Goal: Task Accomplishment & Management: Manage account settings

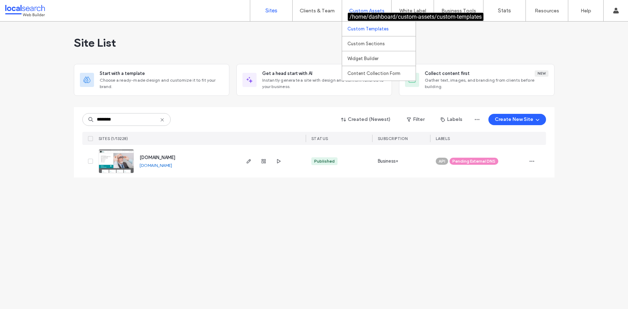
click at [366, 27] on label "Custom Templates" at bounding box center [367, 28] width 41 height 5
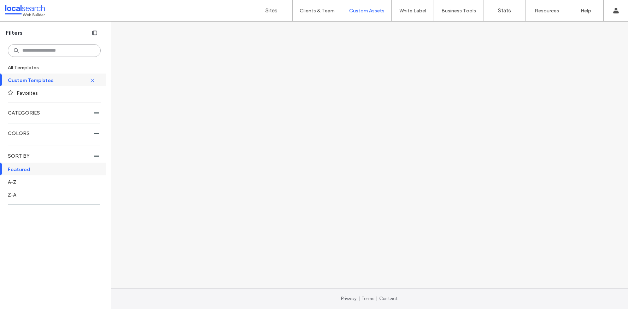
click at [58, 52] on input at bounding box center [54, 50] width 93 height 13
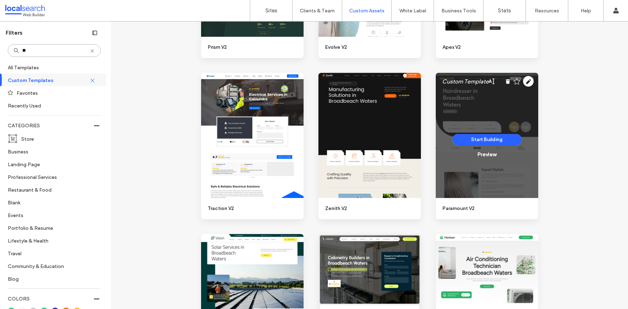
scroll to position [135, 0]
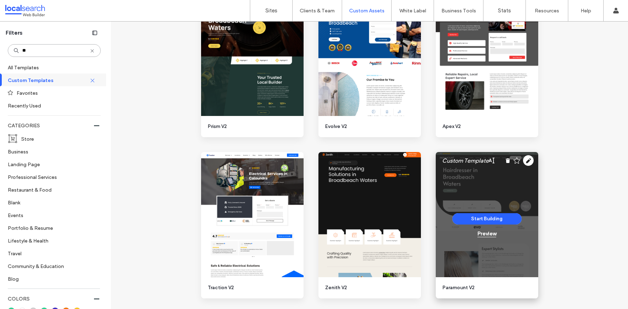
type input "**"
click at [484, 232] on div "Preview" at bounding box center [486, 233] width 19 height 6
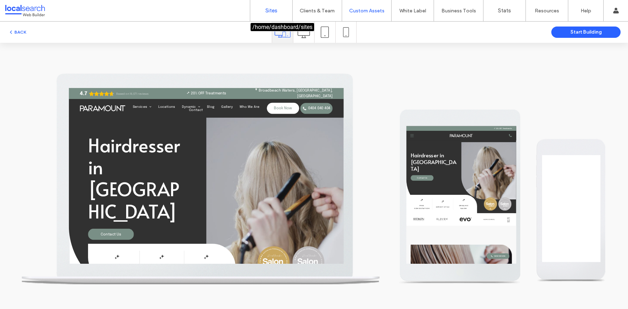
scroll to position [0, 0]
click at [266, 12] on label "Sites" at bounding box center [271, 10] width 12 height 6
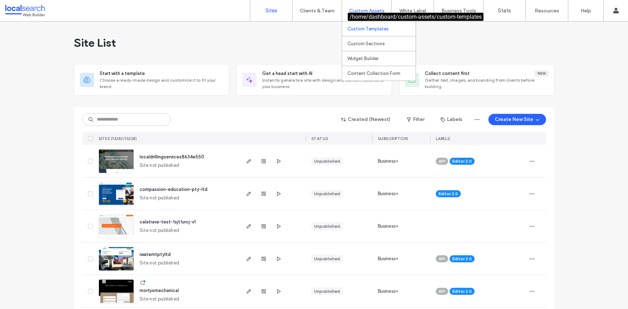
click at [371, 26] on label "Custom Templates" at bounding box center [367, 28] width 41 height 5
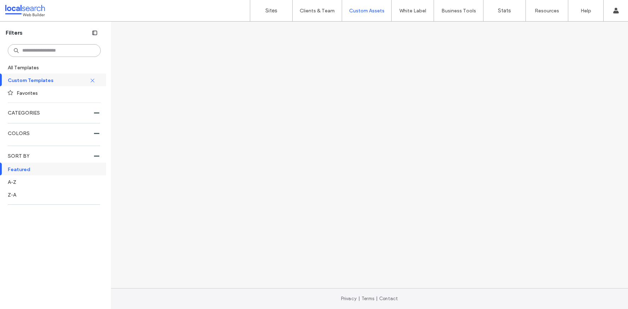
click at [56, 53] on input at bounding box center [54, 50] width 93 height 13
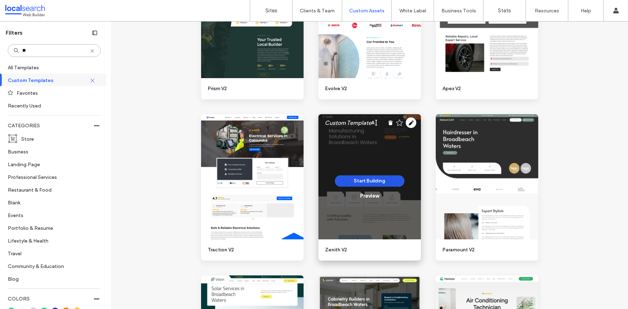
scroll to position [167, 0]
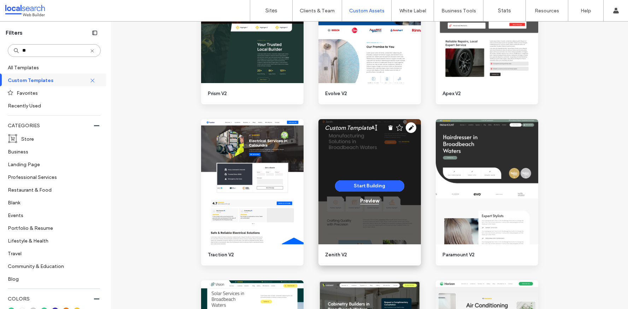
type input "**"
click at [371, 200] on div "Preview" at bounding box center [369, 200] width 19 height 6
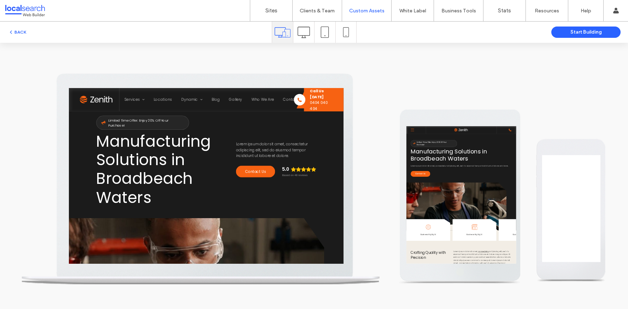
scroll to position [0, 0]
click at [123, 102] on img at bounding box center [111, 106] width 52 height 12
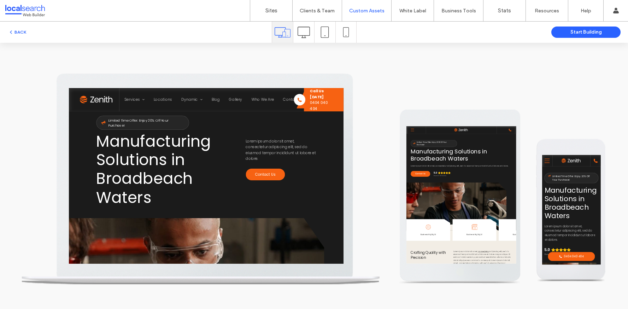
click at [297, 38] on icon at bounding box center [303, 32] width 12 height 12
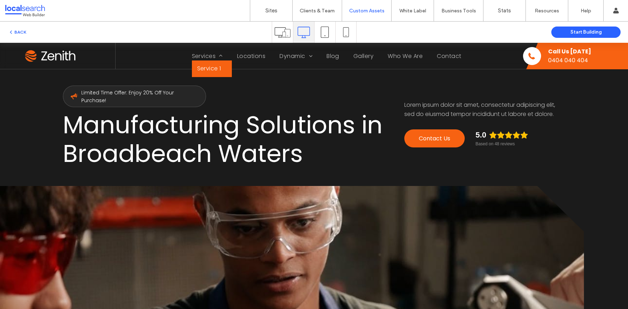
click at [209, 66] on span "Service 1" at bounding box center [209, 68] width 24 height 9
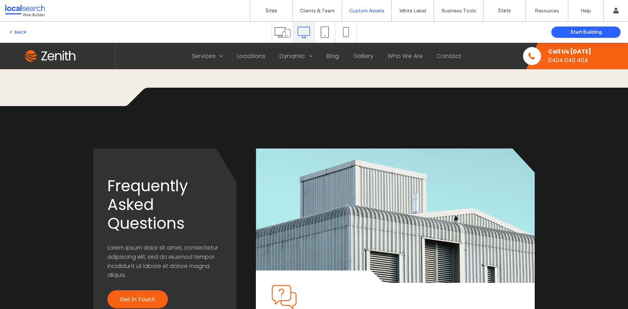
scroll to position [690, 0]
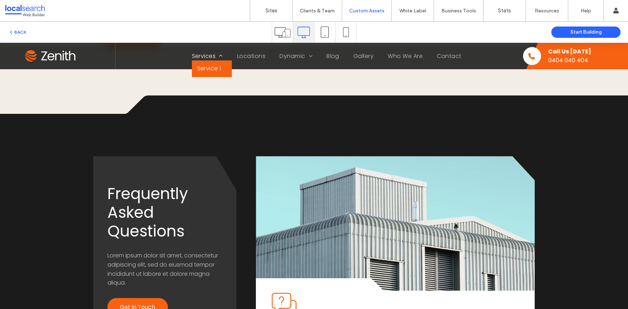
click at [205, 55] on span "Services" at bounding box center [207, 56] width 31 height 9
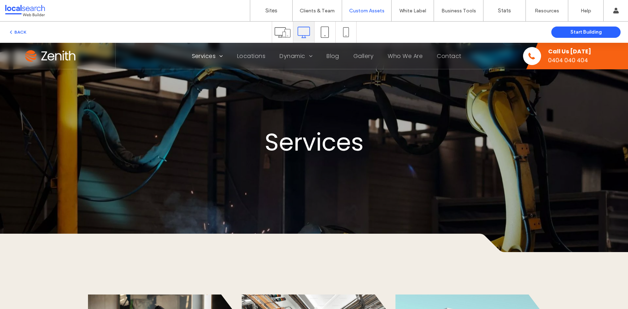
scroll to position [0, 0]
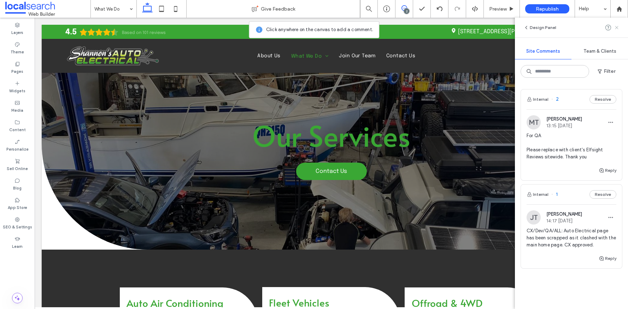
click at [618, 28] on icon at bounding box center [617, 28] width 6 height 6
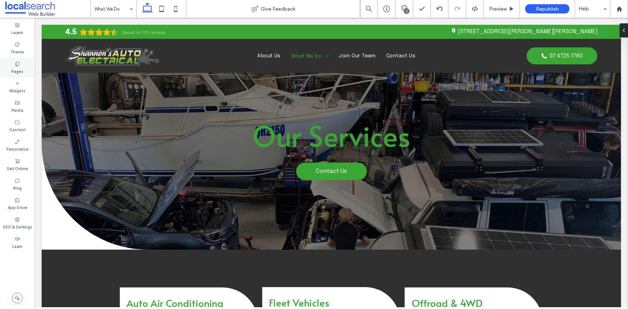
click at [16, 70] on label "Pages" at bounding box center [17, 71] width 12 height 8
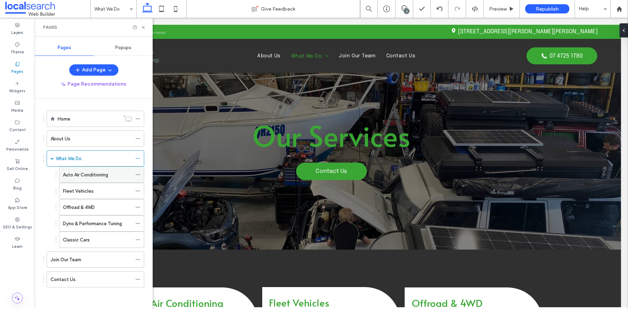
click at [105, 178] on label "Auto Air Conditioning" at bounding box center [85, 175] width 45 height 12
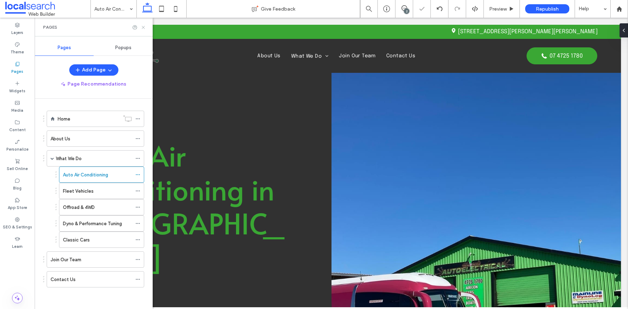
click at [143, 28] on icon at bounding box center [143, 27] width 5 height 5
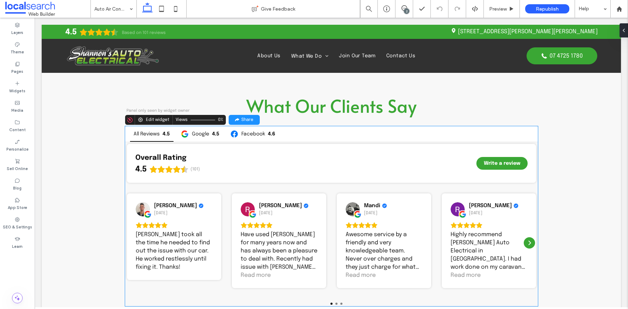
scroll to position [1773, 0]
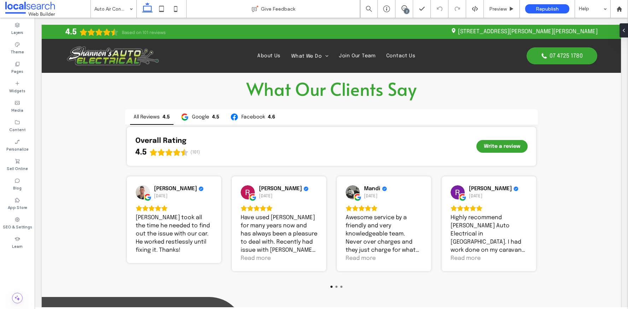
click at [408, 10] on div "2" at bounding box center [406, 10] width 5 height 5
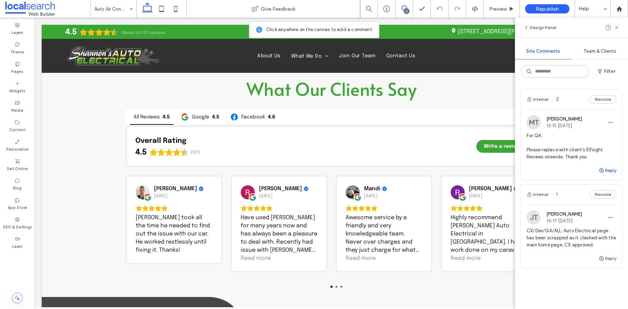
click at [604, 172] on button "Reply" at bounding box center [607, 170] width 18 height 8
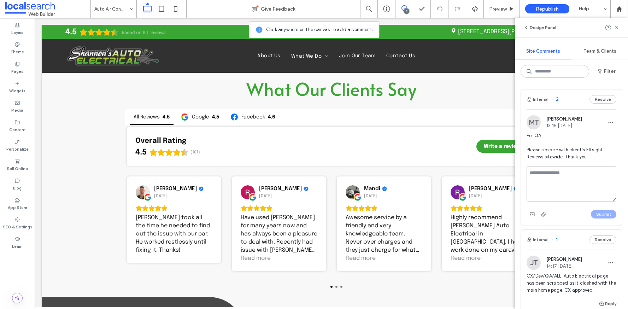
click at [584, 184] on textarea at bounding box center [571, 183] width 90 height 35
type textarea "**********"
click at [597, 212] on button "Submit" at bounding box center [603, 214] width 25 height 8
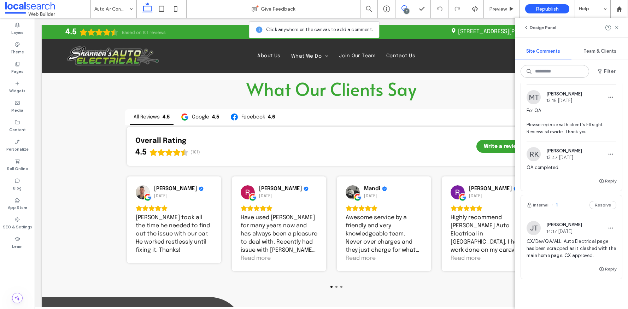
scroll to position [0, 0]
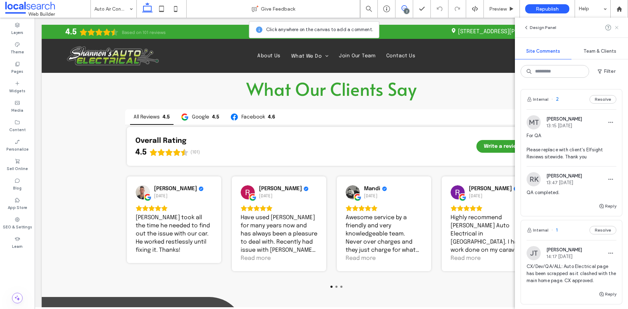
click at [616, 29] on icon at bounding box center [617, 28] width 6 height 6
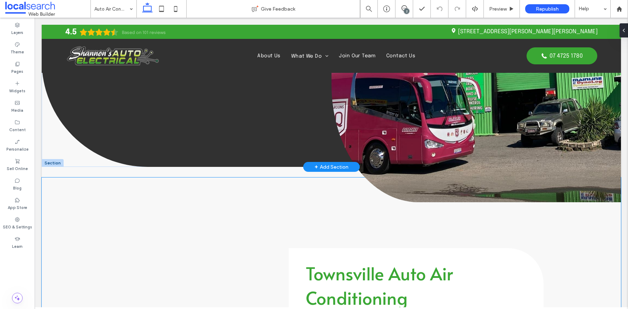
scroll to position [169, 0]
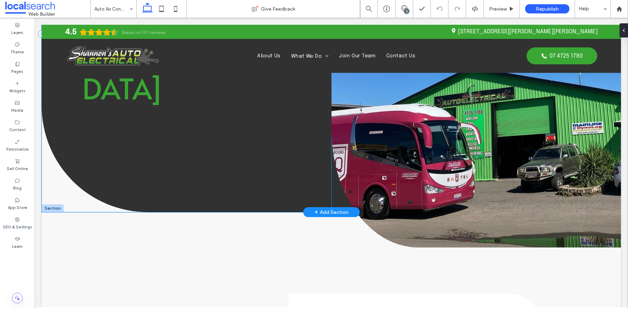
click at [309, 194] on div "Auto Air Conditioning in Townsville" at bounding box center [187, 34] width 290 height 356
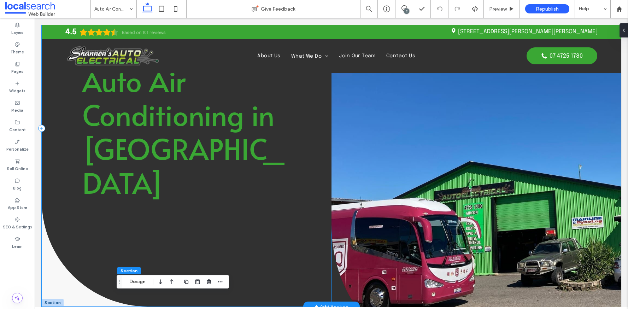
scroll to position [26, 0]
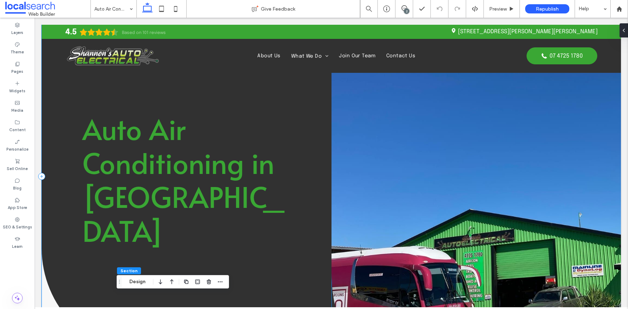
click at [308, 187] on div "Auto Air Conditioning in Townsville" at bounding box center [187, 176] width 290 height 356
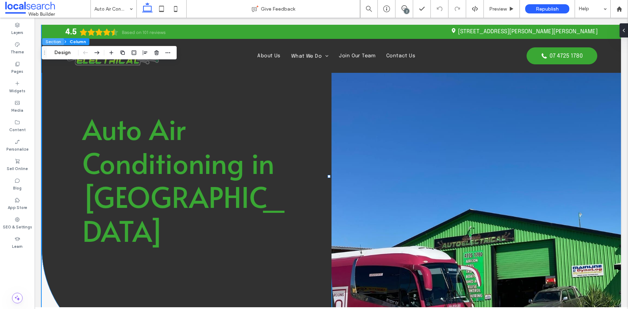
click at [54, 40] on button "Section" at bounding box center [53, 41] width 22 height 7
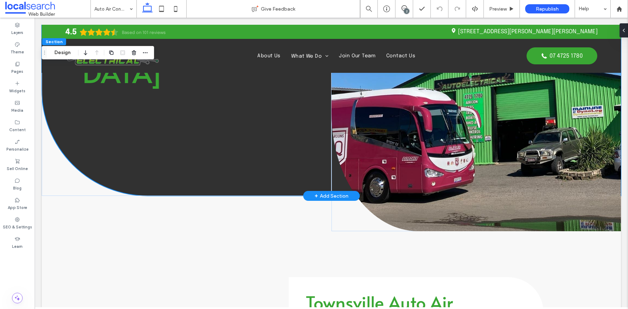
scroll to position [190, 0]
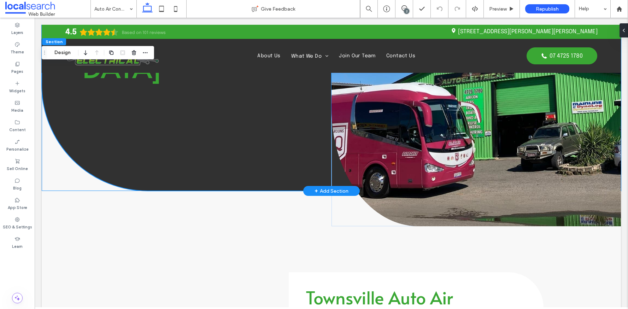
click at [54, 180] on div "Auto Air Conditioning in Townsville" at bounding box center [187, 13] width 290 height 356
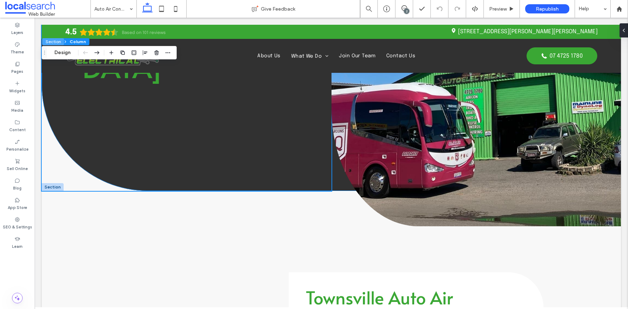
click at [47, 41] on button "Section" at bounding box center [53, 41] width 22 height 7
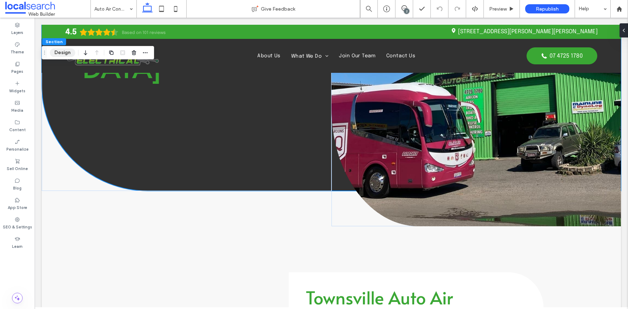
click at [57, 50] on button "Design" at bounding box center [62, 52] width 25 height 8
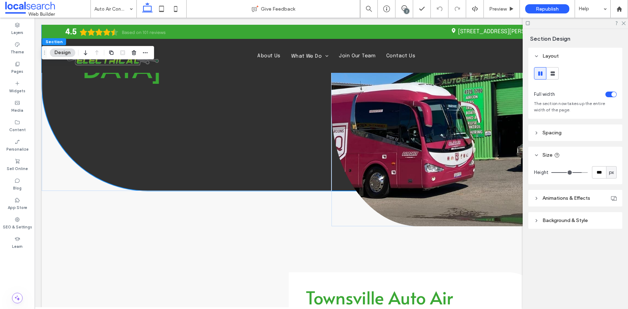
click at [558, 223] on span "Background & Style" at bounding box center [564, 220] width 45 height 6
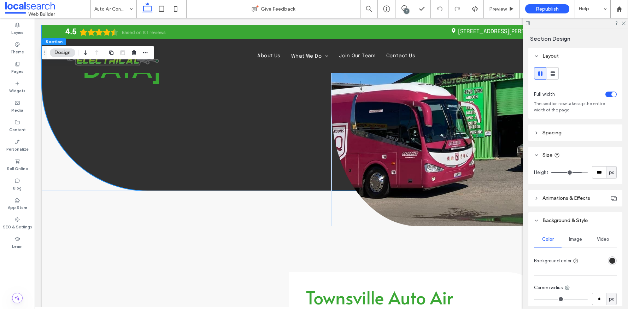
click at [562, 200] on span "Animations & Effects" at bounding box center [566, 198] width 48 height 6
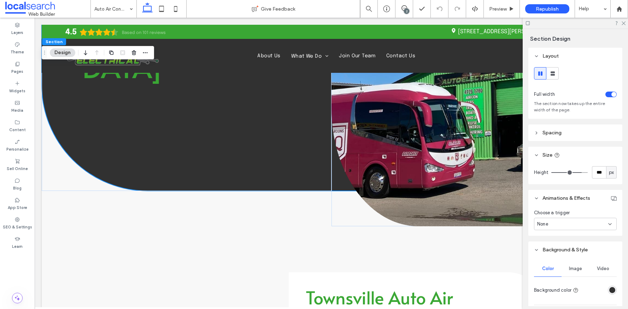
type input "***"
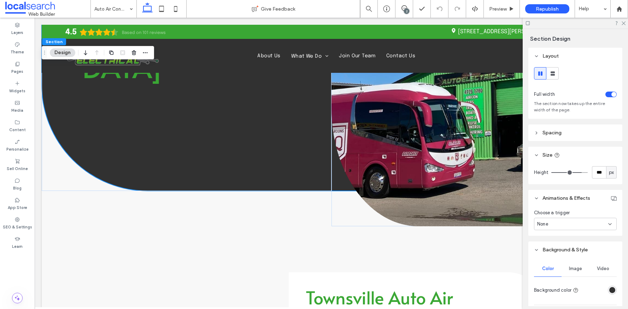
type input "***"
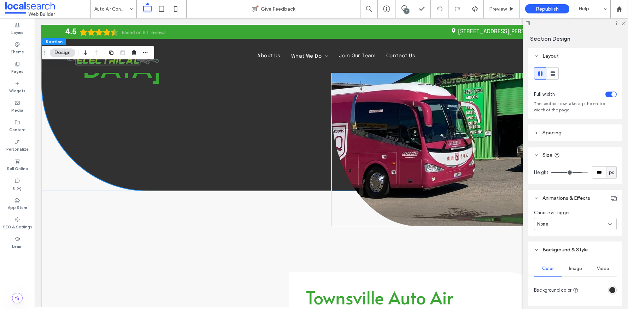
type input "***"
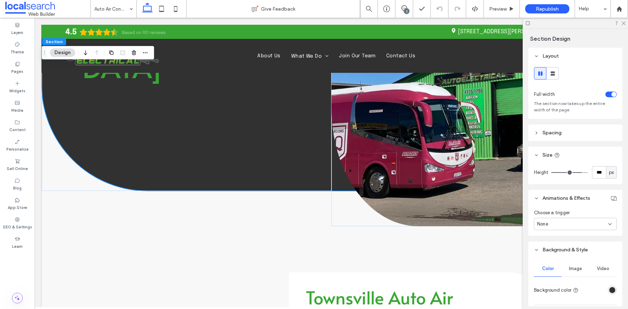
type input "***"
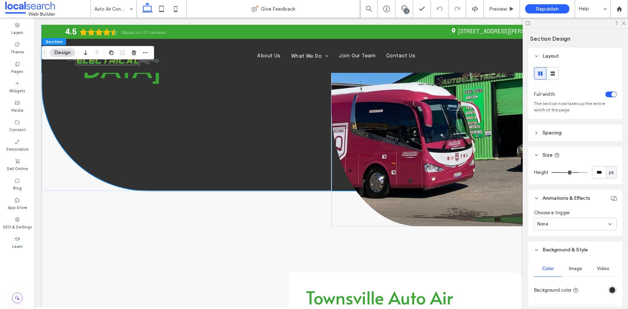
type input "***"
click at [574, 173] on input "range" at bounding box center [569, 172] width 36 height 1
type input "***"
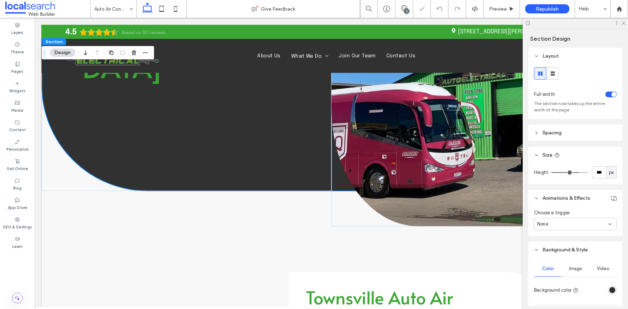
type input "***"
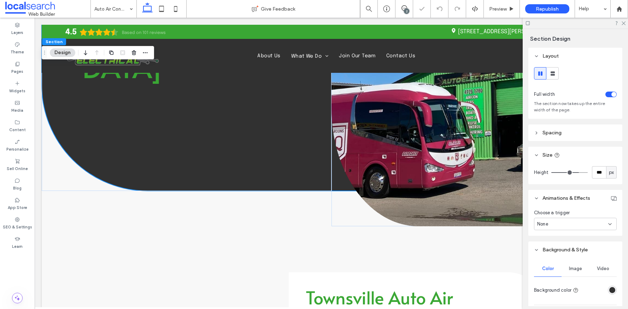
type input "***"
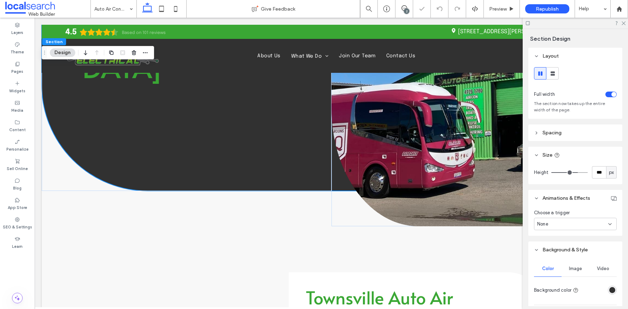
type input "***"
click at [573, 173] on input "range" at bounding box center [569, 172] width 36 height 1
type input "***"
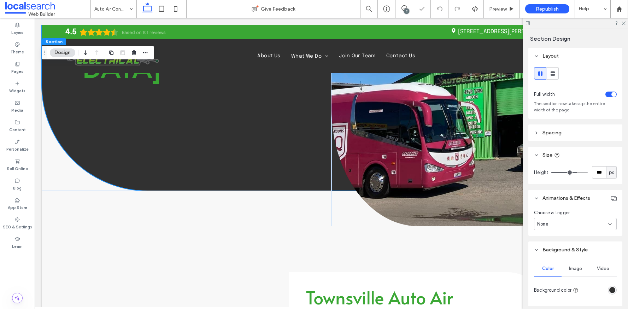
type input "***"
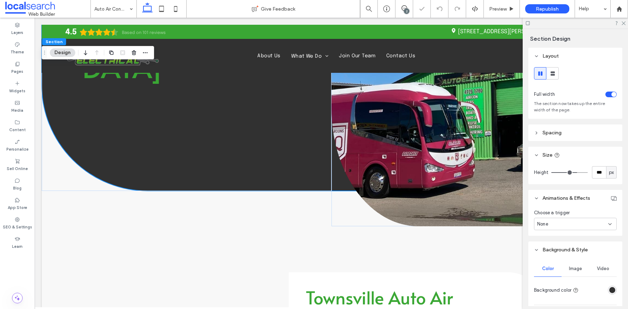
type input "***"
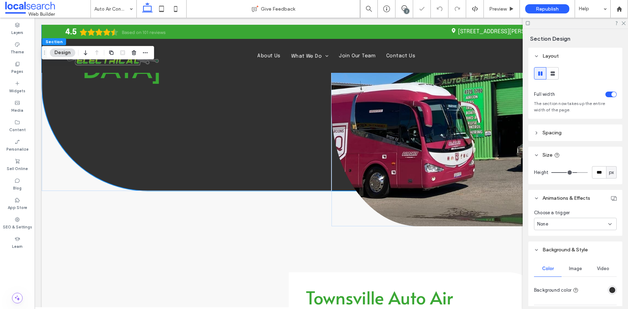
type input "***"
click at [572, 173] on input "range" at bounding box center [569, 172] width 36 height 1
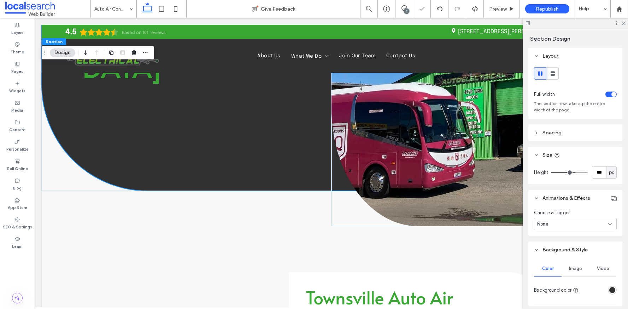
type input "***"
click at [571, 173] on input "range" at bounding box center [569, 172] width 36 height 1
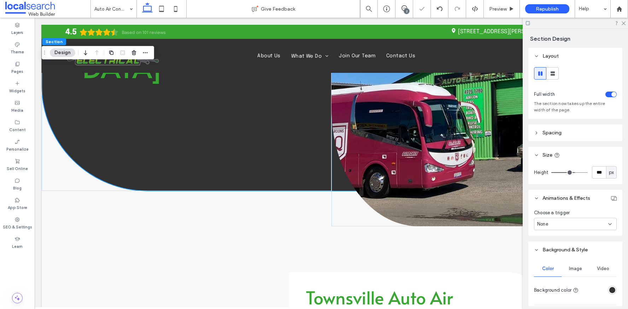
type input "***"
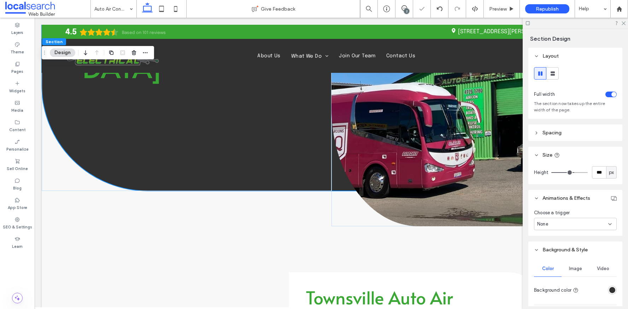
type input "***"
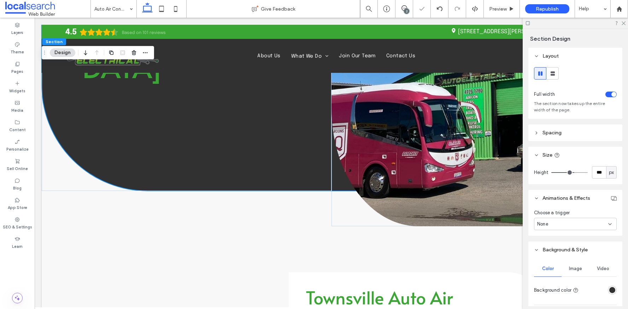
type input "***"
click at [570, 173] on input "range" at bounding box center [569, 172] width 36 height 1
type input "***"
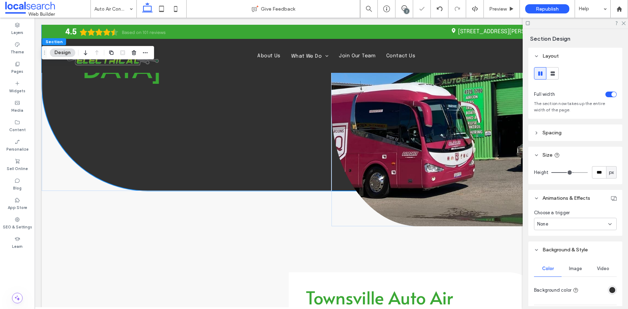
type input "***"
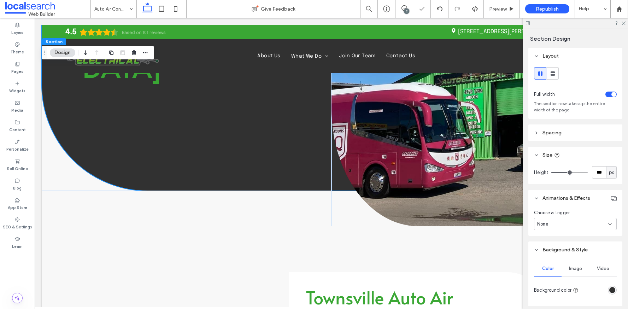
type input "***"
click at [569, 173] on input "range" at bounding box center [569, 172] width 36 height 1
click at [592, 173] on input "***" at bounding box center [599, 172] width 14 height 12
type input "***"
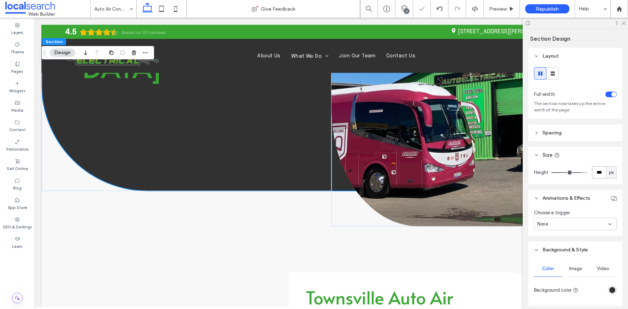
type input "***"
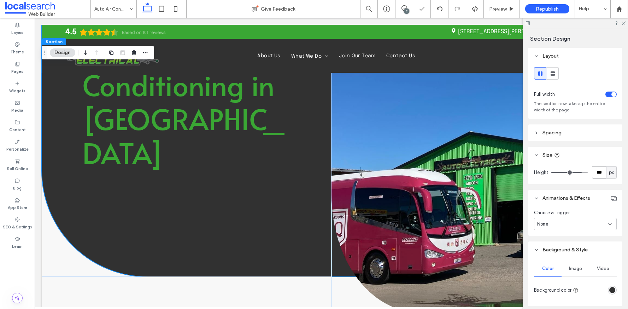
scroll to position [104, 0]
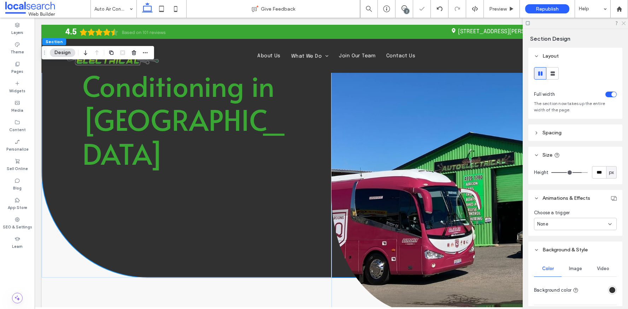
drag, startPoint x: 625, startPoint y: 22, endPoint x: 574, endPoint y: 25, distance: 50.2
click at [625, 22] on icon at bounding box center [623, 22] width 5 height 5
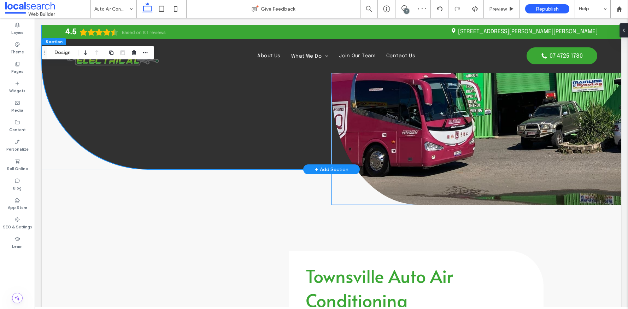
scroll to position [216, 0]
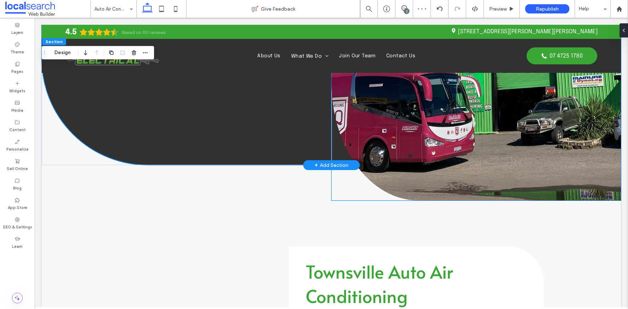
click at [485, 149] on link at bounding box center [475, 4] width 289 height 391
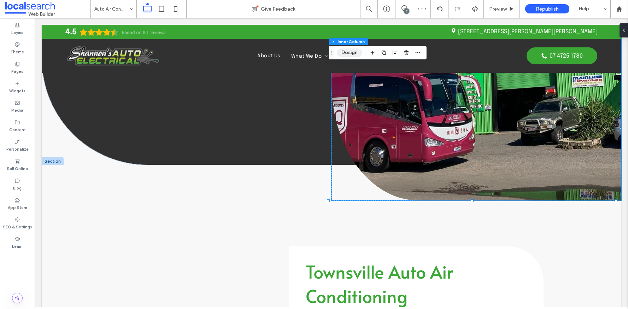
click at [349, 51] on button "Design" at bounding box center [349, 52] width 25 height 8
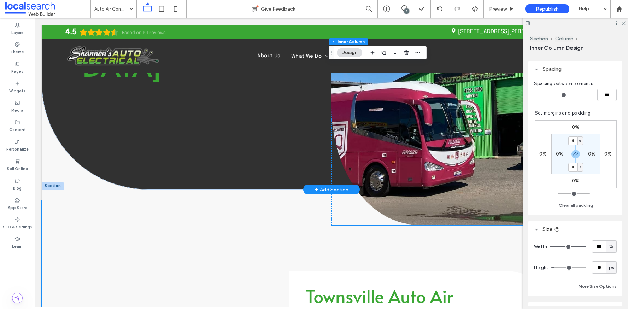
scroll to position [191, 0]
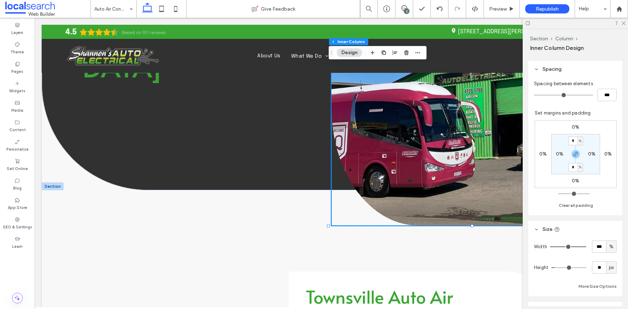
type input "***"
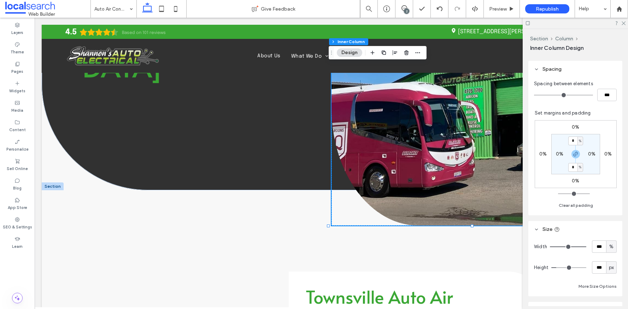
type input "***"
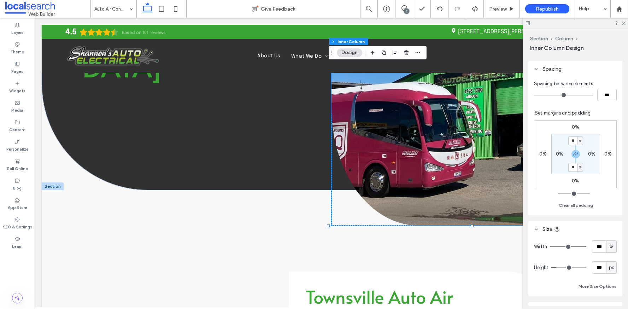
type input "***"
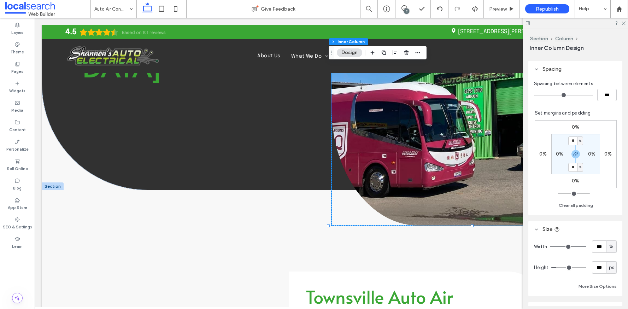
type input "***"
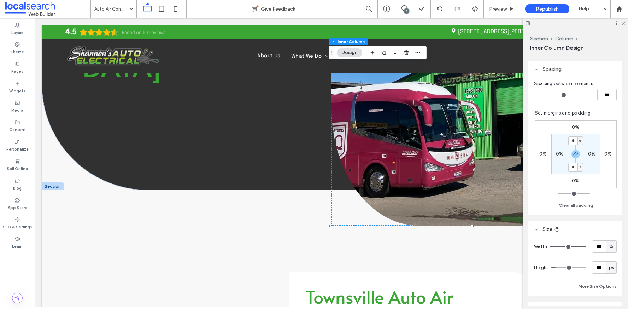
type input "***"
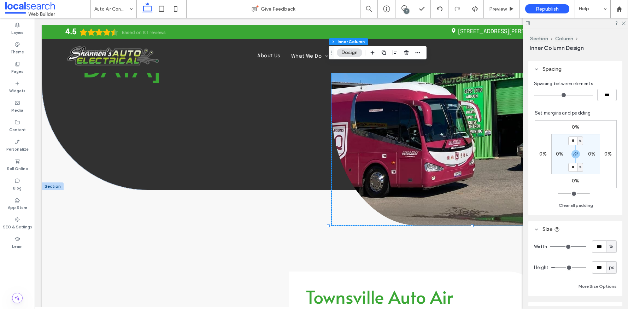
type input "***"
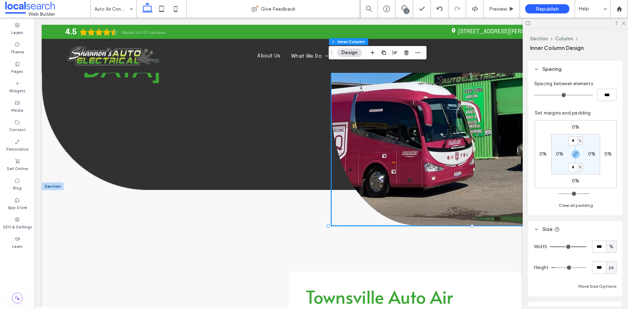
type input "***"
type input "**"
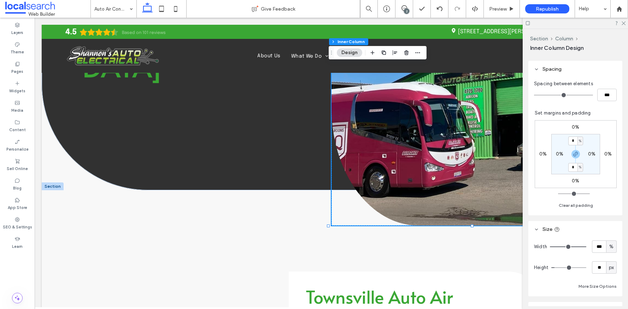
type input "**"
click at [556, 268] on input "range" at bounding box center [568, 267] width 35 height 1
type input "**"
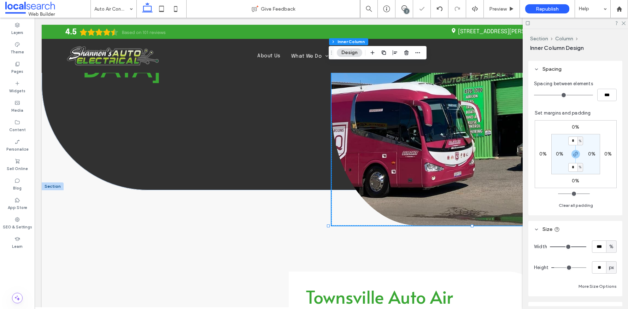
type input "**"
click at [555, 268] on input "range" at bounding box center [568, 267] width 35 height 1
type input "**"
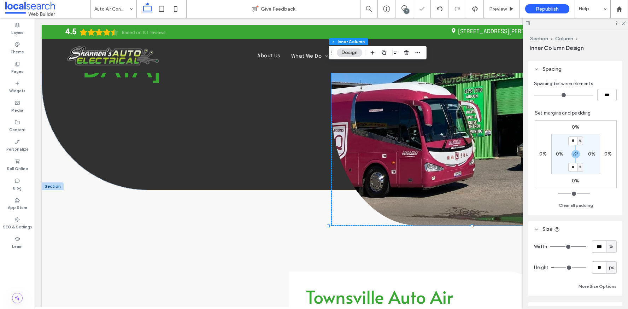
type input "**"
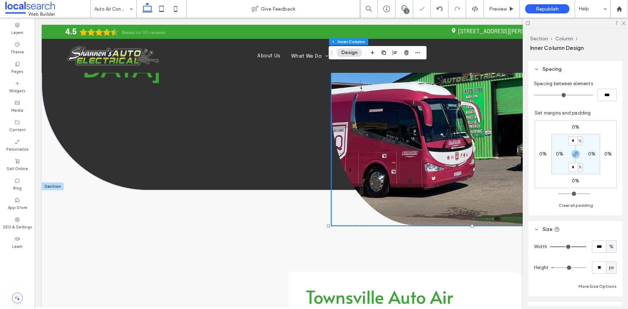
type input "**"
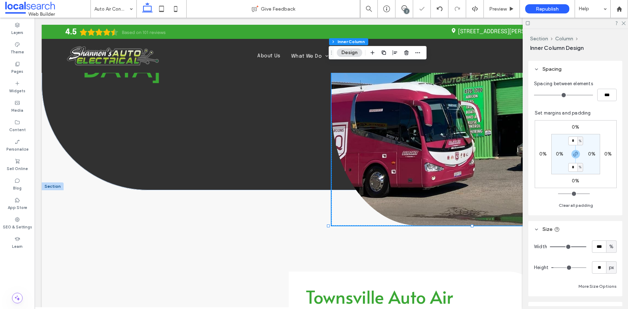
type input "**"
click at [555, 268] on input "range" at bounding box center [568, 267] width 35 height 1
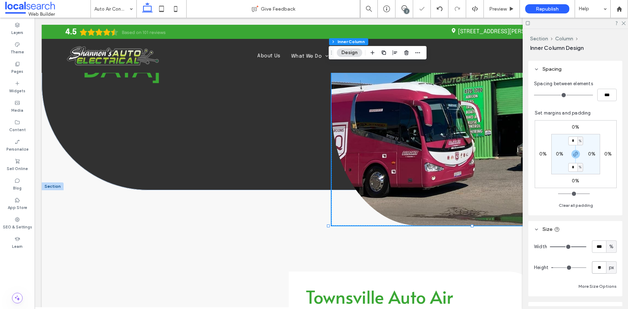
click at [599, 267] on input "**" at bounding box center [599, 267] width 14 height 12
type input "**"
click at [621, 23] on icon at bounding box center [623, 22] width 5 height 5
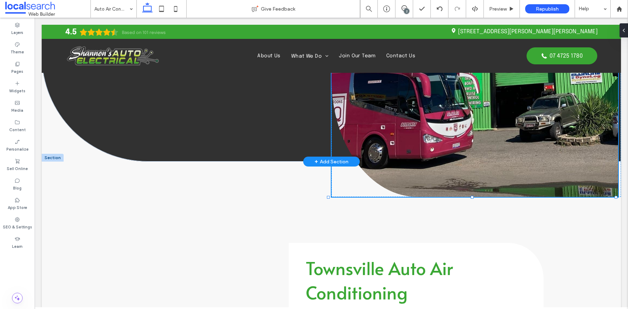
scroll to position [0, 0]
drag, startPoint x: 473, startPoint y: 196, endPoint x: 473, endPoint y: 191, distance: 4.6
type input "****"
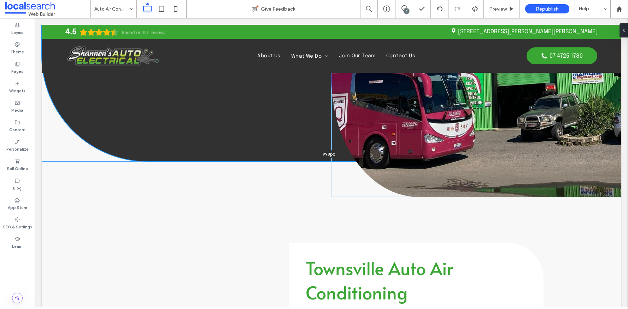
drag, startPoint x: 269, startPoint y: 161, endPoint x: 275, endPoint y: 158, distance: 7.0
type input "***"
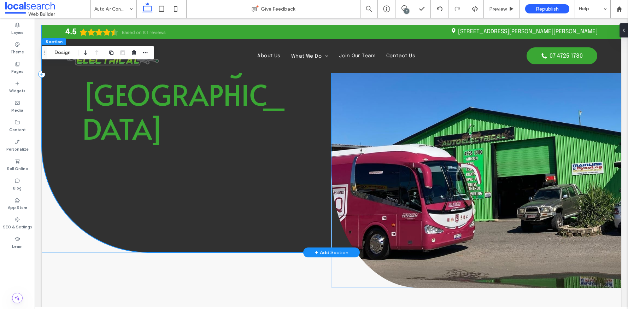
click at [221, 208] on div "Auto Air Conditioning in Townsville" at bounding box center [187, 74] width 290 height 356
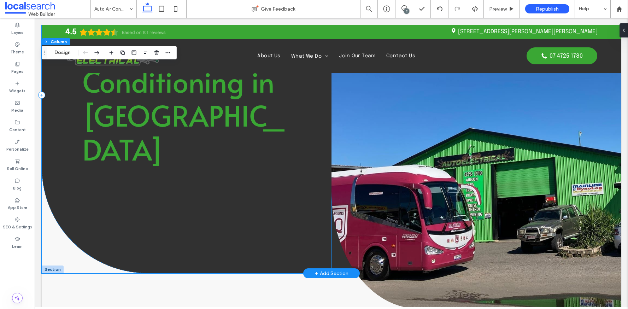
scroll to position [101, 0]
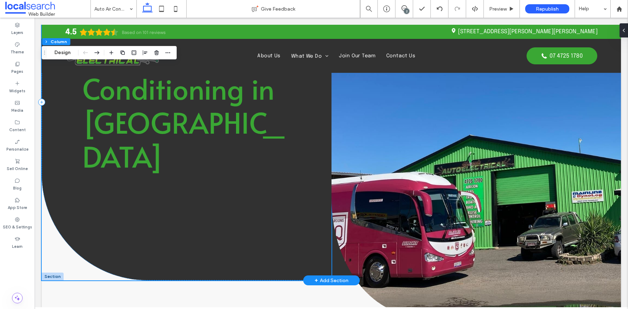
click at [170, 205] on div "Auto Air Conditioning in Townsville" at bounding box center [187, 102] width 290 height 356
click at [232, 196] on div "Auto Air Conditioning in Townsville" at bounding box center [187, 102] width 290 height 356
click at [276, 187] on div "Auto Air Conditioning in Townsville" at bounding box center [187, 102] width 290 height 356
click at [387, 150] on link at bounding box center [475, 119] width 289 height 391
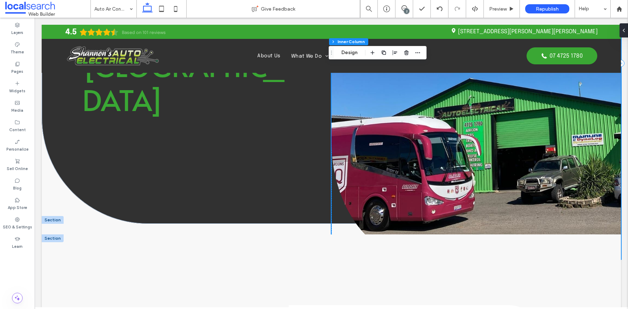
scroll to position [152, 0]
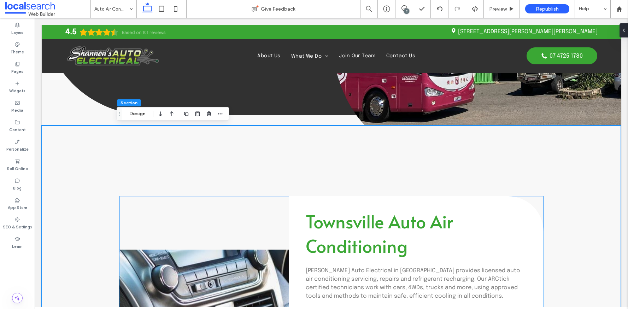
scroll to position [228, 0]
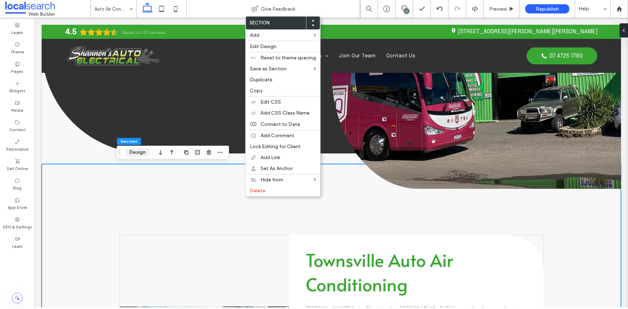
click at [141, 153] on button "Design" at bounding box center [137, 152] width 25 height 8
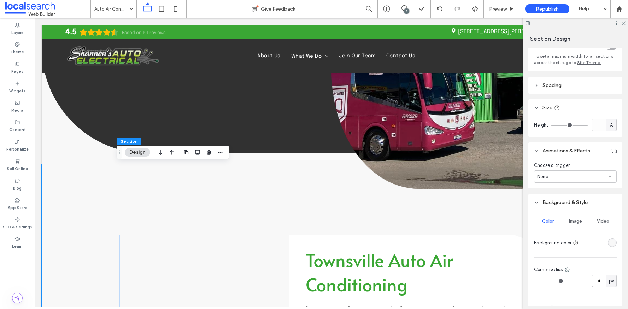
scroll to position [12, 0]
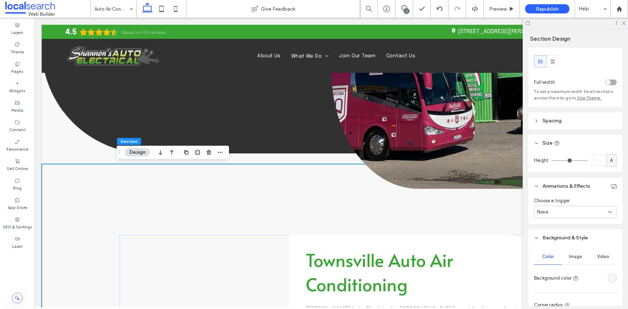
click at [560, 123] on span "Spacing" at bounding box center [551, 121] width 19 height 6
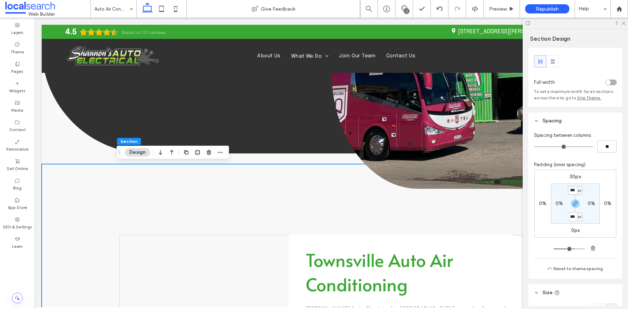
click at [573, 191] on input "***" at bounding box center [572, 190] width 9 height 9
type input "**"
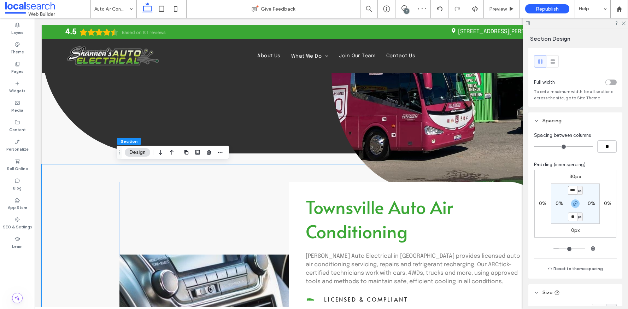
type input "***"
click at [572, 219] on input "***" at bounding box center [572, 216] width 9 height 9
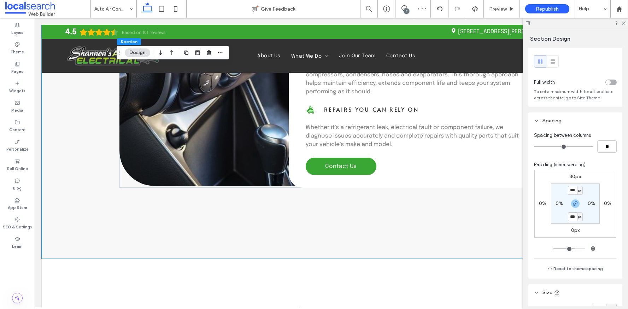
scroll to position [577, 0]
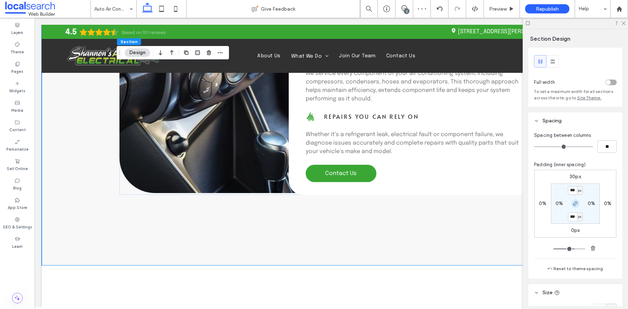
click at [574, 204] on icon "button" at bounding box center [575, 204] width 6 height 6
click at [572, 190] on input "***" at bounding box center [572, 190] width 9 height 9
type input "***"
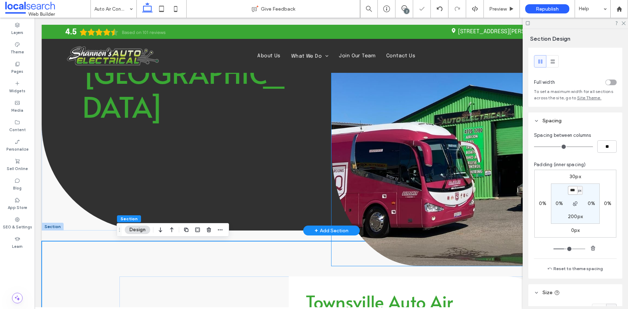
scroll to position [219, 0]
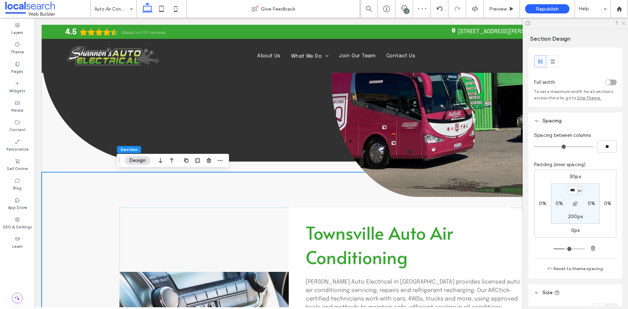
click at [623, 23] on icon at bounding box center [623, 22] width 5 height 5
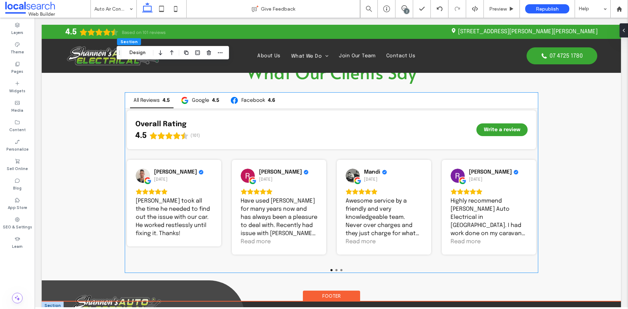
scroll to position [1790, 0]
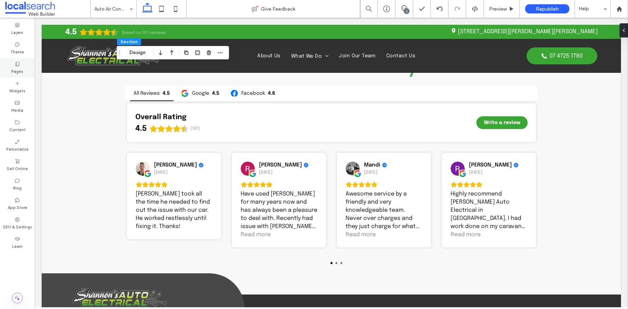
click at [19, 67] on label "Pages" at bounding box center [17, 71] width 12 height 8
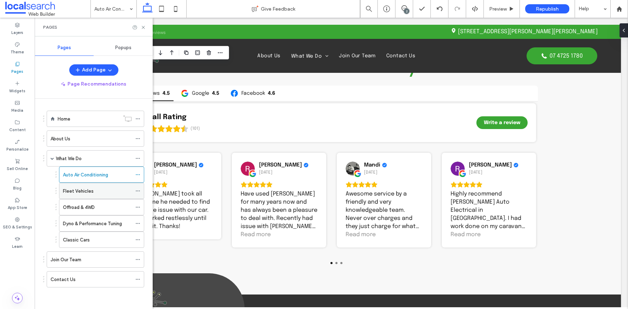
click at [93, 186] on div "Fleet Vehicles" at bounding box center [97, 191] width 69 height 16
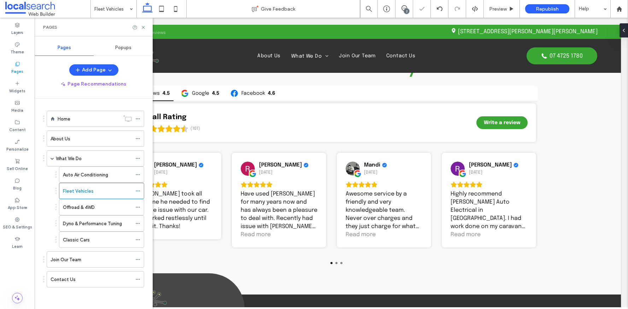
click at [143, 26] on icon at bounding box center [143, 27] width 5 height 5
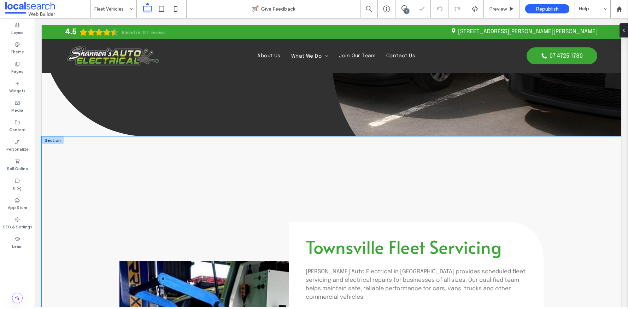
scroll to position [280, 0]
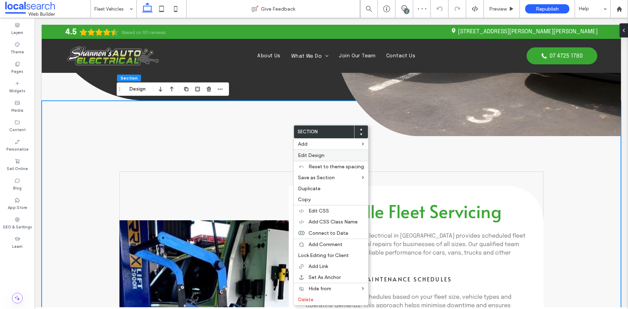
click at [311, 155] on span "Edit Design" at bounding box center [311, 155] width 26 height 6
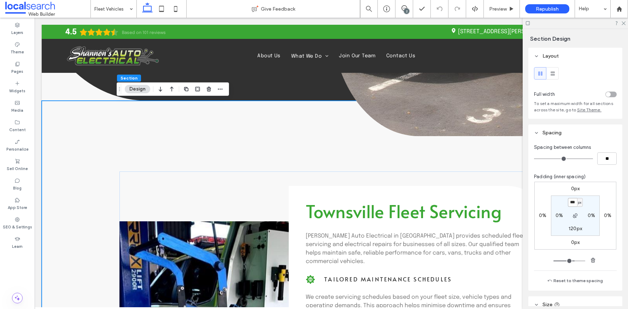
click at [570, 202] on input "***" at bounding box center [572, 202] width 9 height 9
type input "***"
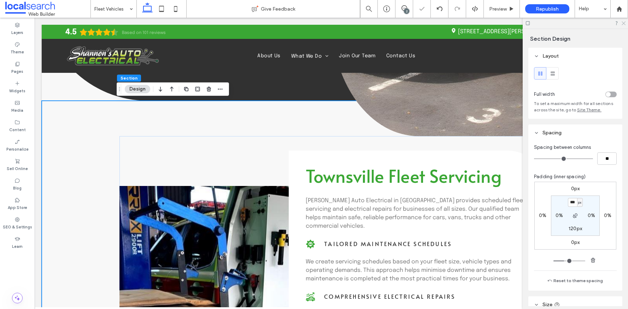
drag, startPoint x: 622, startPoint y: 24, endPoint x: 403, endPoint y: 97, distance: 230.6
click at [622, 24] on icon at bounding box center [623, 22] width 5 height 5
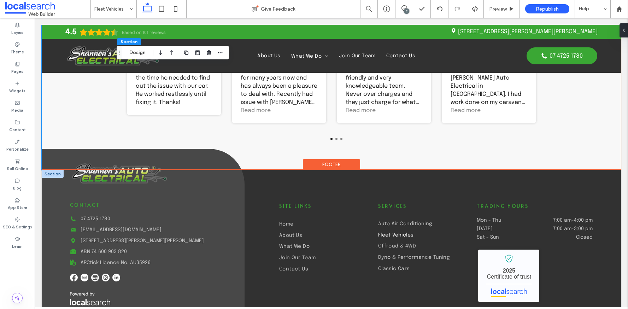
scroll to position [1901, 0]
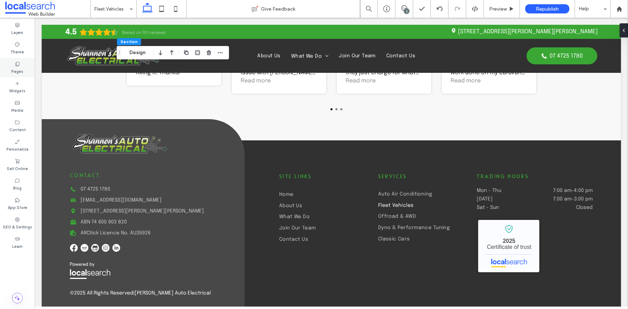
click at [16, 68] on label "Pages" at bounding box center [17, 71] width 12 height 8
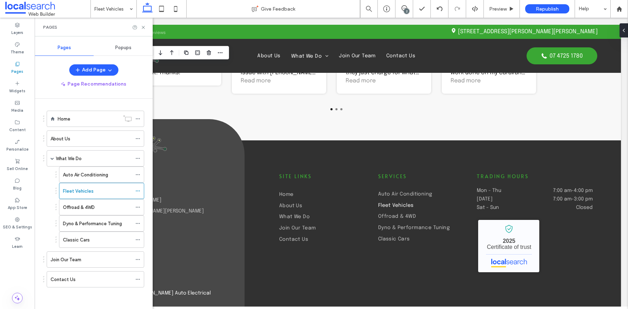
click at [97, 203] on div "Offroad & 4WD" at bounding box center [97, 207] width 69 height 16
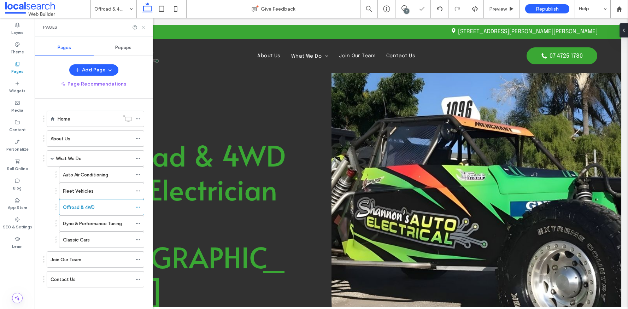
drag, startPoint x: 143, startPoint y: 28, endPoint x: 111, endPoint y: 2, distance: 41.2
click at [143, 28] on use at bounding box center [143, 27] width 3 height 3
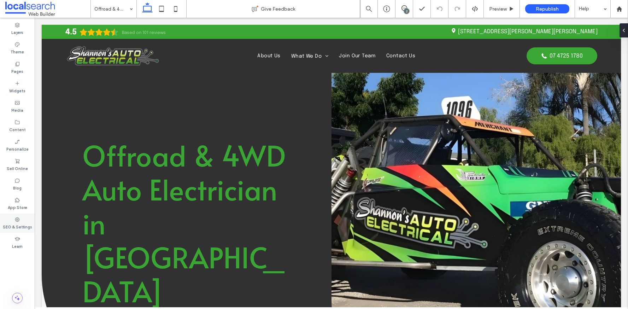
click at [18, 217] on use at bounding box center [17, 219] width 5 height 5
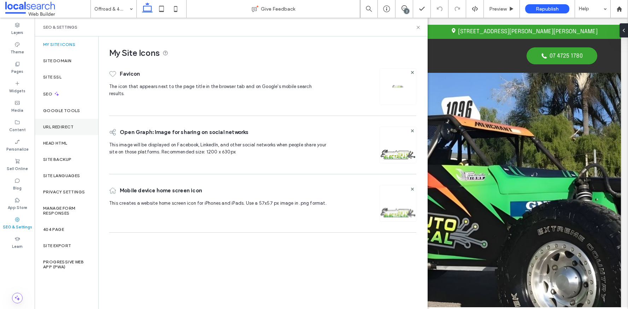
click at [64, 123] on div "URL Redirect" at bounding box center [67, 127] width 64 height 16
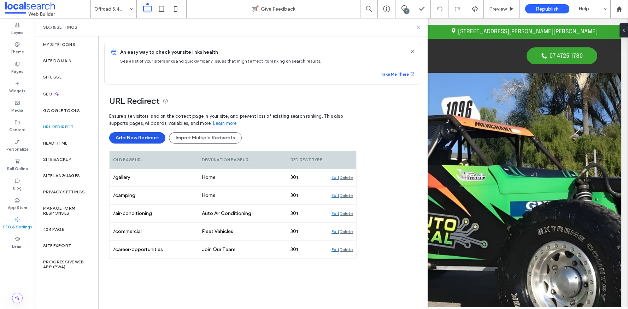
click at [145, 139] on button "Add New Redirect" at bounding box center [137, 137] width 56 height 11
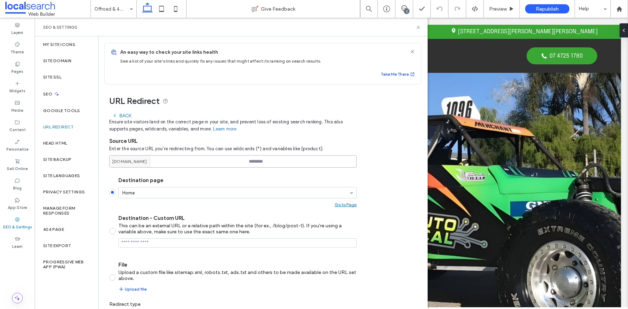
click at [276, 160] on input at bounding box center [232, 161] width 247 height 12
paste input "**********"
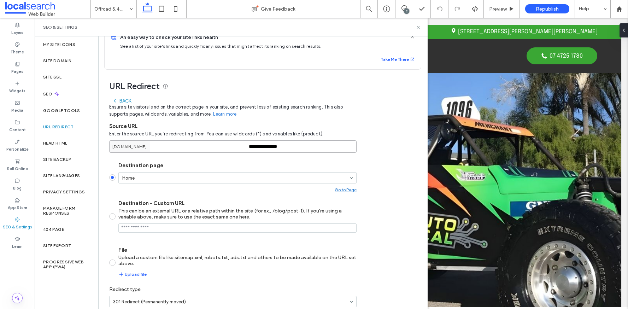
scroll to position [47, 0]
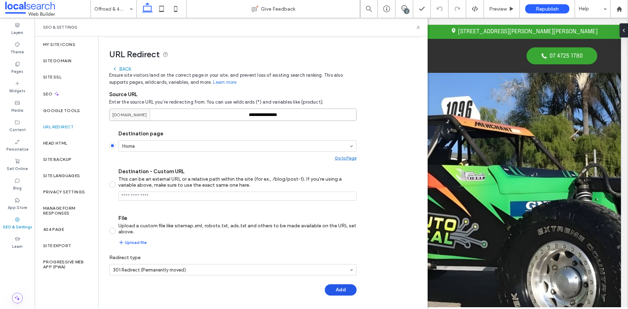
type input "**********"
click at [338, 290] on button "Add" at bounding box center [341, 289] width 32 height 11
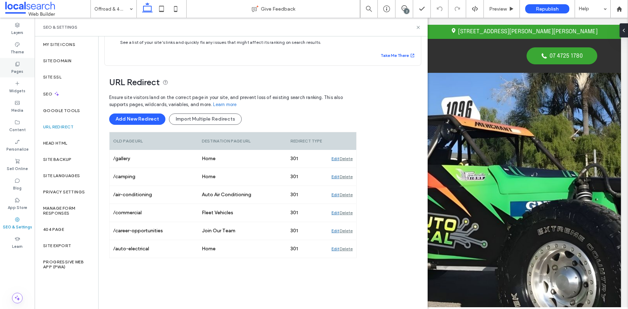
click at [20, 67] on label "Pages" at bounding box center [17, 71] width 12 height 8
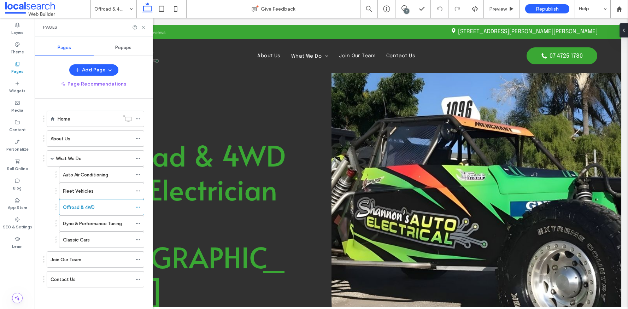
click at [84, 111] on div "Home" at bounding box center [89, 119] width 62 height 16
click at [142, 27] on icon at bounding box center [143, 27] width 5 height 5
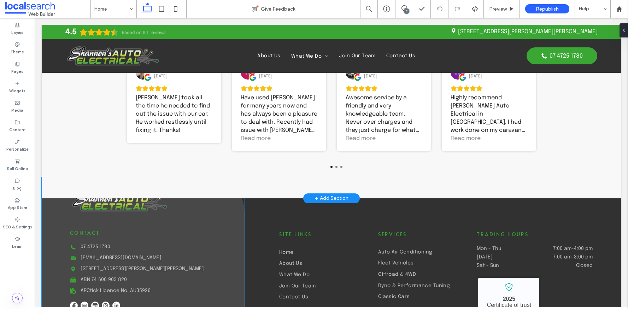
scroll to position [2097, 0]
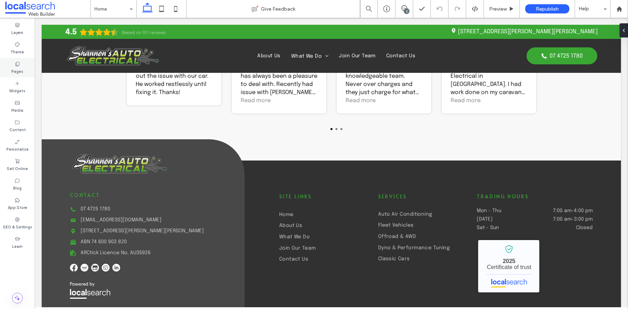
click at [20, 63] on icon at bounding box center [17, 64] width 6 height 6
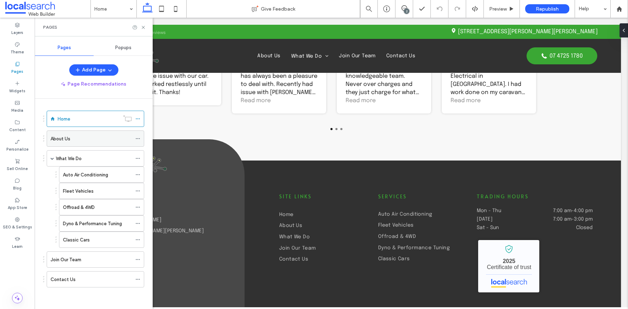
click at [81, 140] on div "About Us" at bounding box center [91, 138] width 81 height 7
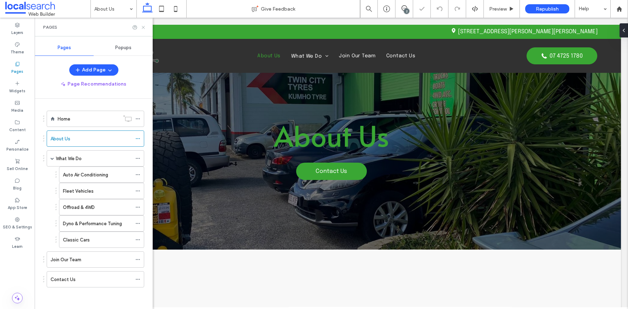
click at [144, 29] on icon at bounding box center [143, 27] width 5 height 5
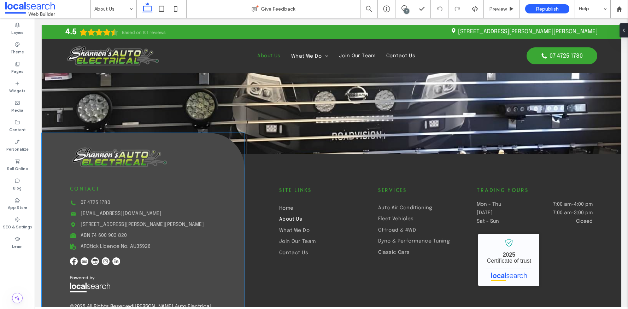
scroll to position [619, 0]
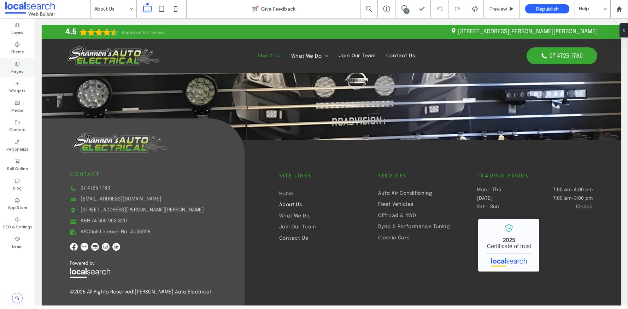
click at [21, 66] on div "Pages" at bounding box center [17, 67] width 35 height 19
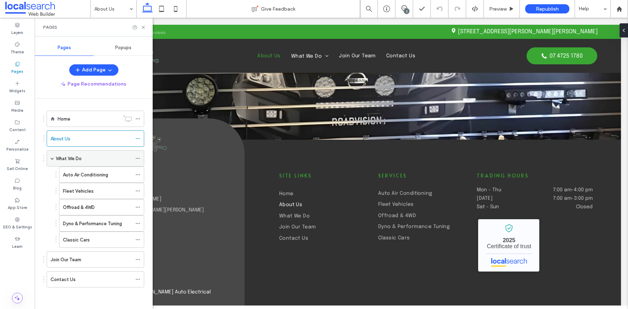
click at [78, 153] on div "What We Do" at bounding box center [94, 159] width 76 height 16
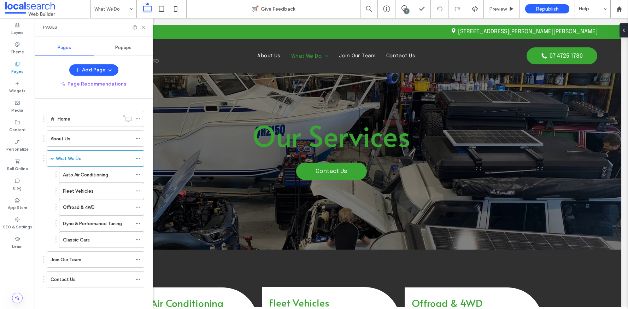
scroll to position [0, 0]
click at [143, 27] on use at bounding box center [143, 27] width 3 height 3
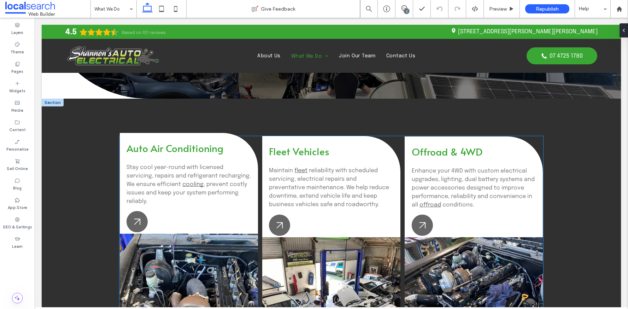
scroll to position [181, 0]
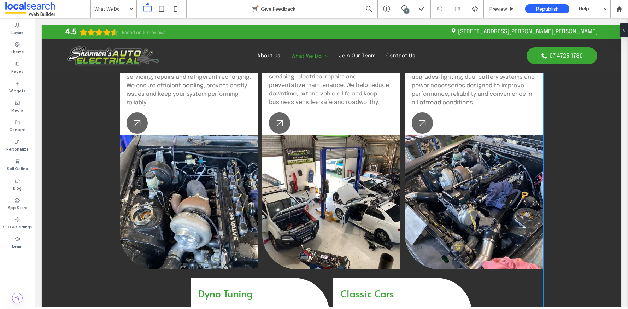
scroll to position [169, 0]
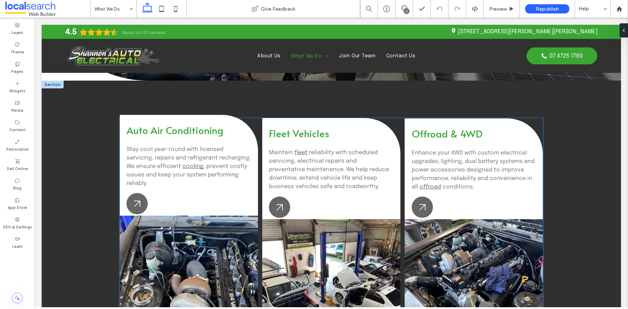
click at [178, 174] on span ", prevent costly issues and keep your system performing reliably." at bounding box center [186, 174] width 120 height 23
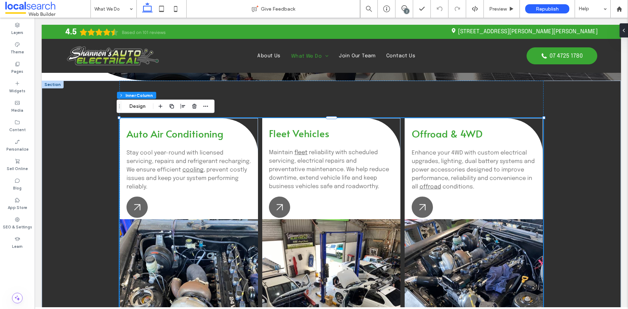
click at [140, 111] on div "Section Column Inner Column Design" at bounding box center [166, 106] width 98 height 13
click at [141, 108] on button "Design" at bounding box center [137, 106] width 25 height 8
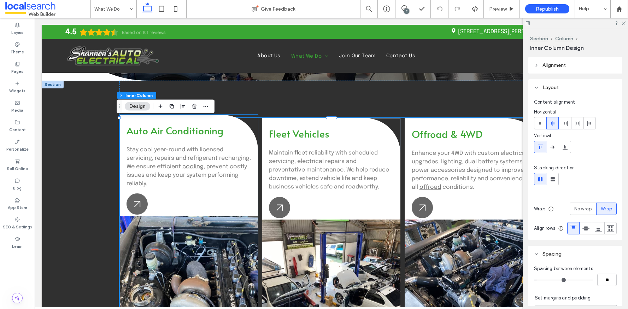
click at [175, 195] on div "Auto Air Conditioning Stay cool year-round with licensed servicing, repairs and…" at bounding box center [189, 165] width 138 height 101
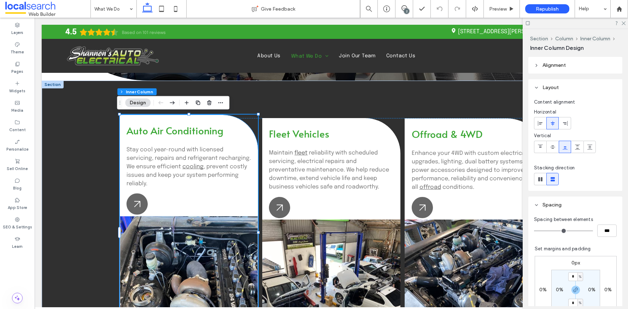
click at [182, 185] on p "Stay cool year-round with licensed servicing, repairs and refrigerant rechargin…" at bounding box center [188, 167] width 124 height 42
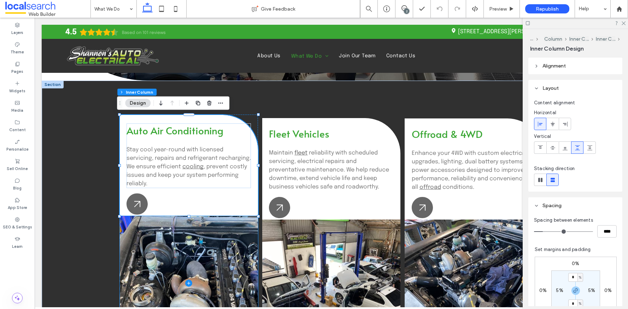
click at [162, 237] on span at bounding box center [189, 283] width 138 height 134
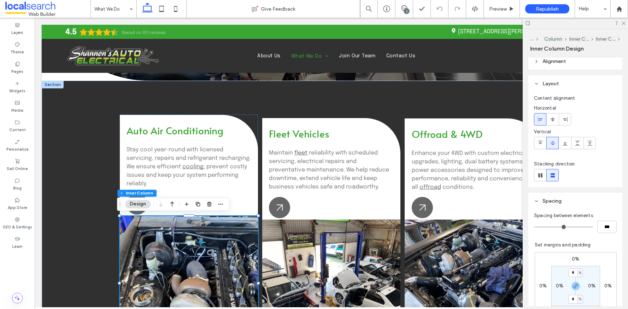
scroll to position [11, 0]
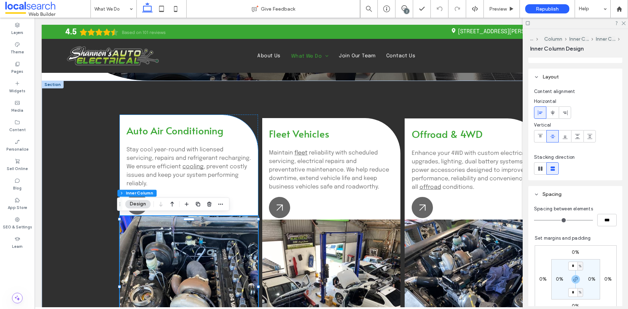
click at [238, 189] on div "Auto Air Conditioning Stay cool year-round with licensed servicing, repairs and…" at bounding box center [189, 165] width 138 height 101
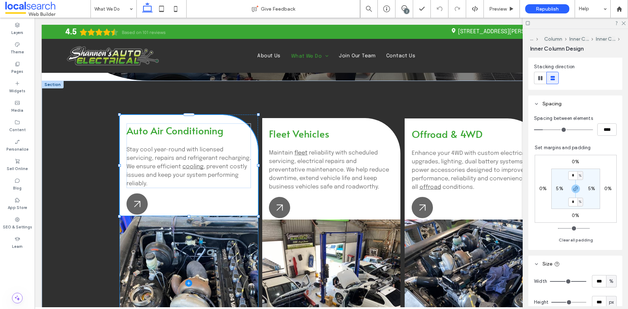
scroll to position [0, 0]
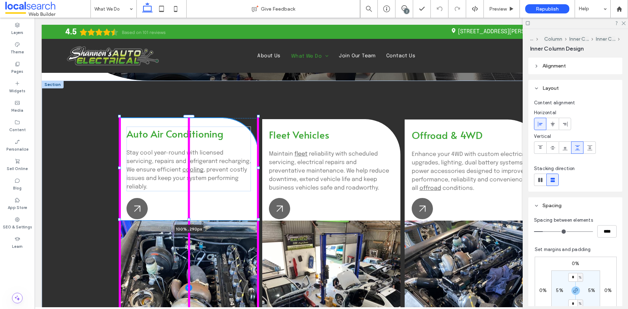
click at [187, 218] on div at bounding box center [188, 219] width 3 height 3
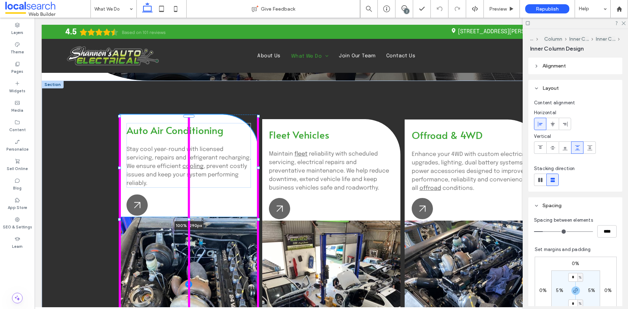
type input "***"
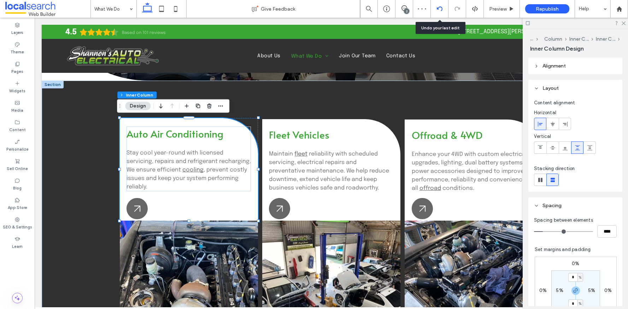
click at [437, 9] on icon at bounding box center [440, 9] width 6 height 6
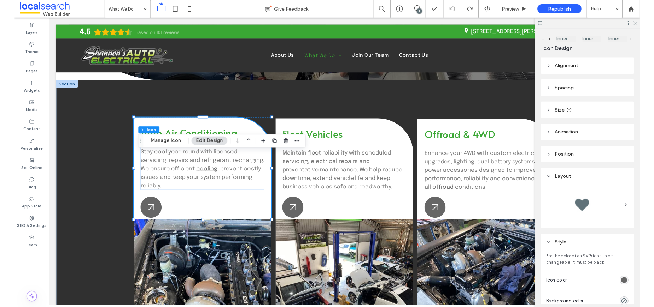
scroll to position [1, 0]
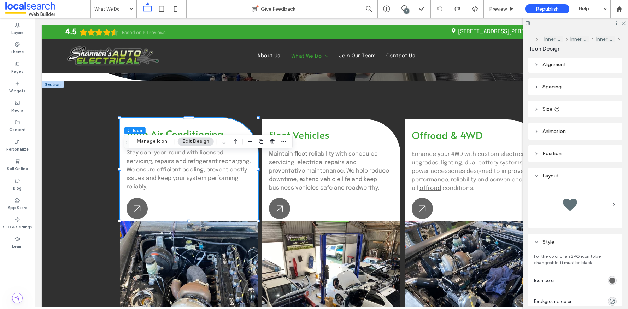
click at [539, 87] on header "Spacing" at bounding box center [575, 86] width 94 height 17
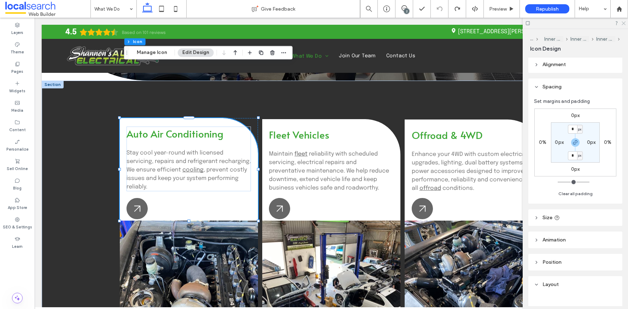
click at [624, 23] on icon at bounding box center [623, 22] width 5 height 5
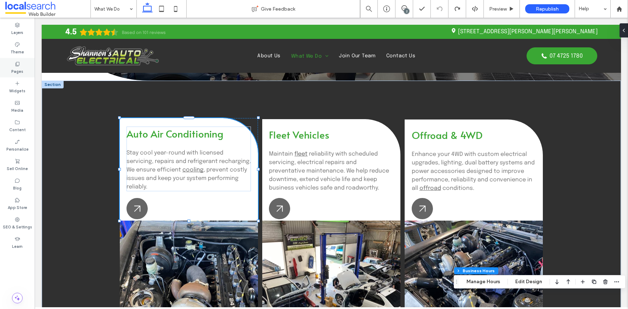
click at [14, 66] on div "Pages" at bounding box center [17, 67] width 35 height 19
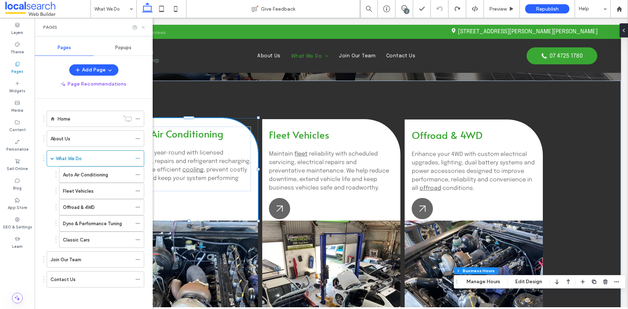
click at [143, 28] on icon at bounding box center [143, 27] width 5 height 5
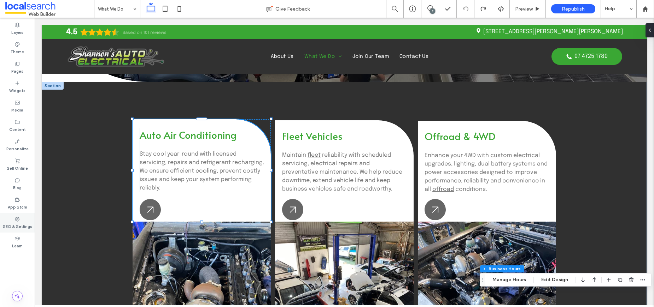
click at [14, 222] on label "SEO & Settings" at bounding box center [17, 226] width 29 height 8
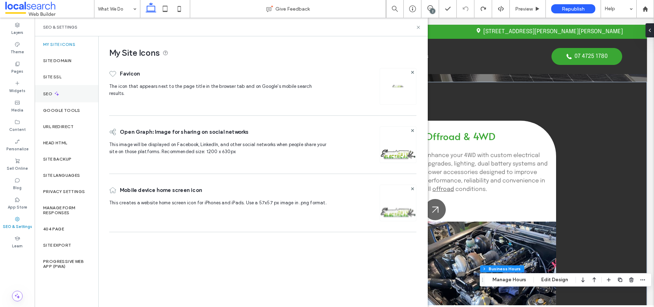
click at [64, 98] on div "SEO" at bounding box center [67, 93] width 64 height 17
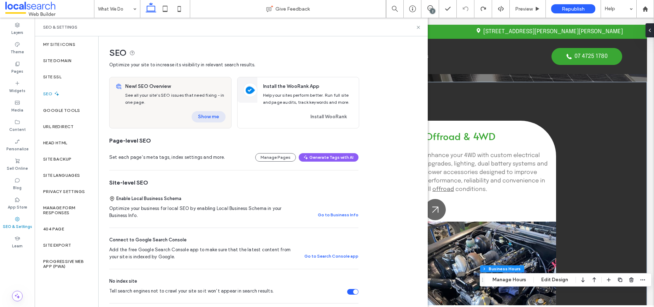
click at [207, 114] on button "Show me" at bounding box center [208, 116] width 34 height 11
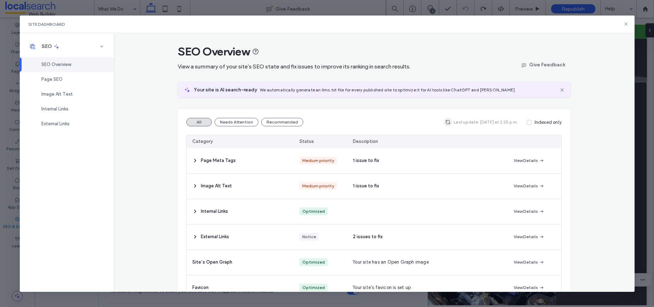
click at [446, 123] on use "button" at bounding box center [448, 122] width 4 height 4
click at [626, 24] on icon at bounding box center [626, 24] width 6 height 6
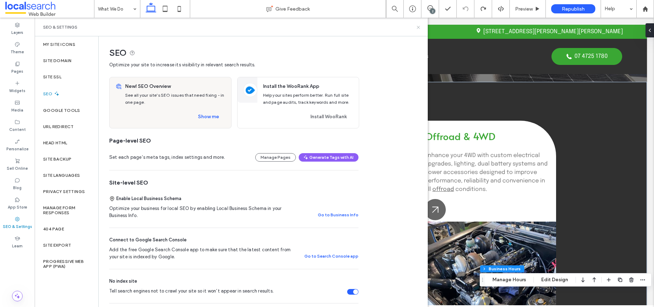
click at [419, 28] on icon at bounding box center [417, 27] width 5 height 5
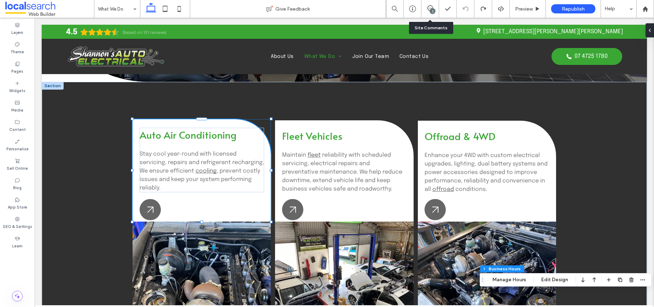
click at [430, 9] on div "2" at bounding box center [432, 10] width 5 height 5
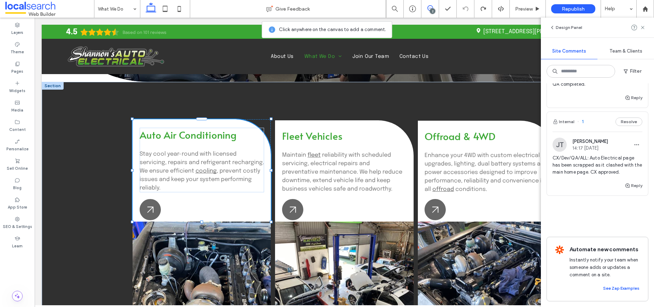
scroll to position [0, 0]
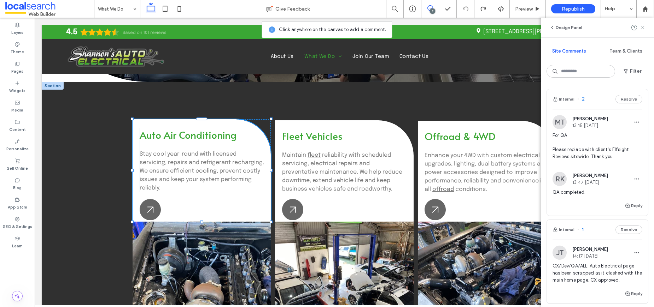
click at [627, 29] on use at bounding box center [642, 27] width 3 height 3
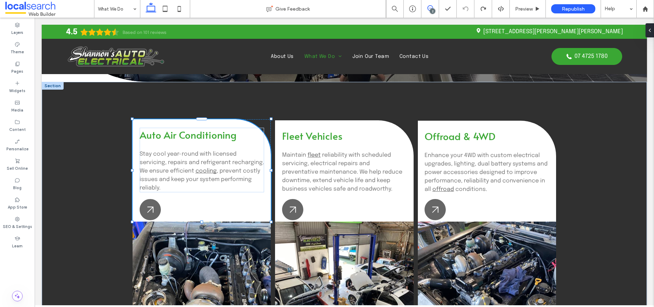
click at [430, 7] on icon at bounding box center [430, 8] width 6 height 6
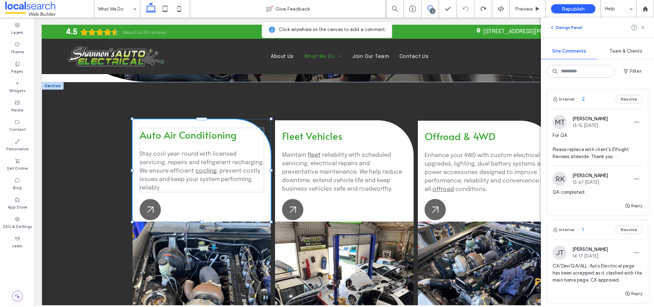
click at [550, 28] on icon "button" at bounding box center [552, 28] width 6 height 6
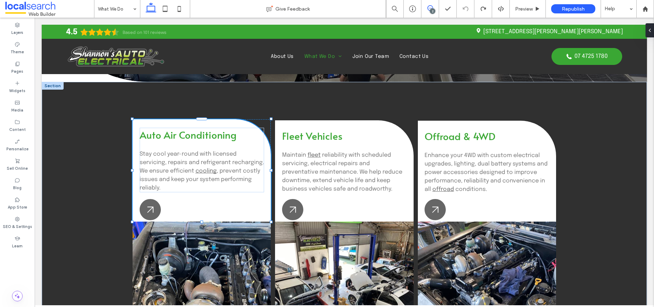
click at [429, 9] on icon at bounding box center [430, 8] width 6 height 6
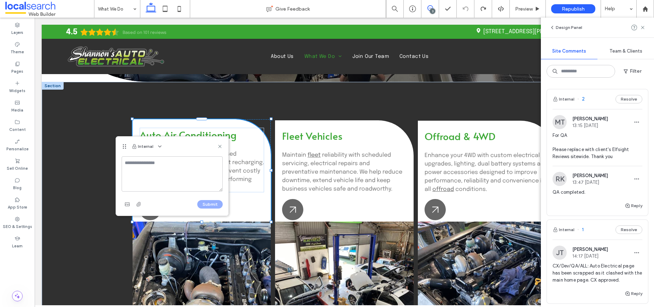
click at [145, 176] on textarea at bounding box center [172, 174] width 101 height 35
type textarea "*"
type textarea "**********"
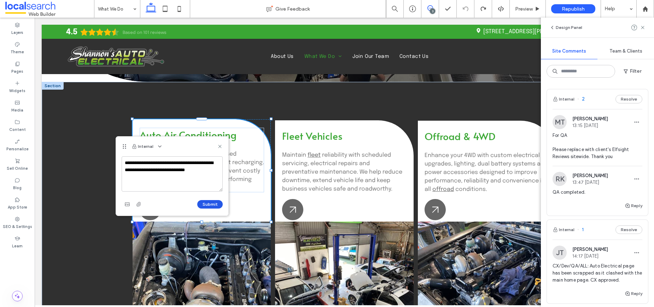
click at [211, 204] on button "Submit" at bounding box center [209, 204] width 25 height 8
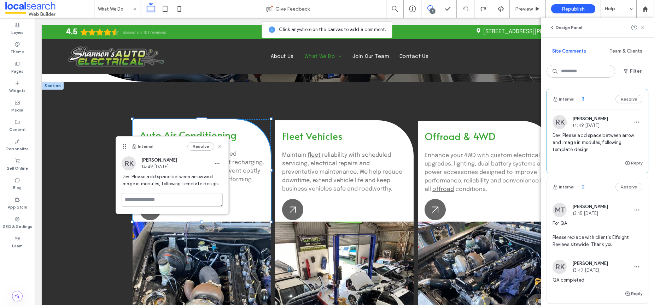
click at [627, 29] on icon at bounding box center [642, 28] width 6 height 6
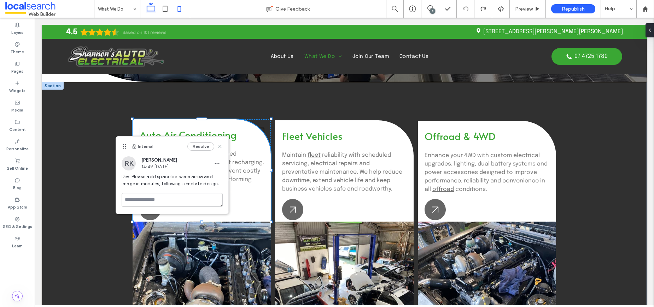
click at [178, 8] on use at bounding box center [179, 9] width 3 height 6
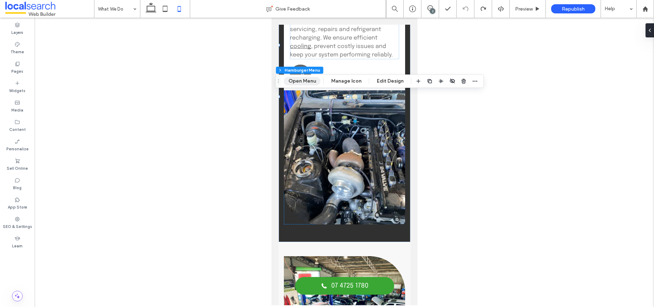
click at [303, 83] on button "Open Menu" at bounding box center [302, 81] width 37 height 8
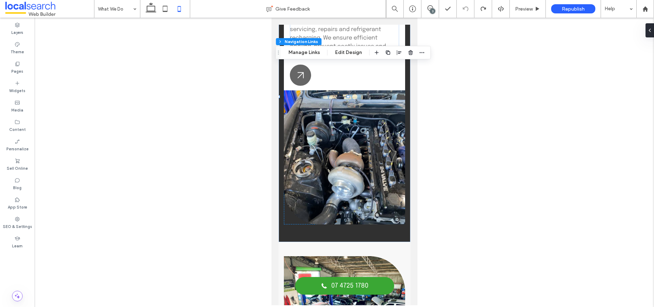
type input "*"
type input "***"
type input "****"
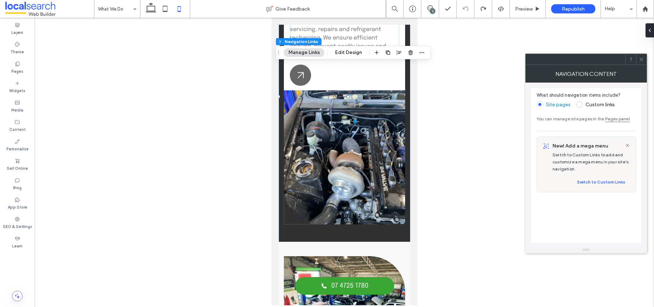
click at [627, 61] on icon at bounding box center [640, 59] width 5 height 5
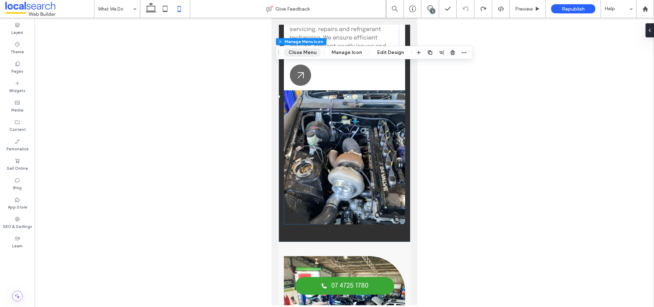
click at [312, 53] on button "Close Menu" at bounding box center [302, 52] width 37 height 8
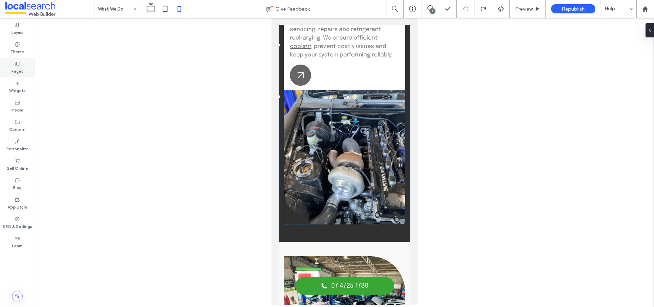
click at [12, 69] on label "Pages" at bounding box center [17, 71] width 12 height 8
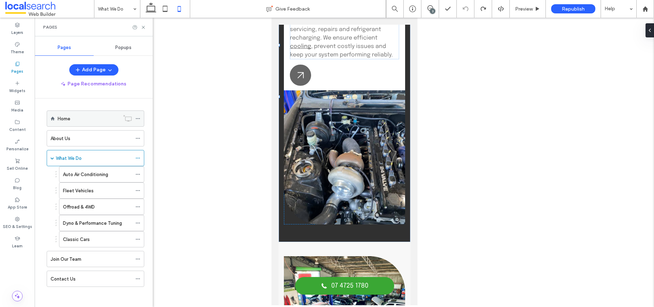
click at [83, 121] on div "Home" at bounding box center [89, 118] width 62 height 7
click at [144, 27] on icon at bounding box center [143, 27] width 5 height 5
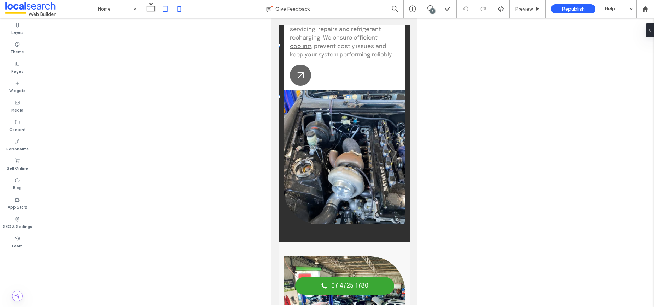
click at [166, 9] on icon at bounding box center [165, 9] width 14 height 14
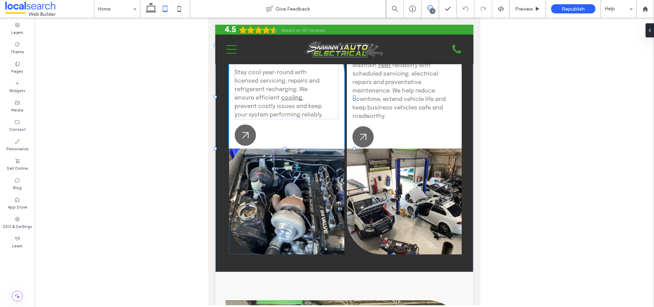
click at [426, 9] on span at bounding box center [429, 8] width 17 height 6
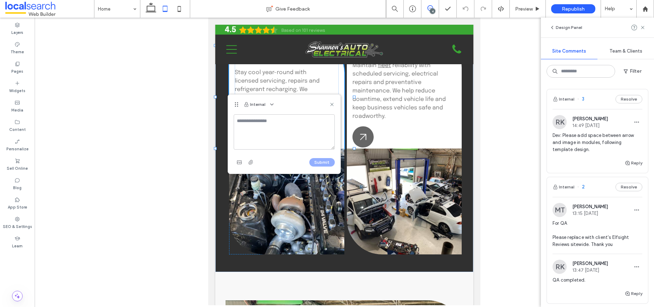
click at [269, 135] on textarea at bounding box center [284, 131] width 101 height 35
type textarea "*"
type textarea "**********"
click at [327, 162] on button "Submit" at bounding box center [321, 162] width 25 height 8
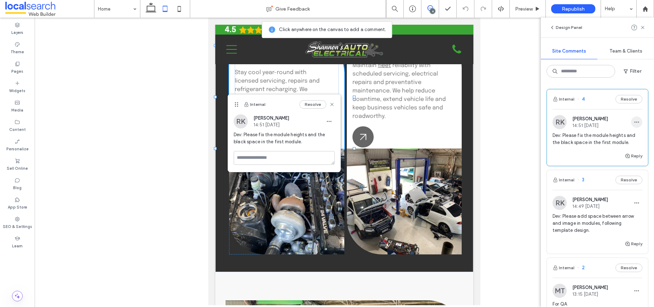
click at [627, 122] on use "button" at bounding box center [636, 122] width 5 height 1
click at [589, 142] on div "Edit" at bounding box center [604, 140] width 63 height 13
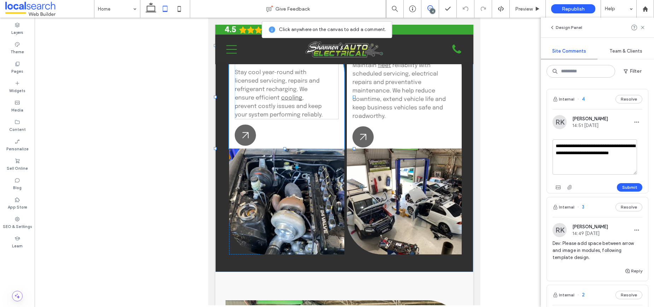
click at [563, 146] on textarea "**********" at bounding box center [594, 157] width 84 height 35
type textarea "**********"
click at [624, 188] on button "Submit" at bounding box center [629, 187] width 25 height 8
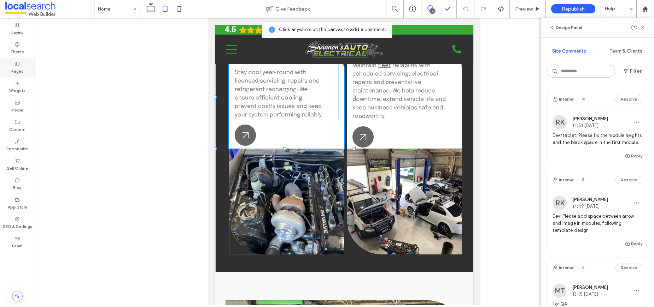
click at [16, 71] on label "Pages" at bounding box center [17, 71] width 12 height 8
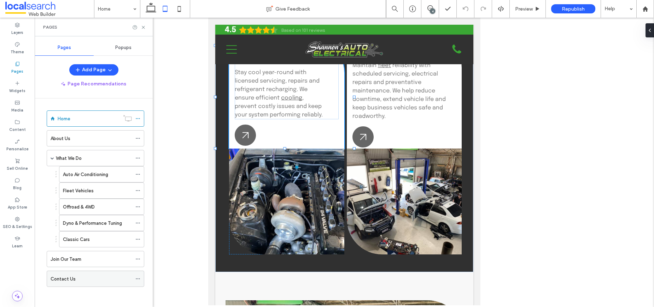
click at [77, 278] on div "Contact Us" at bounding box center [91, 279] width 81 height 7
click at [434, 7] on span at bounding box center [429, 8] width 17 height 6
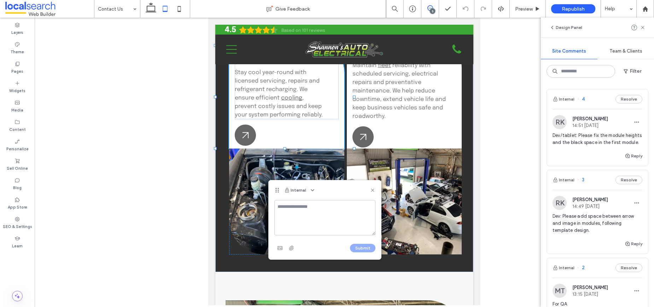
click at [319, 214] on textarea at bounding box center [324, 217] width 101 height 35
type textarea "*"
type textarea "**********"
click at [357, 248] on button "Submit" at bounding box center [362, 248] width 25 height 8
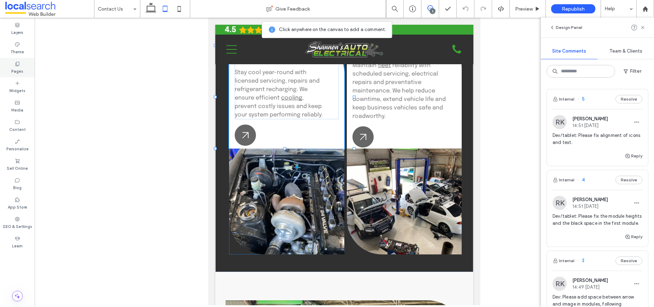
click at [23, 72] on div "Pages" at bounding box center [17, 67] width 35 height 19
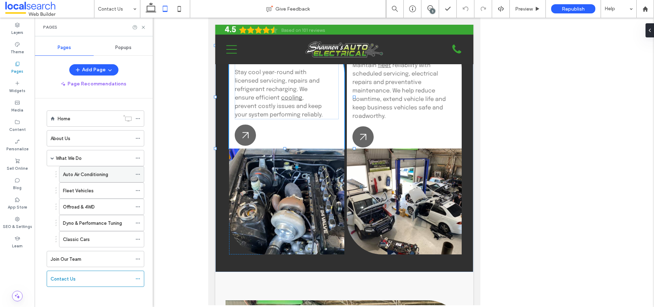
click at [86, 176] on label "Auto Air Conditioning" at bounding box center [85, 175] width 45 height 12
click at [94, 187] on div "Fleet Vehicles" at bounding box center [97, 190] width 69 height 7
click at [79, 177] on label "Auto Air Conditioning" at bounding box center [85, 175] width 45 height 12
click at [432, 9] on div "5" at bounding box center [432, 10] width 5 height 5
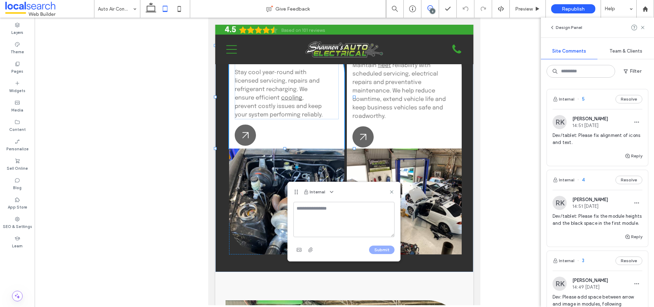
click at [327, 207] on textarea at bounding box center [343, 219] width 101 height 35
type textarea "**********"
drag, startPoint x: 383, startPoint y: 250, endPoint x: 389, endPoint y: 243, distance: 9.8
click at [383, 250] on button "Submit" at bounding box center [381, 250] width 25 height 8
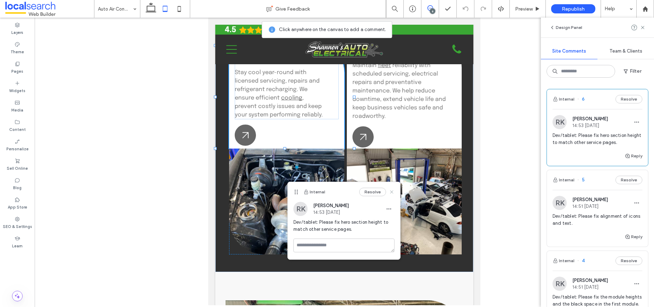
click at [393, 193] on use at bounding box center [391, 191] width 3 height 3
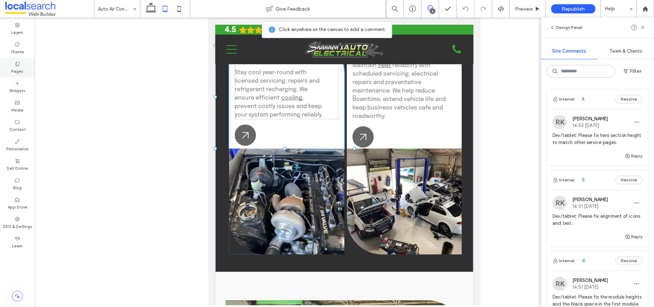
click at [13, 67] on label "Pages" at bounding box center [17, 71] width 12 height 8
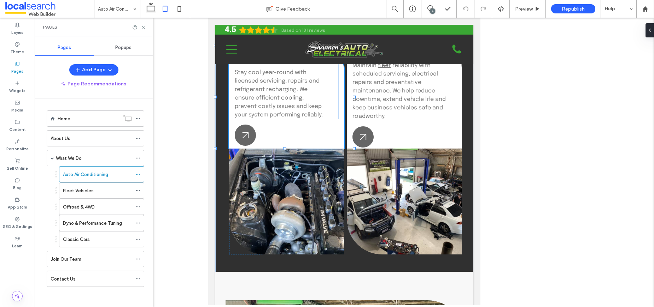
click at [94, 188] on div "Fleet Vehicles" at bounding box center [97, 190] width 69 height 7
click at [92, 208] on label "Offroad & 4WD" at bounding box center [79, 207] width 32 height 12
click at [85, 223] on label "Dyno & Performance Tuning" at bounding box center [92, 223] width 59 height 12
click at [97, 239] on div "Classic Cars" at bounding box center [97, 239] width 69 height 7
click at [105, 176] on label "Auto Air Conditioning" at bounding box center [85, 175] width 45 height 12
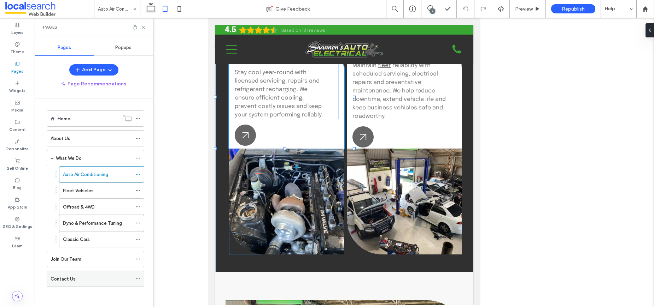
click at [86, 276] on div "Contact Us" at bounding box center [91, 279] width 81 height 7
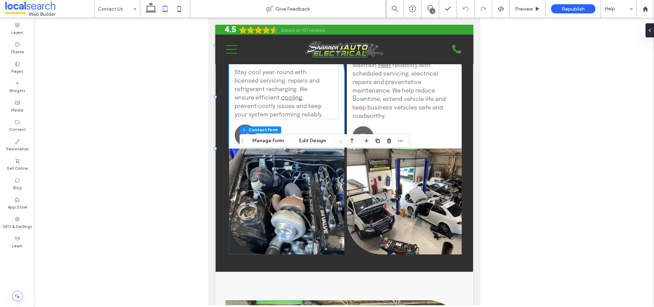
type input "*"
type input "***"
click at [271, 140] on button "Manage Form" at bounding box center [268, 141] width 41 height 8
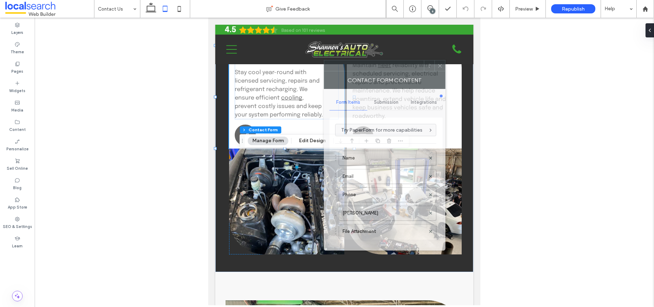
drag, startPoint x: 588, startPoint y: 59, endPoint x: 386, endPoint y: 61, distance: 201.4
click at [386, 61] on div at bounding box center [374, 65] width 100 height 11
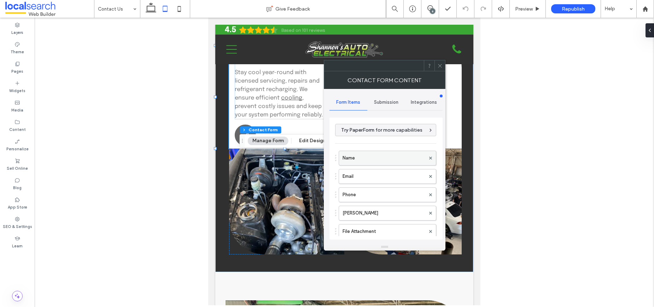
click at [359, 154] on label "Name" at bounding box center [383, 158] width 83 height 14
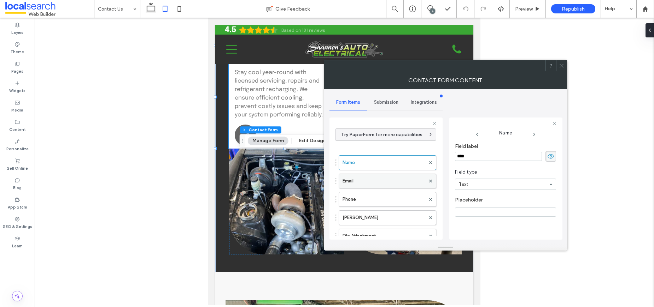
click at [377, 182] on label "Email" at bounding box center [383, 181] width 83 height 14
click at [382, 100] on span "Submission" at bounding box center [386, 103] width 24 height 6
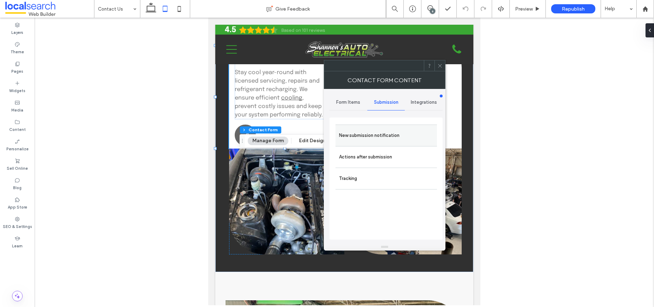
click at [387, 135] on label "New submission notification" at bounding box center [386, 136] width 94 height 14
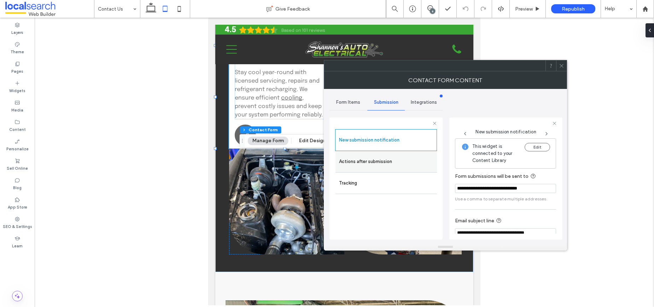
click at [381, 163] on label "Actions after submission" at bounding box center [386, 162] width 94 height 14
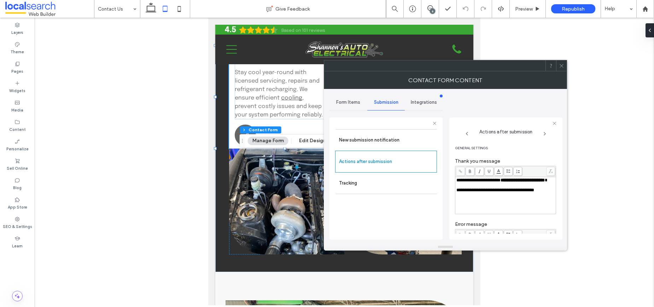
click at [564, 66] on icon at bounding box center [561, 65] width 5 height 5
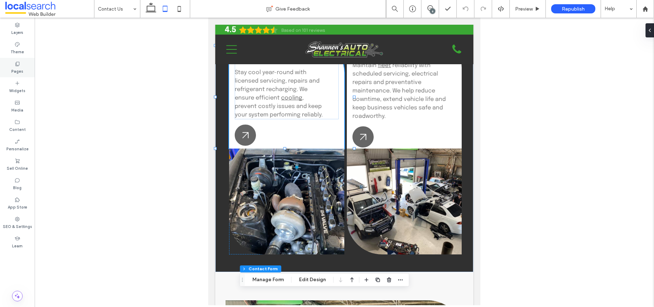
click at [19, 68] on label "Pages" at bounding box center [17, 71] width 12 height 8
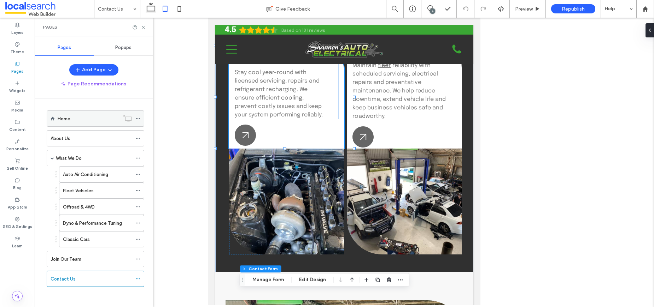
click at [78, 122] on div "Home" at bounding box center [89, 119] width 62 height 16
click at [178, 9] on use at bounding box center [179, 9] width 3 height 6
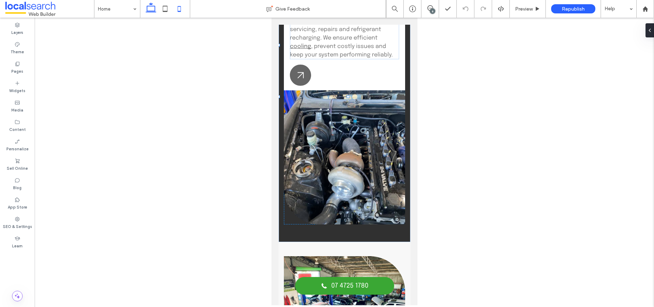
click at [154, 11] on use at bounding box center [151, 7] width 11 height 10
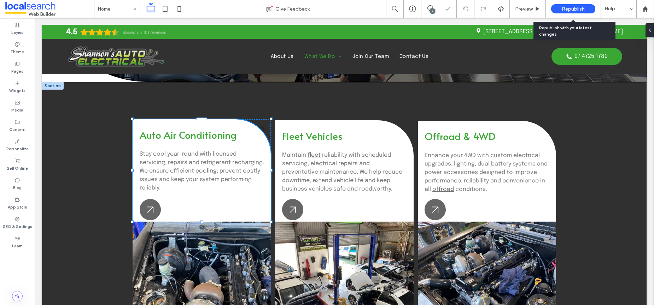
click at [576, 8] on span "Republish" at bounding box center [572, 9] width 23 height 6
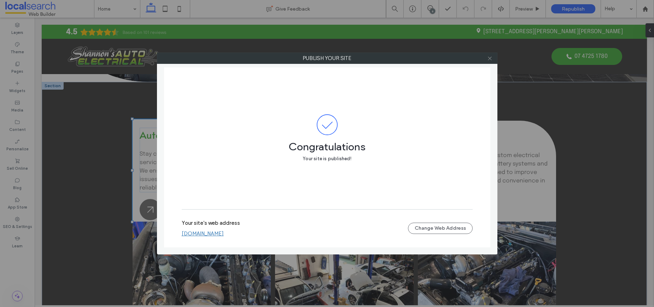
click at [490, 60] on icon at bounding box center [489, 58] width 5 height 5
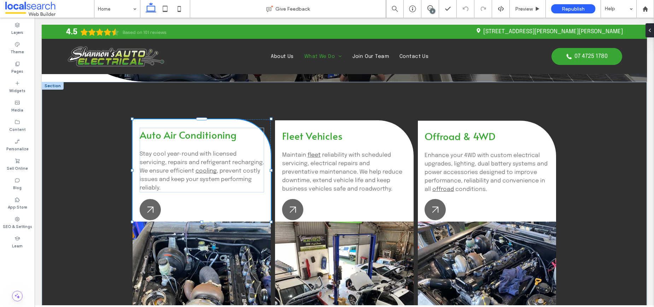
click at [430, 11] on div "6" at bounding box center [432, 10] width 5 height 5
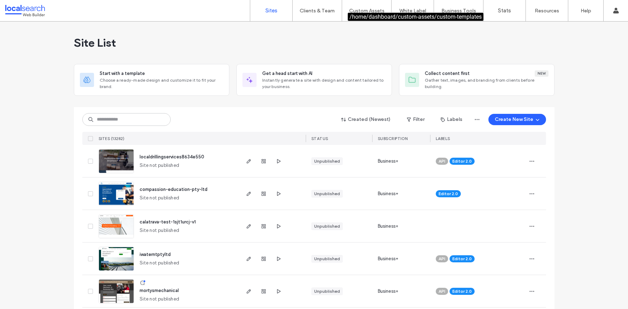
click at [371, 28] on label "Custom Templates" at bounding box center [367, 28] width 41 height 5
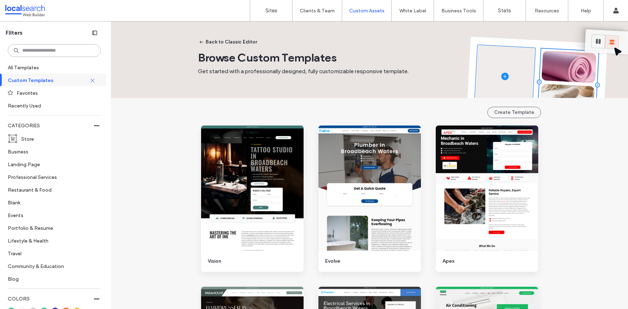
click at [57, 54] on input at bounding box center [54, 50] width 93 height 13
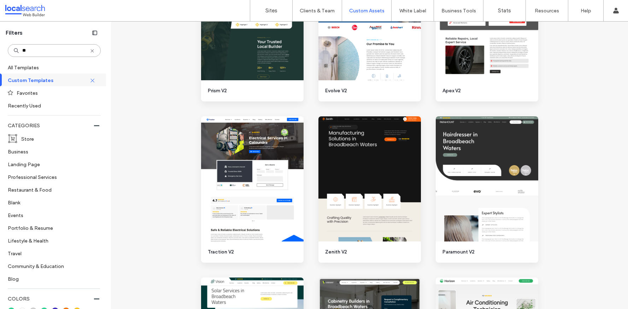
scroll to position [179, 0]
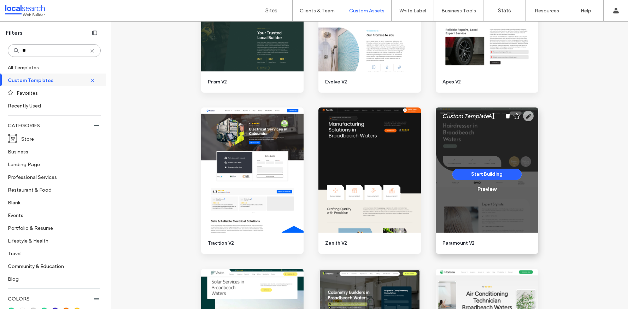
type input "**"
click at [527, 115] on icon at bounding box center [528, 116] width 11 height 11
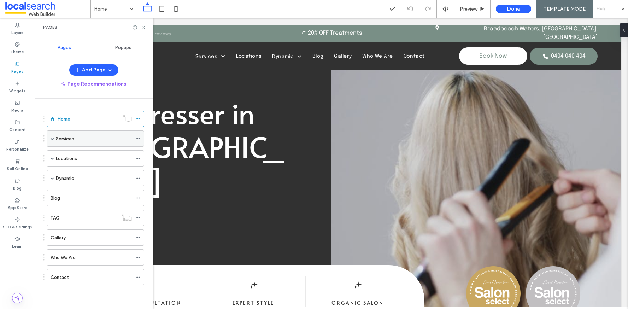
click at [66, 139] on label "Services" at bounding box center [65, 138] width 18 height 12
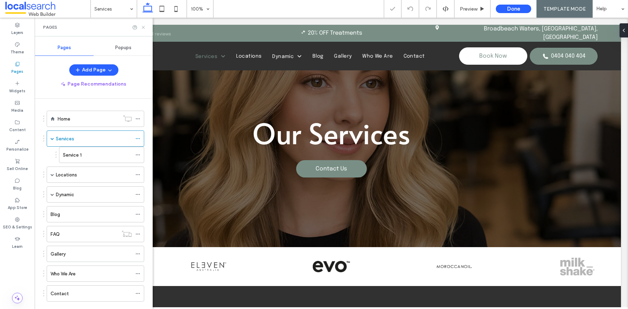
click at [142, 27] on icon at bounding box center [143, 27] width 5 height 5
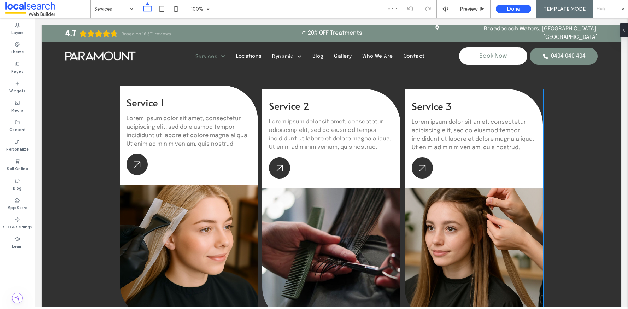
scroll to position [235, 0]
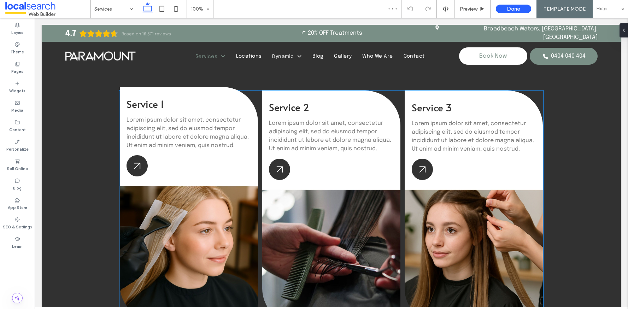
click at [159, 175] on div "Service 1 Lorem ipsum dolor sit amet, consectetur adipiscing elit, sed do eiusm…" at bounding box center [189, 136] width 138 height 99
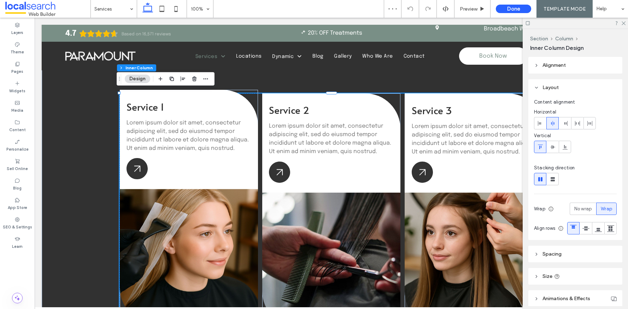
click at [149, 175] on div "Service 1 Lorem ipsum dolor sit amet, consectetur adipiscing elit, sed do eiusm…" at bounding box center [189, 139] width 138 height 99
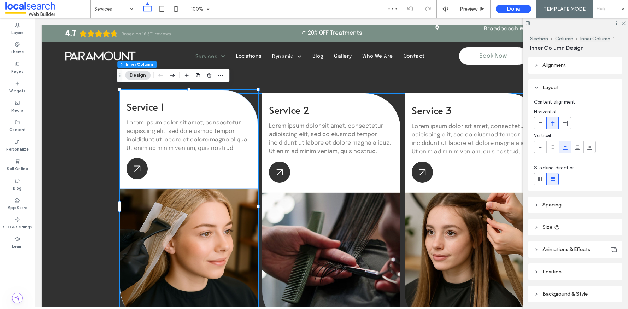
click at [149, 175] on div "Service 1 Lorem ipsum dolor sit amet, consectetur adipiscing elit, sed do eiusm…" at bounding box center [189, 139] width 138 height 99
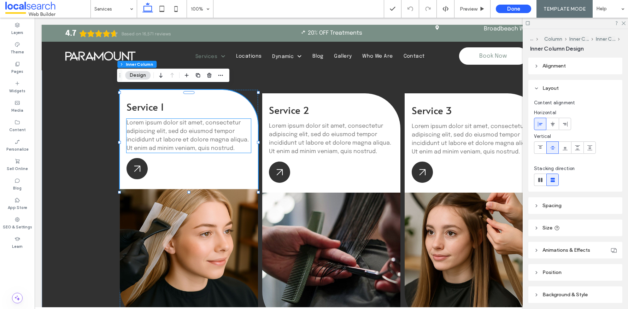
click at [185, 134] on span "Lorem ipsum dolor sit amet, consectetur adipiscing elit, sed do eiusmod tempor …" at bounding box center [187, 135] width 122 height 31
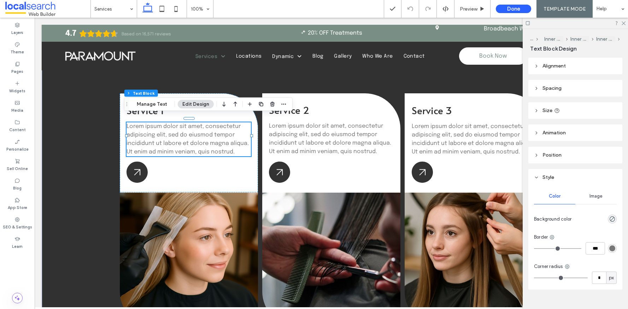
click at [549, 109] on span "Size" at bounding box center [547, 110] width 10 height 6
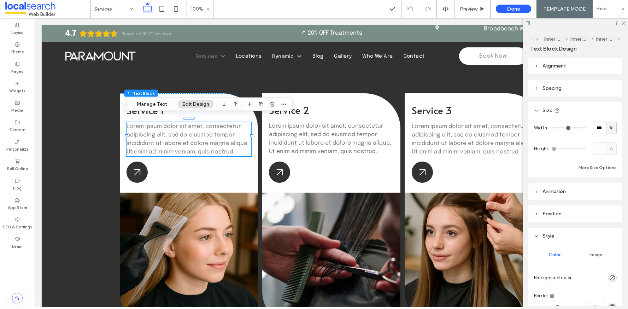
click at [549, 109] on span "Size" at bounding box center [547, 110] width 10 height 6
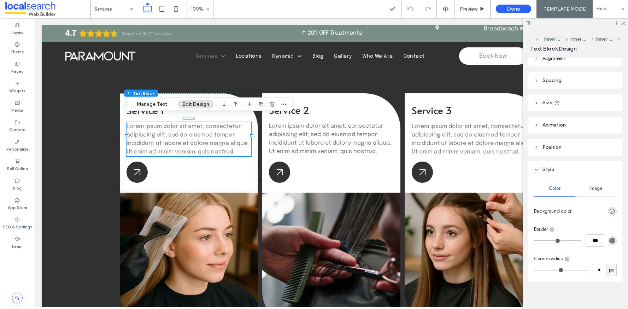
scroll to position [12, 0]
click at [539, 142] on header "Position" at bounding box center [575, 143] width 94 height 17
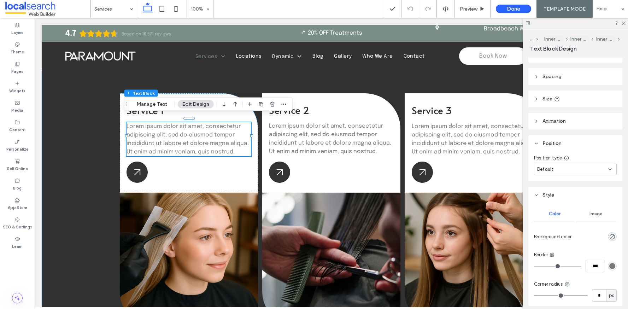
click at [535, 80] on header "Spacing" at bounding box center [575, 76] width 94 height 17
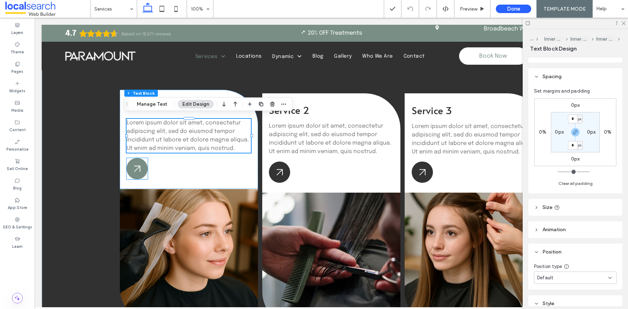
click at [138, 170] on icon at bounding box center [136, 168] width 21 height 21
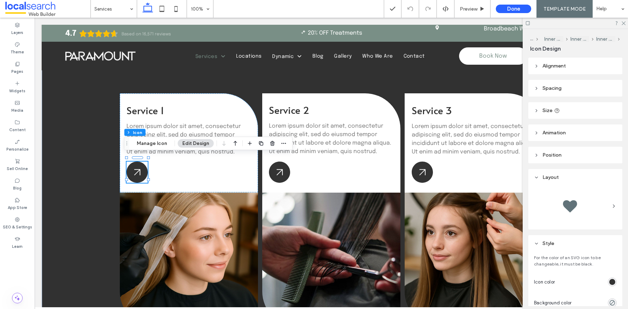
click at [539, 109] on header "Size" at bounding box center [575, 110] width 94 height 17
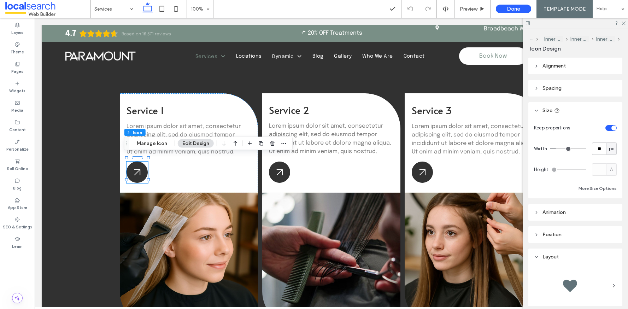
click at [542, 91] on span "Spacing" at bounding box center [551, 88] width 19 height 6
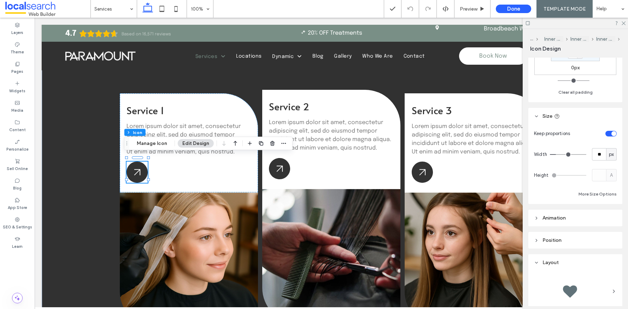
scroll to position [134, 0]
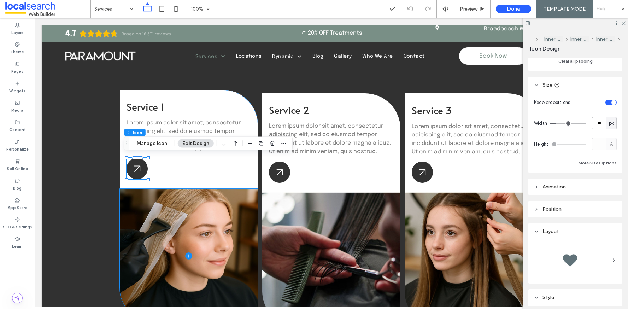
click at [199, 203] on span at bounding box center [189, 256] width 138 height 134
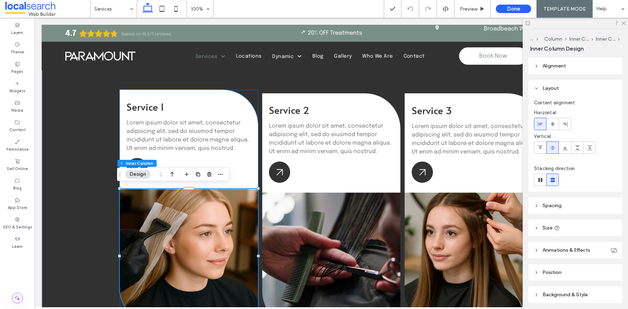
click at [250, 164] on div "Service 1 Lorem ipsum dolor sit amet, consectetur adipiscing elit, sed do eiusm…" at bounding box center [189, 139] width 138 height 99
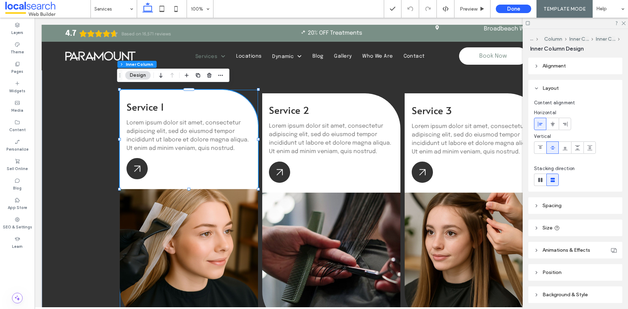
click at [251, 95] on div "Service 1 Lorem ipsum dolor sit amet, consectetur adipiscing elit, sed do eiusm…" at bounding box center [189, 206] width 138 height 233
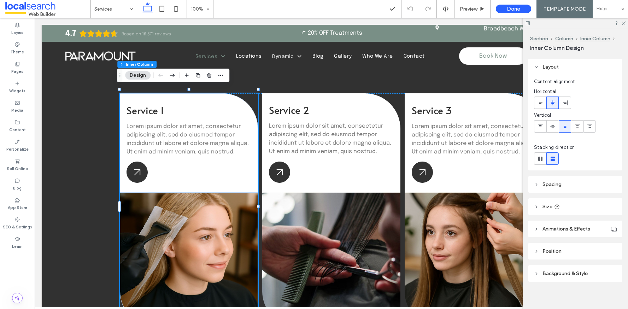
scroll to position [24, 0]
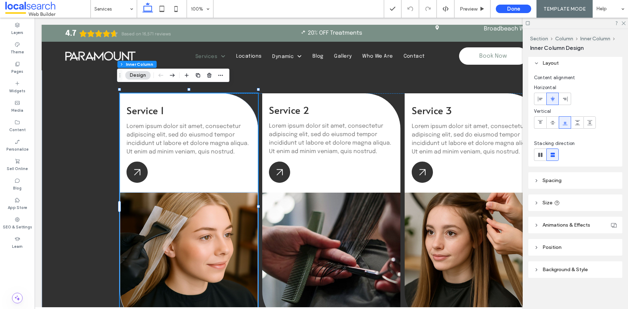
click at [547, 202] on span "Size" at bounding box center [547, 203] width 10 height 6
click at [546, 202] on span "Size" at bounding box center [547, 203] width 10 height 6
click at [546, 181] on span "Spacing" at bounding box center [551, 180] width 19 height 6
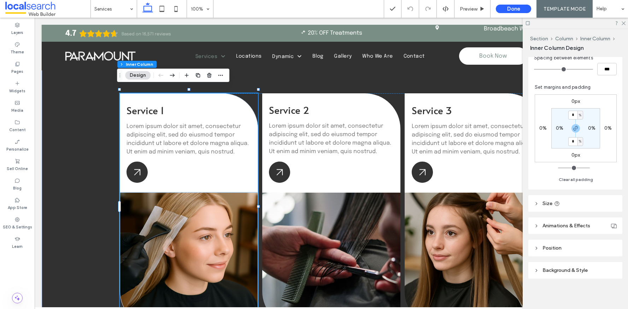
scroll to position [95, 0]
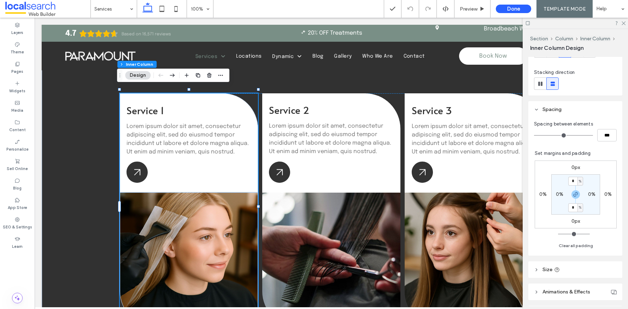
click at [538, 111] on icon at bounding box center [536, 109] width 5 height 5
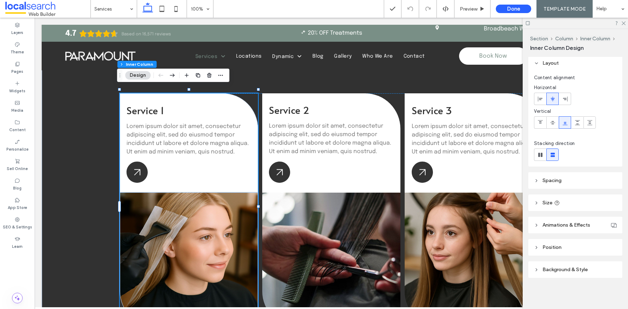
click at [557, 226] on span "Animations & Effects" at bounding box center [566, 225] width 48 height 6
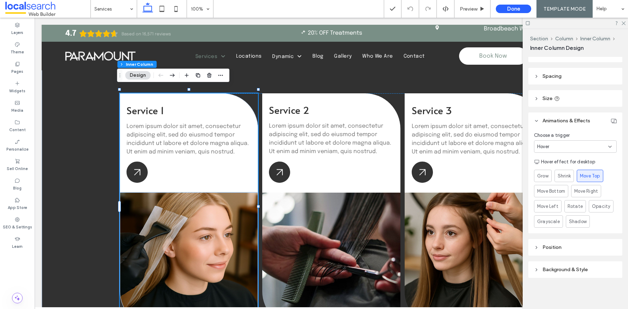
click at [550, 243] on header "Position" at bounding box center [575, 247] width 94 height 17
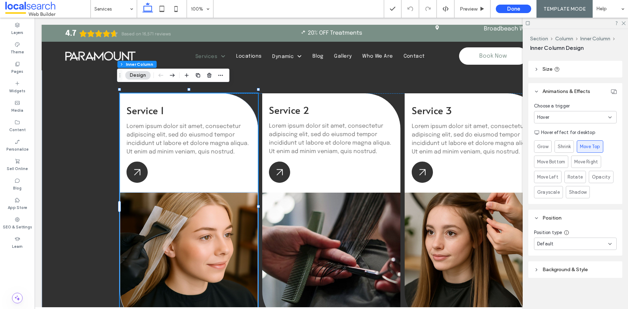
click at [554, 265] on header "Background & Style" at bounding box center [575, 269] width 94 height 17
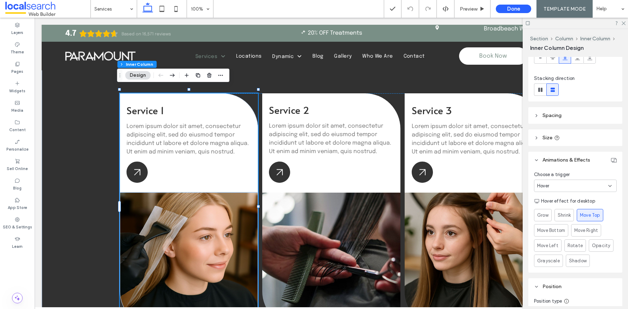
scroll to position [0, 0]
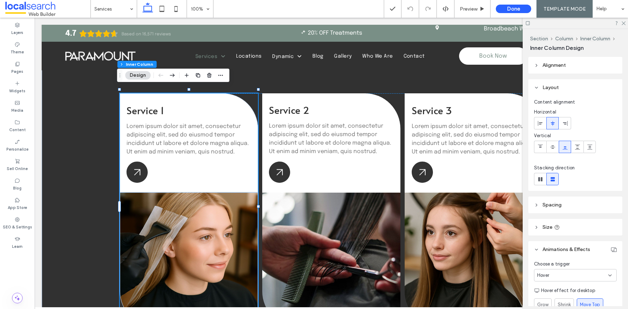
click at [538, 69] on header "Alignment" at bounding box center [575, 65] width 94 height 17
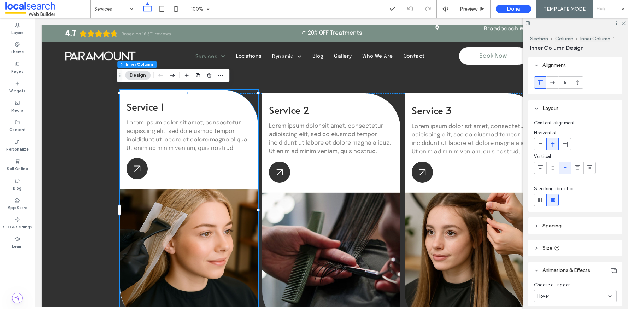
click at [152, 128] on span "Lorem ipsum dolor sit amet, consectetur adipiscing elit, sed do eiusmod tempor …" at bounding box center [187, 135] width 122 height 31
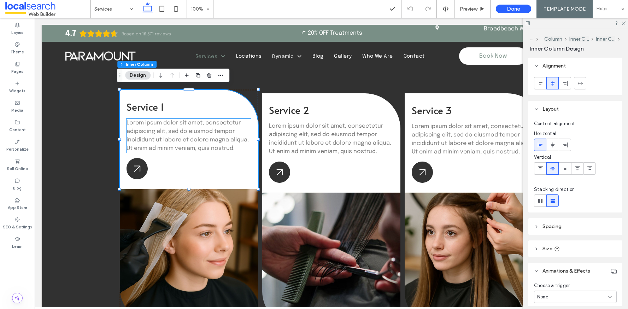
click at [161, 132] on p "Lorem ipsum dolor sit amet, consectetur adipiscing elit, sed do eiusmod tempor …" at bounding box center [188, 136] width 124 height 34
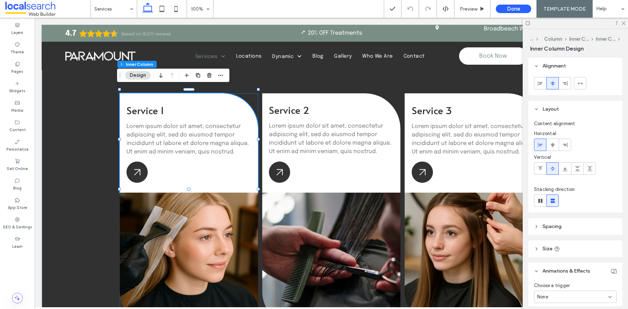
click at [548, 226] on span "Spacing" at bounding box center [551, 226] width 19 height 6
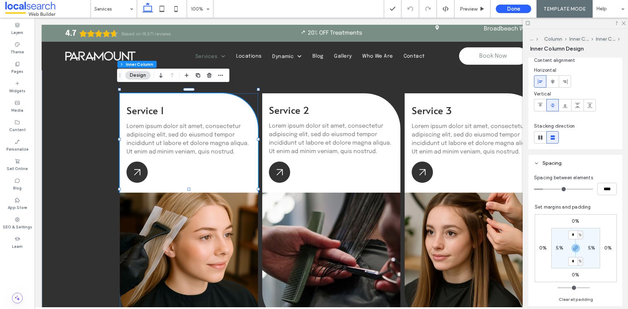
scroll to position [65, 0]
click at [185, 211] on span at bounding box center [189, 259] width 138 height 134
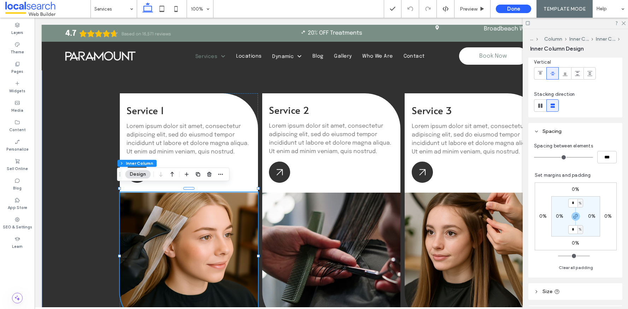
scroll to position [0, 0]
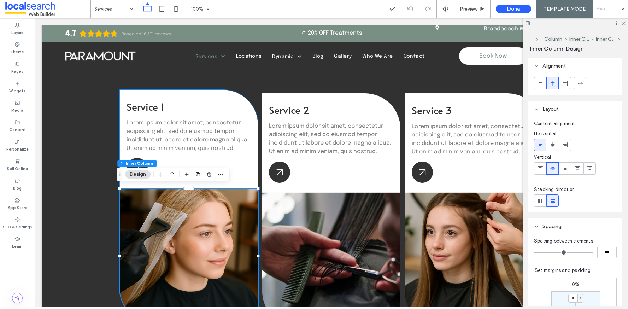
click at [234, 153] on div "Service 1 Lorem ipsum dolor sit amet, consectetur adipiscing elit, sed do eiusm…" at bounding box center [189, 139] width 138 height 99
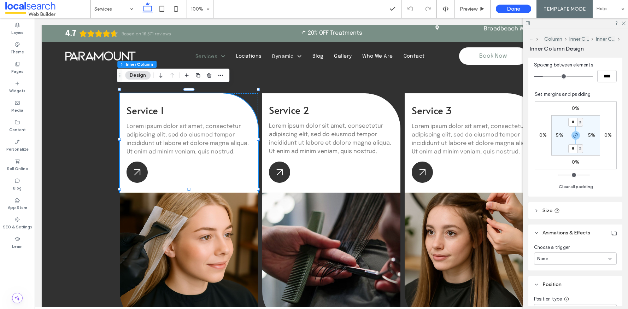
scroll to position [173, 0]
click at [537, 212] on icon at bounding box center [536, 213] width 5 height 5
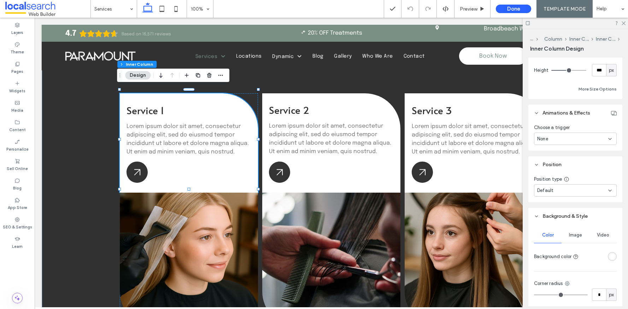
scroll to position [362, 0]
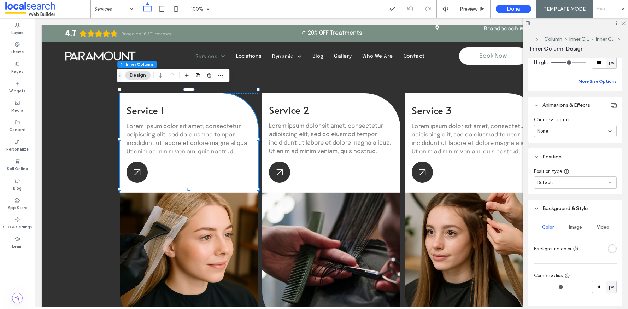
click at [591, 84] on button "More Size Options" at bounding box center [597, 81] width 38 height 8
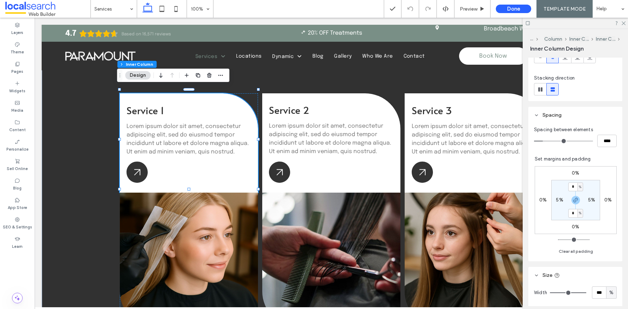
scroll to position [138, 0]
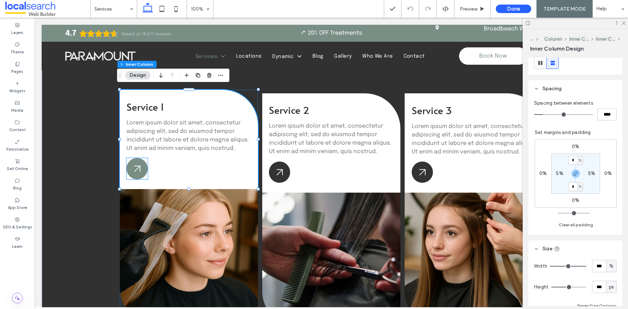
click at [133, 173] on icon at bounding box center [136, 168] width 21 height 21
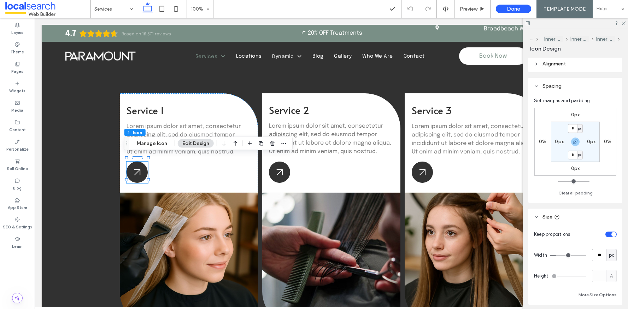
scroll to position [0, 0]
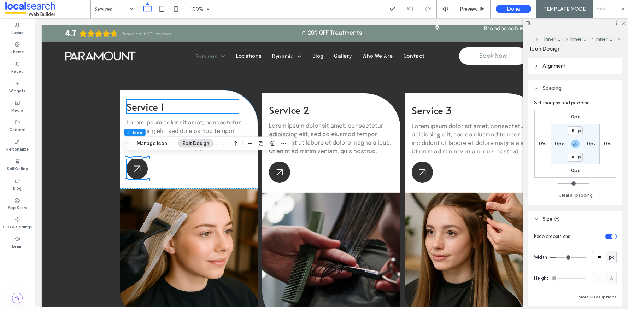
click at [137, 106] on span "Service 1" at bounding box center [144, 107] width 37 height 14
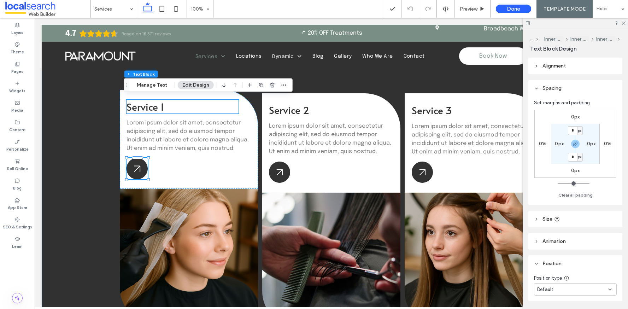
type input "**"
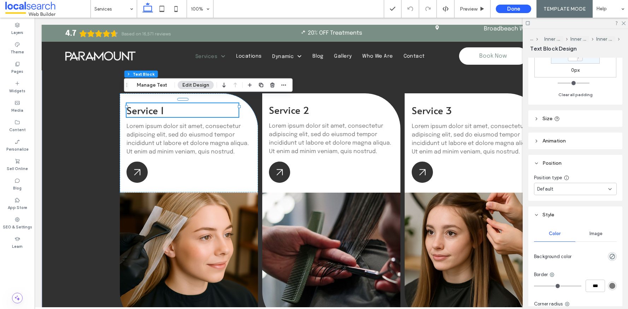
scroll to position [149, 0]
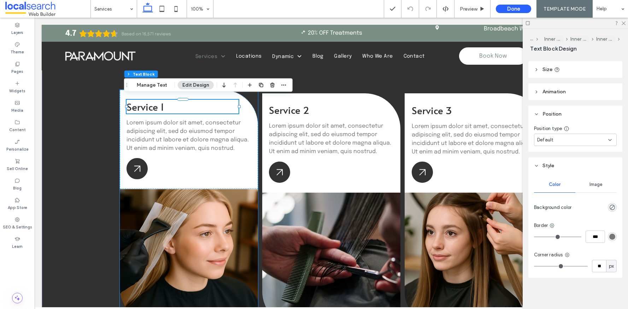
click at [252, 102] on div "Service 1 Lorem ipsum dolor sit amet, consectetur adipiscing elit, sed do eiusm…" at bounding box center [189, 206] width 138 height 233
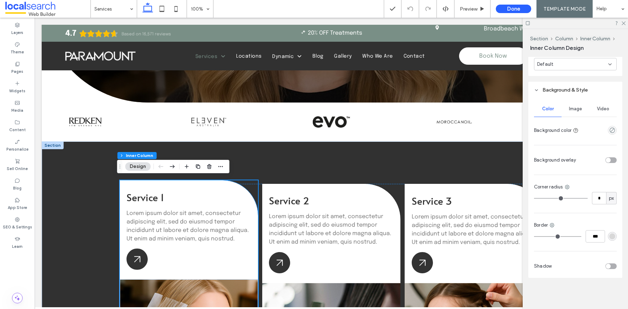
scroll to position [144, 0]
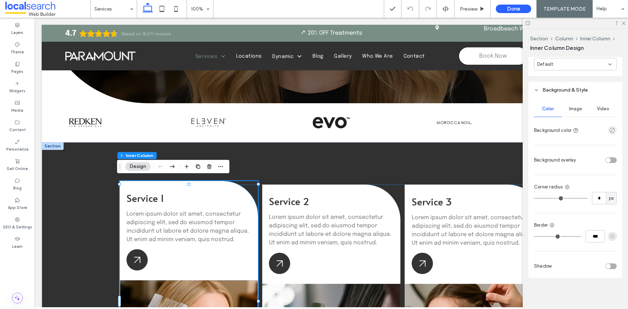
click at [178, 254] on div "Service 1 Lorem ipsum dolor sit amet, consectetur adipiscing elit, sed do eiusm…" at bounding box center [189, 230] width 138 height 99
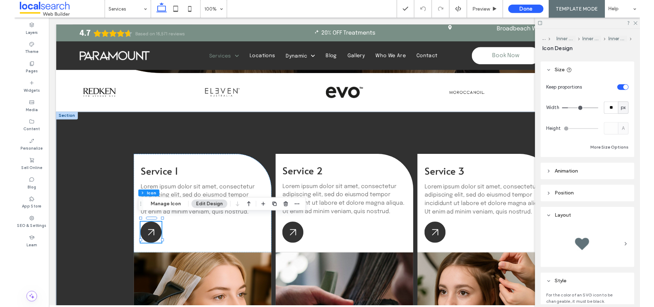
scroll to position [157, 0]
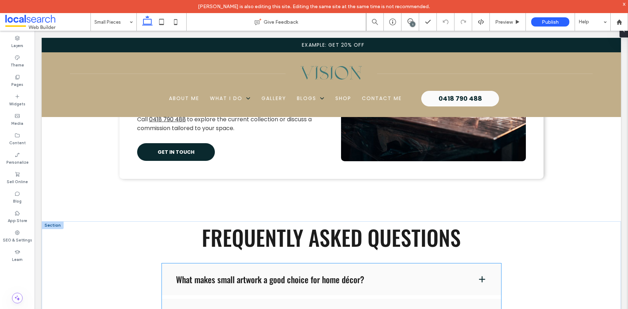
scroll to position [999, 0]
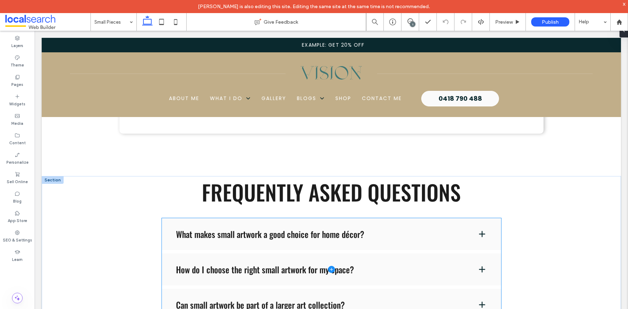
click at [359, 218] on span at bounding box center [331, 269] width 339 height 102
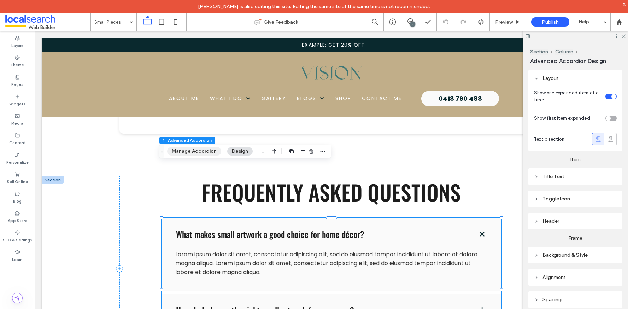
click at [194, 152] on button "Manage Accordion" at bounding box center [194, 151] width 54 height 8
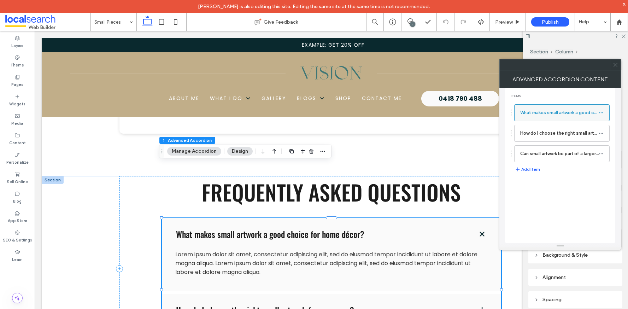
click at [580, 113] on label "What makes small artwork a good choice for home décor?" at bounding box center [559, 113] width 78 height 14
click at [602, 112] on icon at bounding box center [600, 112] width 5 height 5
click at [578, 95] on span "Items" at bounding box center [560, 96] width 99 height 5
click at [617, 65] on icon at bounding box center [615, 64] width 5 height 5
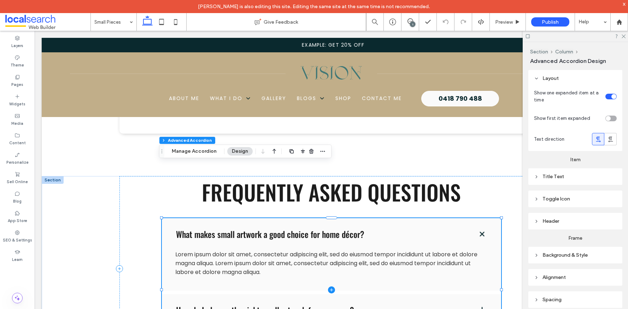
click at [222, 218] on span at bounding box center [331, 289] width 339 height 143
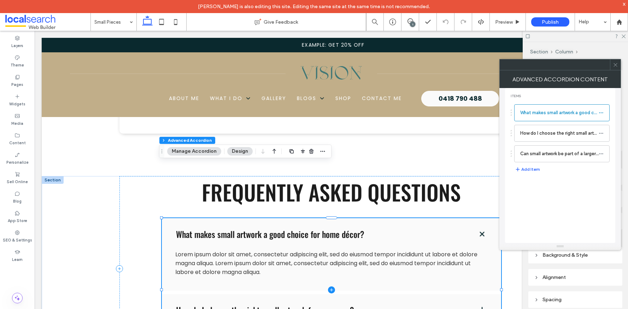
click at [222, 218] on span at bounding box center [331, 289] width 339 height 143
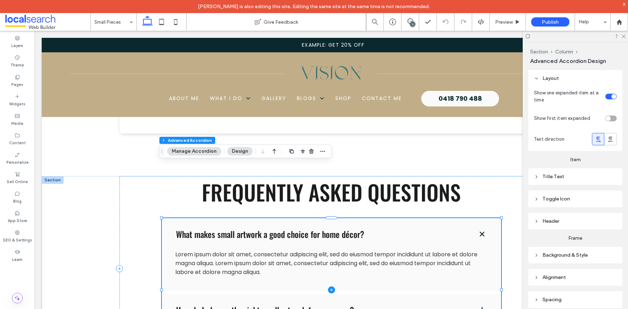
click at [222, 218] on span at bounding box center [331, 289] width 339 height 143
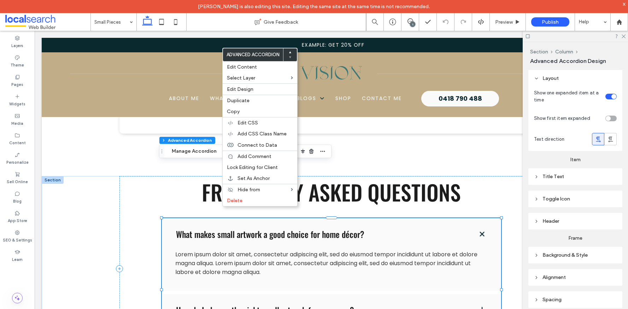
click at [558, 179] on span "Title Text" at bounding box center [553, 176] width 22 height 6
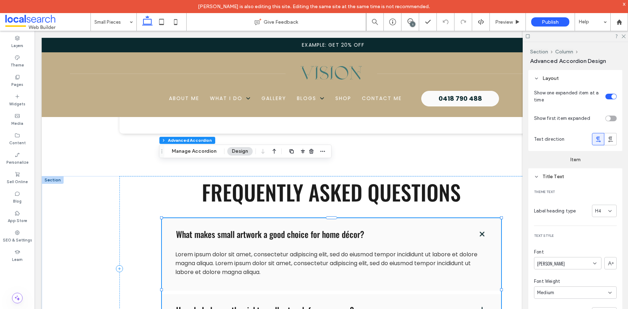
click at [559, 178] on span "Title Text" at bounding box center [553, 176] width 22 height 6
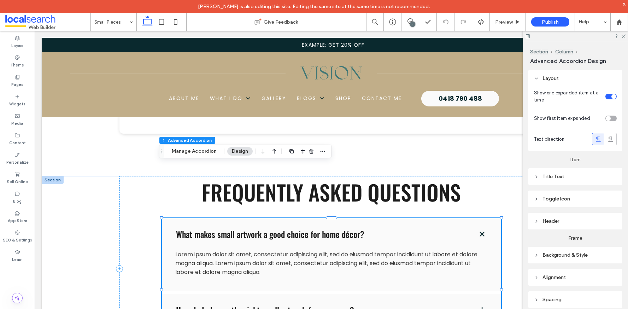
click at [559, 178] on span "Title Text" at bounding box center [553, 176] width 22 height 6
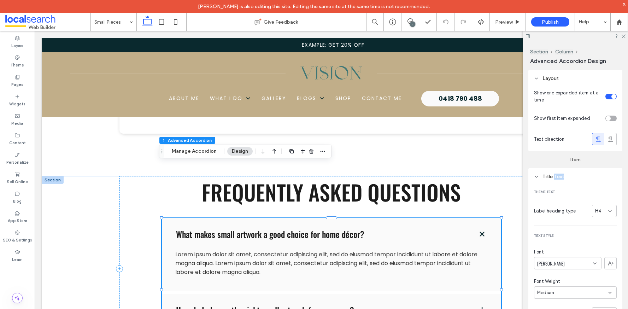
click at [559, 178] on span "Title Text" at bounding box center [553, 176] width 22 height 6
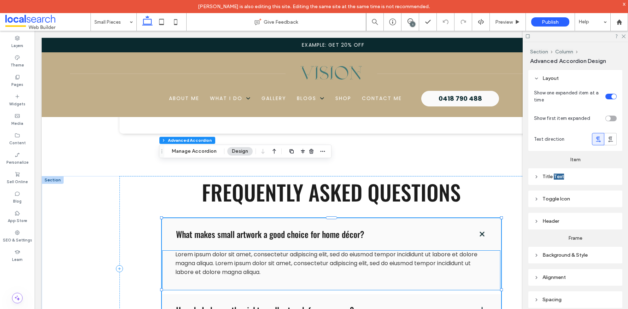
click at [346, 250] on span "Lorem ipsum dolor sit amet, consectetur adipiscing elit, sed do eiusmod tempor …" at bounding box center [326, 263] width 302 height 26
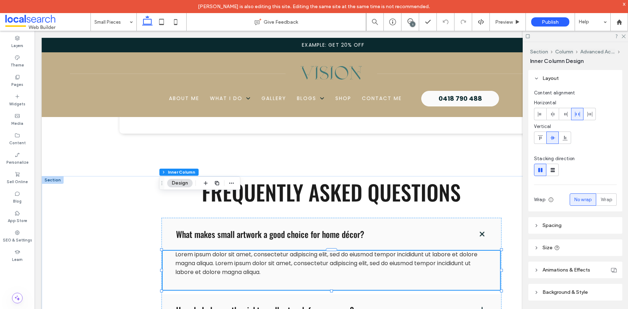
click at [336, 250] on span "Lorem ipsum dolor sit amet, consectetur adipiscing elit, sed do eiusmod tempor …" at bounding box center [326, 263] width 302 height 26
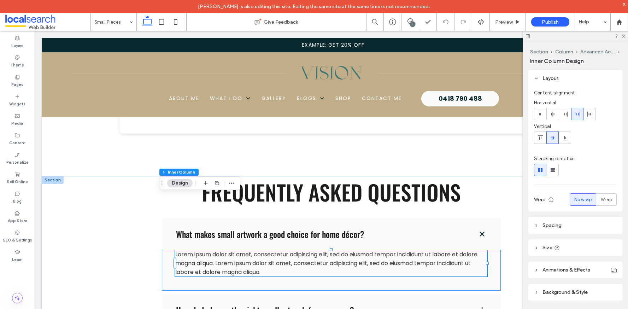
click at [336, 250] on div "Lorem ipsum dolor sit amet, consectetur adipiscing elit, sed do eiusmod tempor …" at bounding box center [331, 263] width 312 height 26
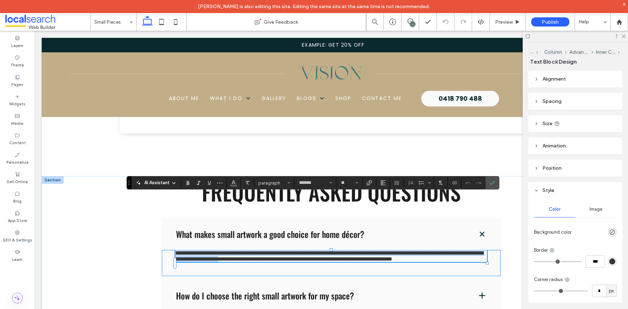
click at [336, 250] on span "**********" at bounding box center [329, 255] width 308 height 11
click at [318, 250] on span "**********" at bounding box center [329, 255] width 308 height 11
click at [491, 182] on icon "Confirm" at bounding box center [492, 183] width 6 height 6
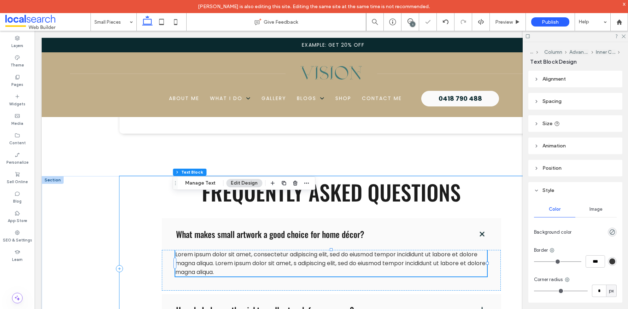
click at [510, 176] on div "Frequently Asked Questions What makes small artwork a good choice for home déco…" at bounding box center [331, 268] width 424 height 185
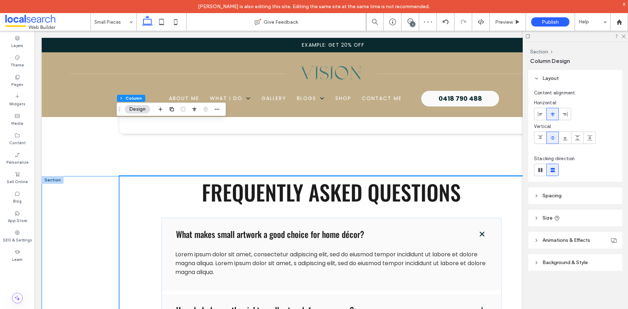
click at [95, 176] on div "Frequently Asked Questions What makes small artwork a good choice for home déco…" at bounding box center [331, 300] width 579 height 249
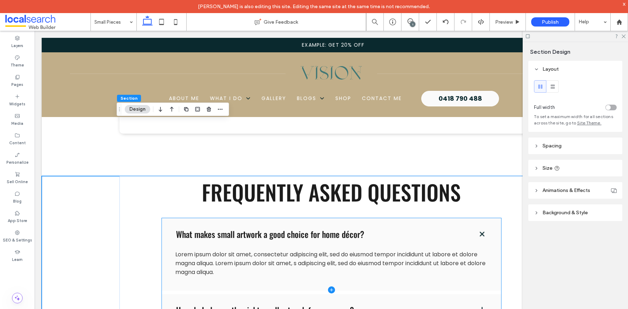
click at [186, 218] on span at bounding box center [331, 289] width 339 height 143
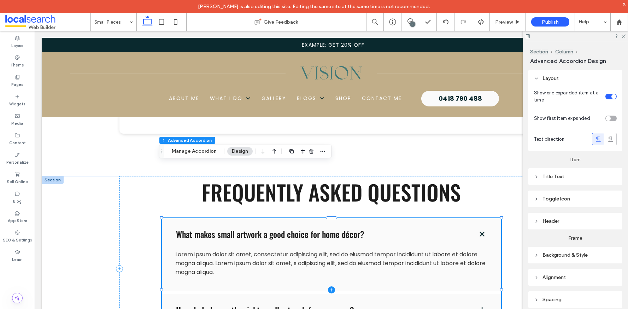
click at [190, 218] on span at bounding box center [331, 289] width 339 height 143
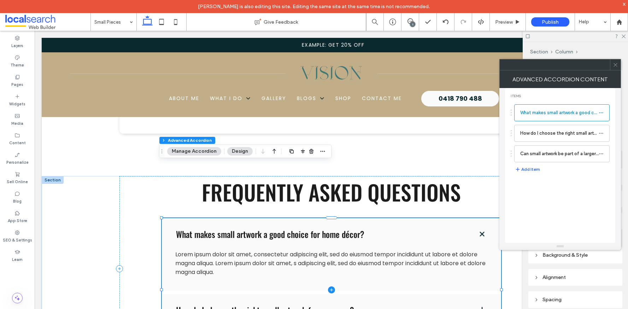
click at [190, 218] on span at bounding box center [331, 289] width 339 height 143
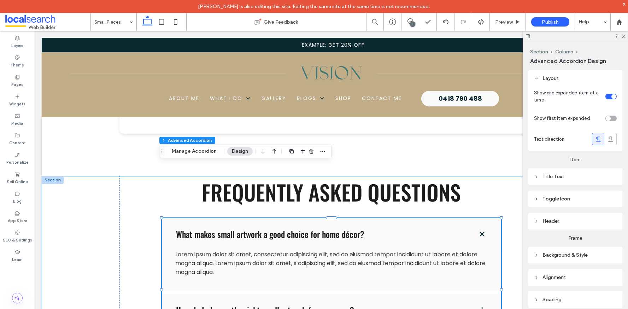
click at [89, 176] on div "Frequently Asked Questions What makes small artwork a good choice for home déco…" at bounding box center [331, 300] width 579 height 249
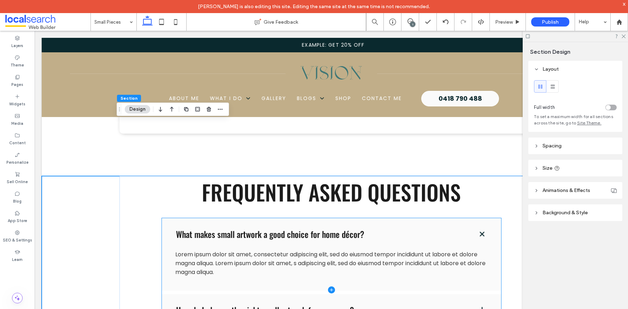
click at [188, 218] on span at bounding box center [331, 289] width 339 height 143
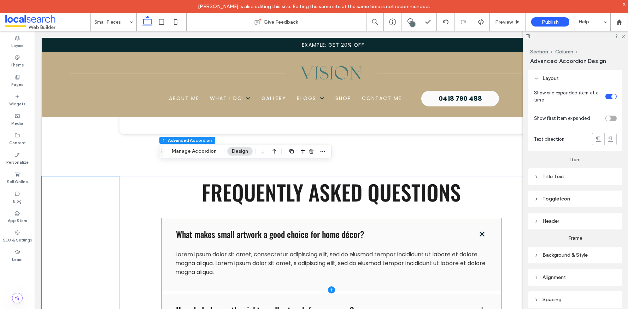
type input "*"
click at [188, 218] on span at bounding box center [331, 289] width 339 height 143
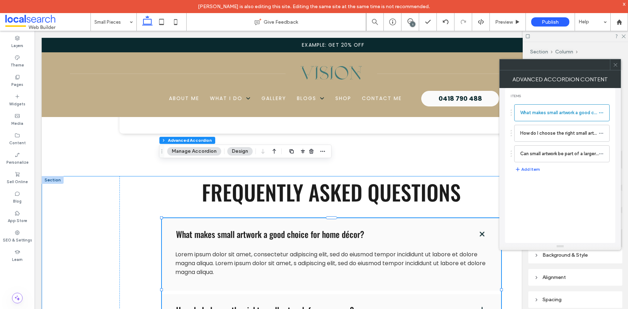
click at [90, 210] on div "Frequently Asked Questions What makes small artwork a good choice for home déco…" at bounding box center [331, 300] width 579 height 249
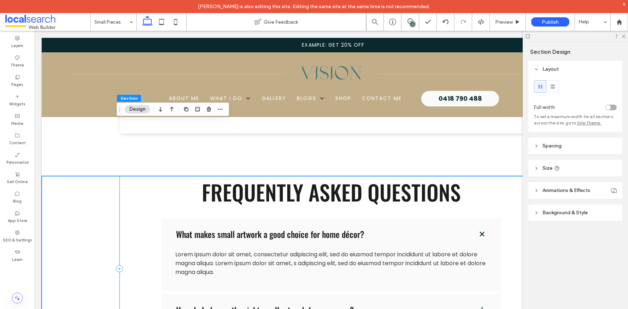
click at [145, 211] on div "Frequently Asked Questions What makes small artwork a good choice for home déco…" at bounding box center [331, 268] width 424 height 185
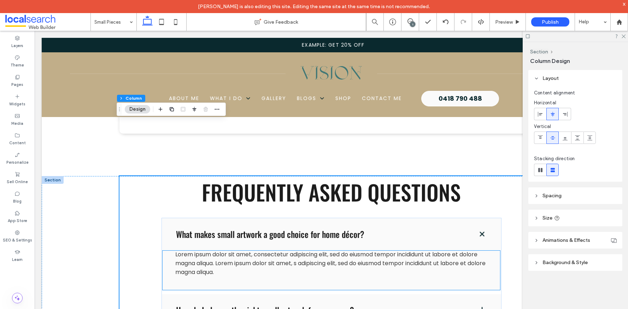
click at [195, 250] on span "Lorem ipsum dolor sit amet, consectetur adipiscing elit, sed do eiusmod tempor …" at bounding box center [330, 263] width 310 height 26
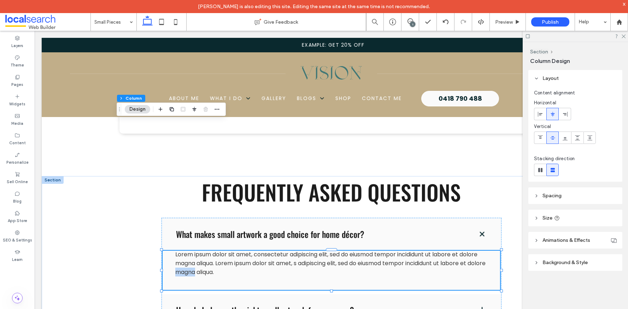
click at [195, 250] on span "Lorem ipsum dolor sit amet, consectetur adipiscing elit, sed do eiusmod tempor …" at bounding box center [330, 263] width 310 height 26
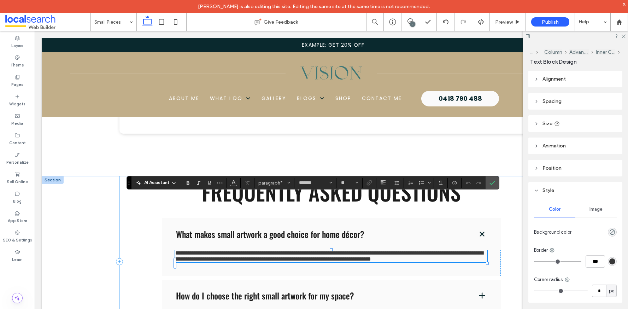
click at [143, 212] on div "**********" at bounding box center [331, 261] width 424 height 171
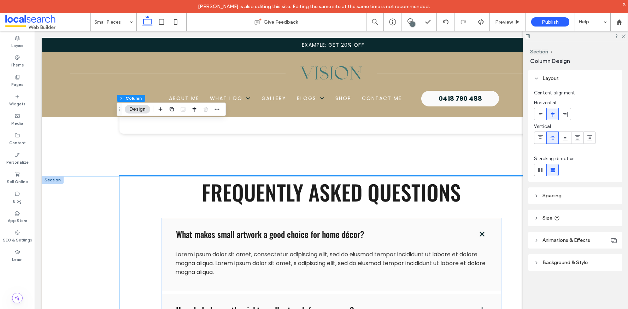
click at [81, 212] on div "Frequently Asked Questions What makes small artwork a good choice for home déco…" at bounding box center [331, 300] width 579 height 249
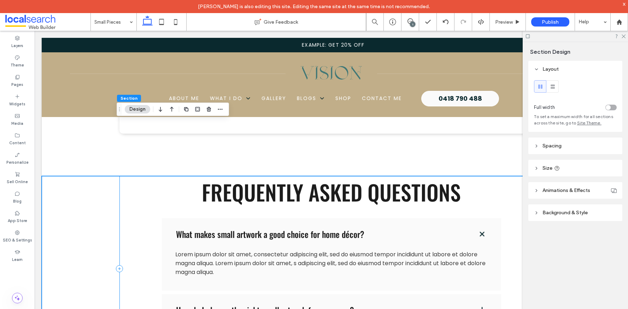
click at [135, 212] on div "Frequently Asked Questions What makes small artwork a good choice for home déco…" at bounding box center [331, 268] width 424 height 185
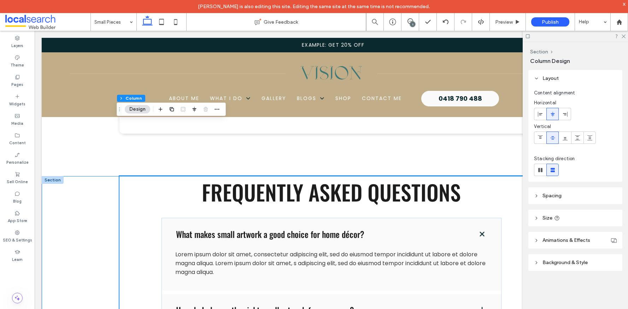
click at [89, 213] on div "Frequently Asked Questions What makes small artwork a good choice for home déco…" at bounding box center [331, 300] width 579 height 249
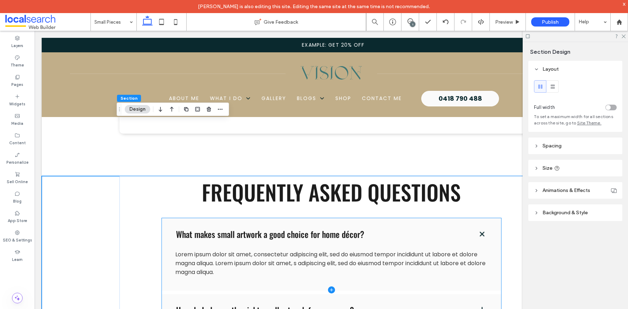
click at [193, 218] on span at bounding box center [331, 289] width 339 height 143
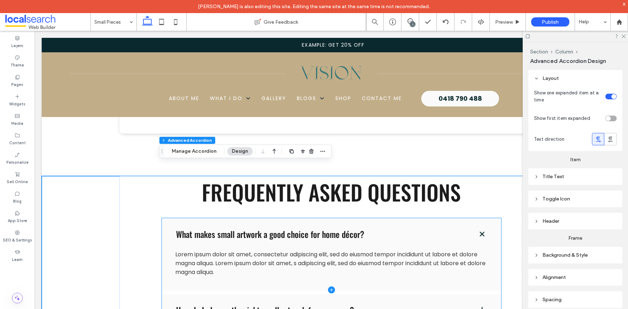
type input "*"
click at [193, 218] on span at bounding box center [331, 289] width 339 height 143
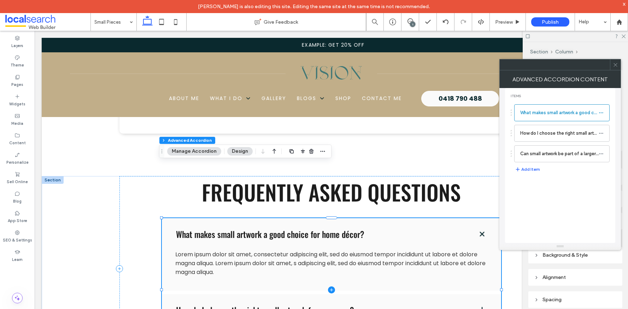
click at [193, 218] on span at bounding box center [331, 289] width 339 height 143
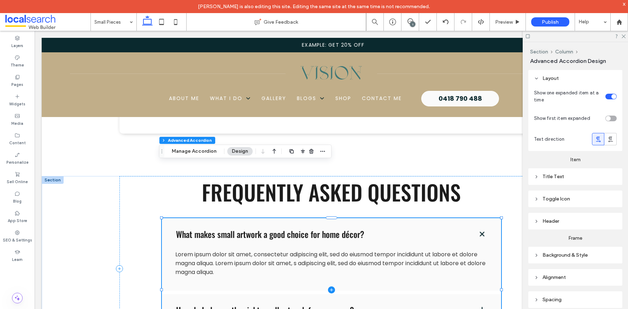
click at [193, 218] on span at bounding box center [331, 289] width 339 height 143
click at [143, 211] on div "Frequently Asked Questions What makes small artwork a good choice for home déco…" at bounding box center [331, 268] width 424 height 185
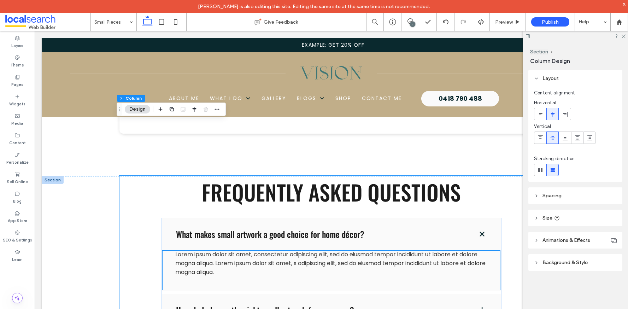
click at [194, 250] on span "Lorem ipsum dolor sit amet, consectetur adipiscing elit, sed do eiusmod tempor …" at bounding box center [330, 263] width 310 height 26
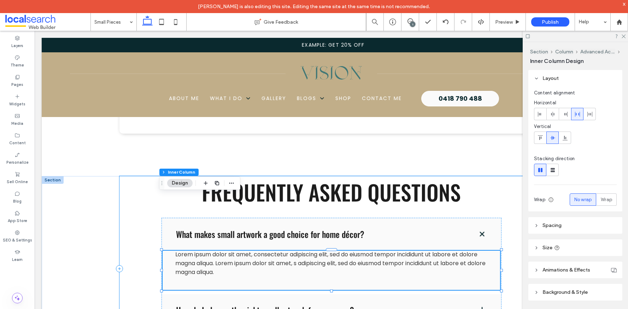
click at [143, 213] on div "Frequently Asked Questions What makes small artwork a good choice for home déco…" at bounding box center [331, 268] width 424 height 185
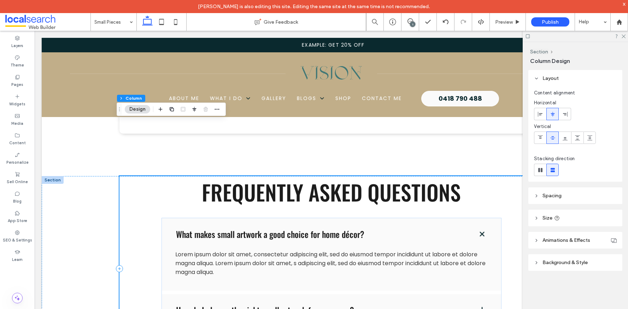
click at [83, 215] on div "Frequently Asked Questions What makes small artwork a good choice for home déco…" at bounding box center [331, 300] width 579 height 249
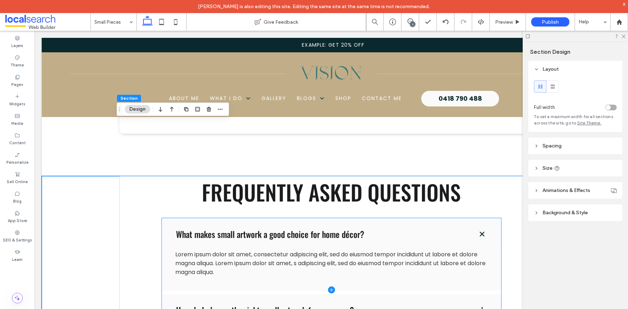
click at [162, 218] on span at bounding box center [331, 289] width 339 height 143
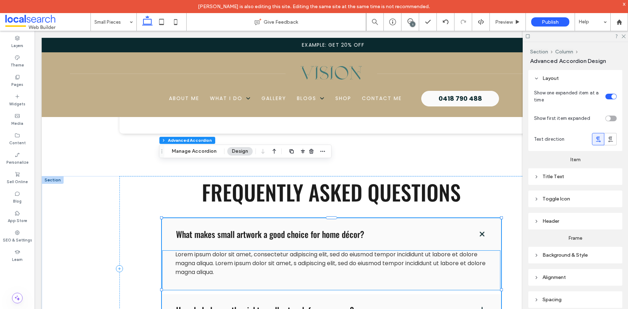
click at [180, 250] on span "Lorem ipsum dolor sit amet, consectetur adipiscing elit, sed do eiusmod tempor …" at bounding box center [330, 263] width 310 height 26
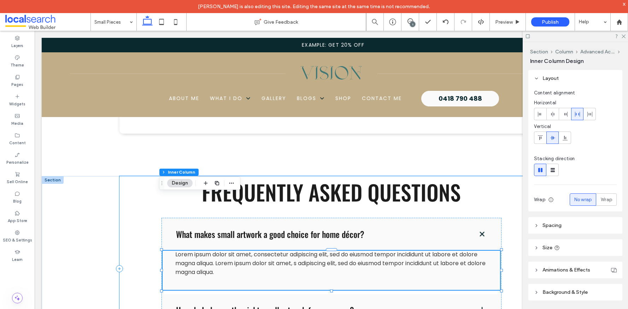
click at [125, 210] on div "Frequently Asked Questions What makes small artwork a good choice for home déco…" at bounding box center [331, 268] width 424 height 185
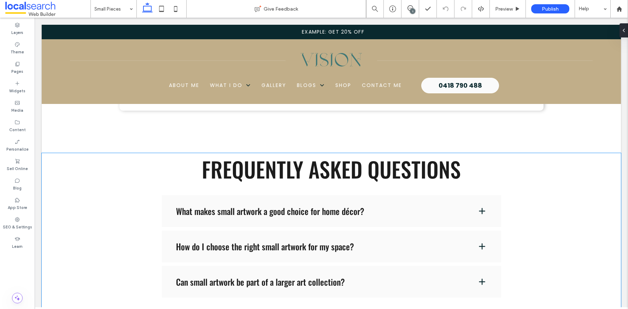
click at [81, 200] on div "Frequently Asked Questions What makes small artwork a good choice for home déco…" at bounding box center [331, 257] width 579 height 208
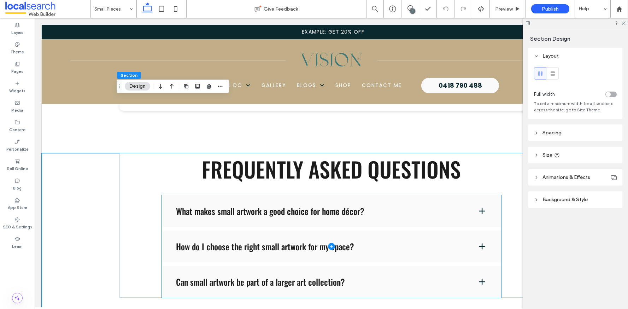
click at [212, 195] on span at bounding box center [331, 246] width 339 height 102
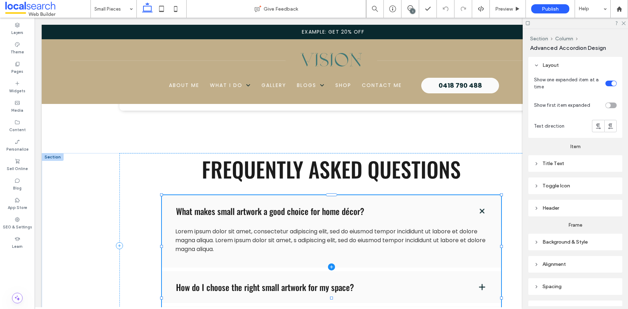
type input "*"
click at [216, 195] on span at bounding box center [331, 266] width 339 height 143
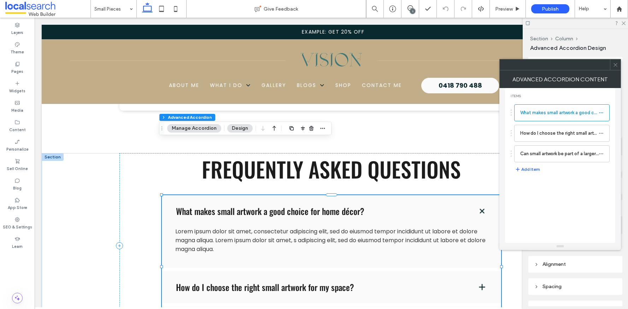
click at [615, 66] on icon at bounding box center [615, 64] width 5 height 5
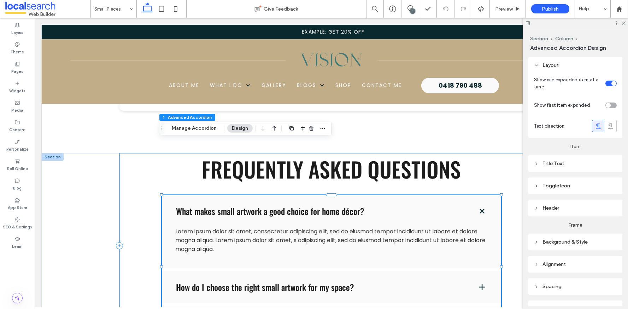
click at [129, 212] on div "Frequently Asked Questions What makes small artwork a good choice for home déco…" at bounding box center [331, 245] width 424 height 185
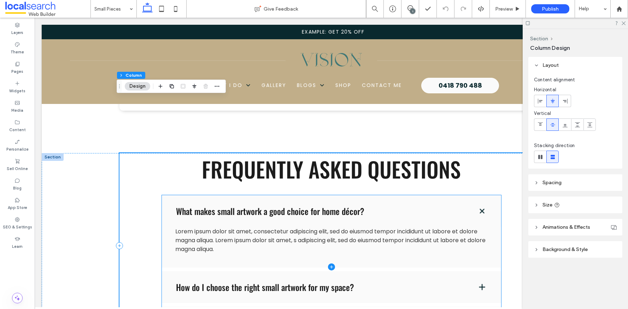
click at [212, 234] on span at bounding box center [331, 266] width 339 height 143
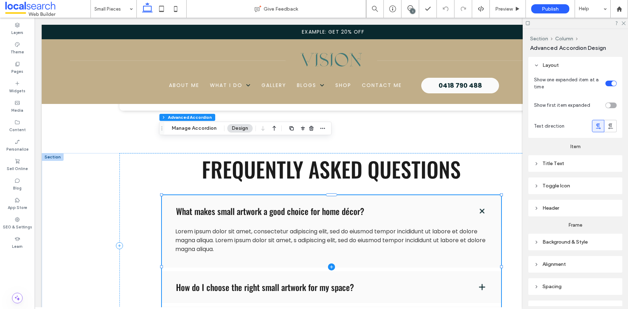
click at [481, 234] on span at bounding box center [331, 266] width 339 height 143
click at [480, 233] on span at bounding box center [331, 266] width 339 height 143
click at [198, 125] on button "Manage Accordion" at bounding box center [194, 128] width 54 height 8
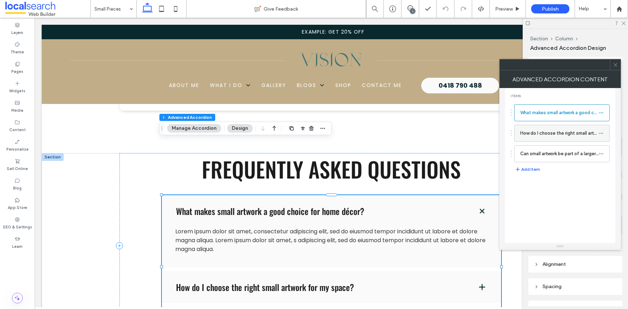
click at [537, 136] on label "How do I choose the right small artwork for my space?" at bounding box center [559, 133] width 78 height 14
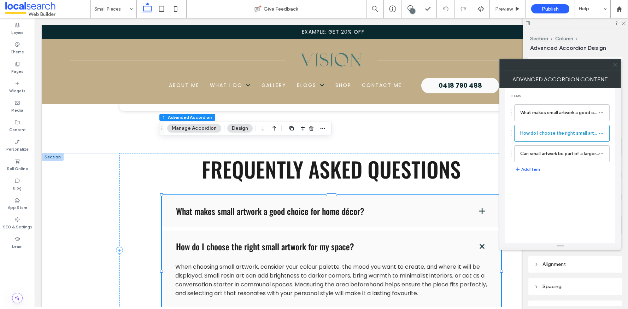
click at [617, 66] on icon at bounding box center [615, 64] width 5 height 5
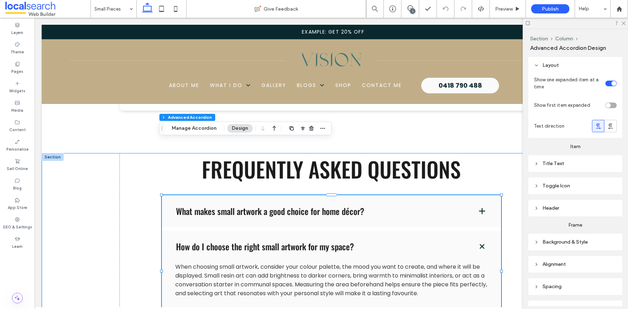
click at [70, 183] on div "Frequently Asked Questions What makes small artwork a good choice for home déco…" at bounding box center [331, 282] width 579 height 258
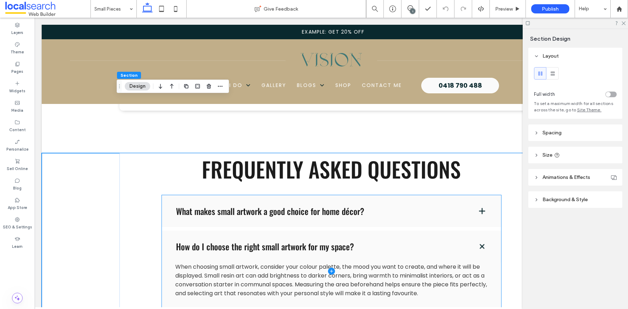
click at [188, 222] on span at bounding box center [331, 271] width 339 height 152
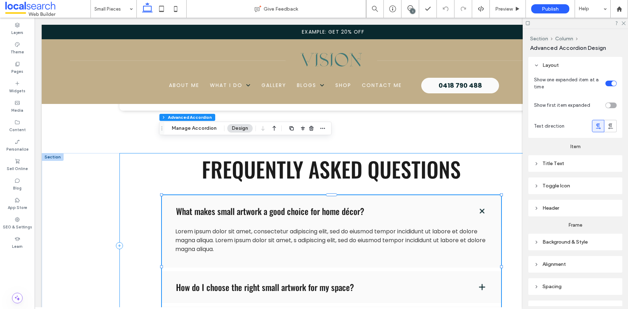
click at [141, 189] on div "Frequently Asked Questions What makes small artwork a good choice for home déco…" at bounding box center [331, 245] width 424 height 185
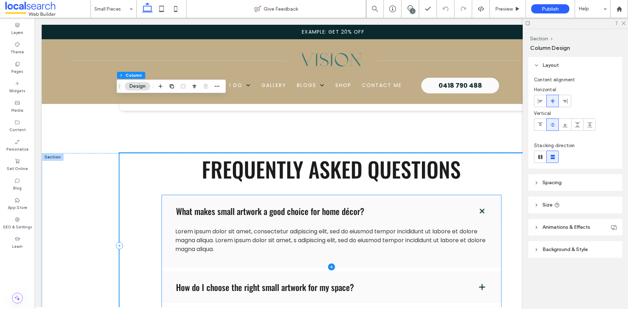
click at [223, 195] on span at bounding box center [331, 266] width 339 height 143
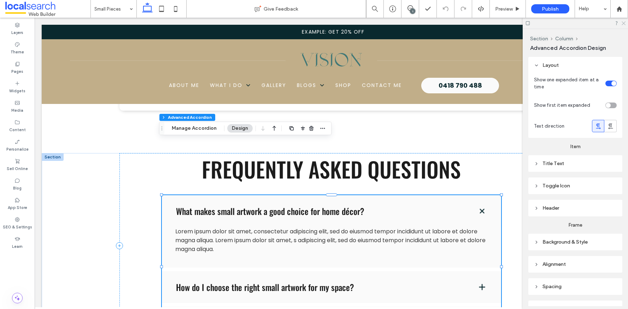
click at [623, 22] on icon at bounding box center [623, 22] width 5 height 5
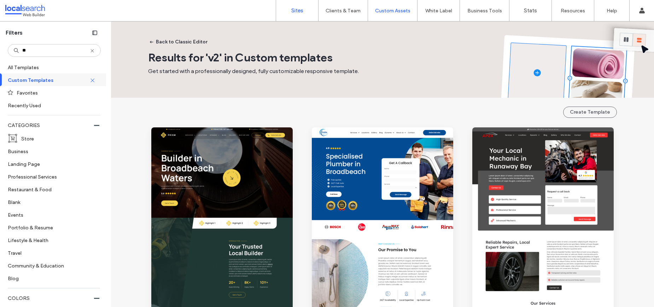
scroll to position [179, 0]
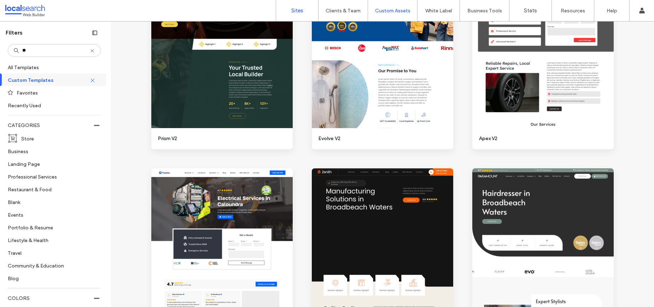
click at [284, 13] on link "Sites" at bounding box center [297, 10] width 42 height 21
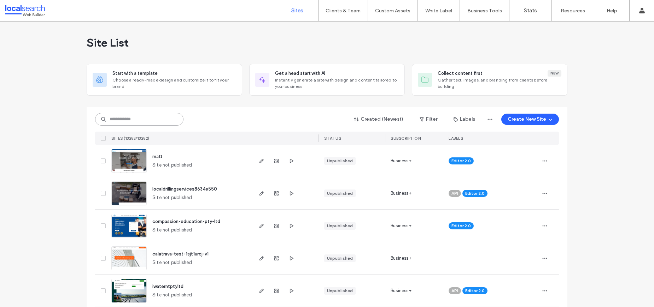
click at [154, 115] on input at bounding box center [139, 119] width 88 height 13
paste input "********"
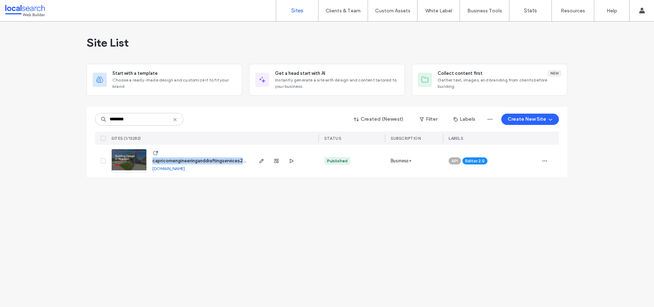
click at [185, 170] on link "[DOMAIN_NAME]" at bounding box center [168, 168] width 33 height 5
drag, startPoint x: 136, startPoint y: 119, endPoint x: 94, endPoint y: 117, distance: 42.4
click at [94, 117] on div "******** Created (Newest) Filter Labels Create New Site SITES (1/13282) STATUS …" at bounding box center [327, 142] width 480 height 70
paste input
drag, startPoint x: 112, startPoint y: 120, endPoint x: 100, endPoint y: 120, distance: 11.3
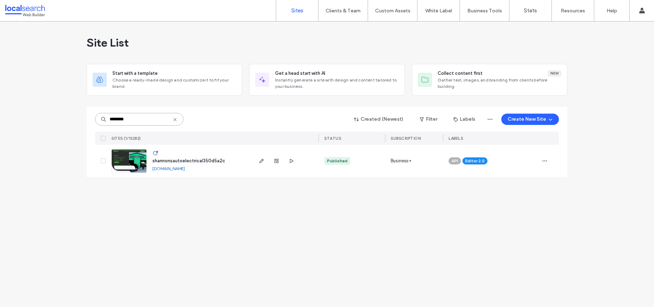
click at [100, 120] on div "********" at bounding box center [139, 119] width 88 height 13
drag, startPoint x: 120, startPoint y: 119, endPoint x: 106, endPoint y: 119, distance: 13.8
click at [106, 119] on div "********" at bounding box center [139, 119] width 88 height 13
paste input
type input "********"
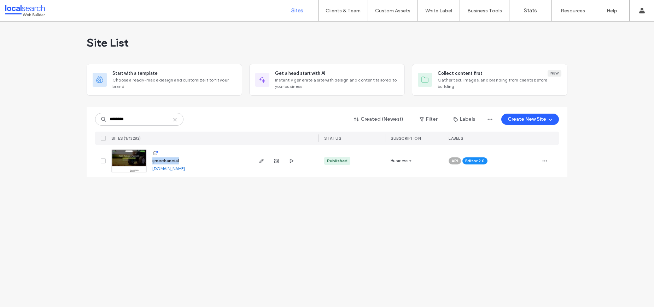
click at [165, 169] on link "[DOMAIN_NAME]" at bounding box center [168, 168] width 33 height 5
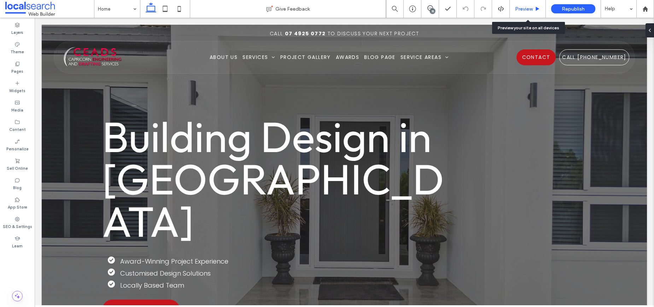
click at [521, 8] on span "Preview" at bounding box center [524, 9] width 18 height 6
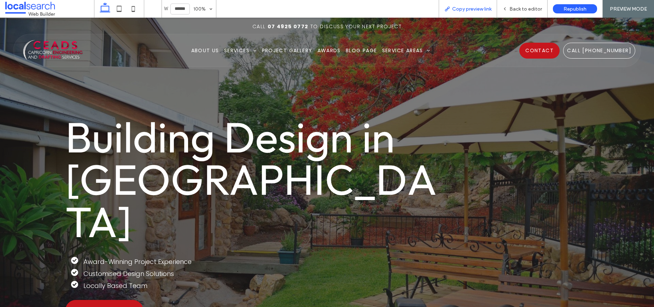
click at [457, 6] on span "Copy preview link" at bounding box center [471, 9] width 39 height 6
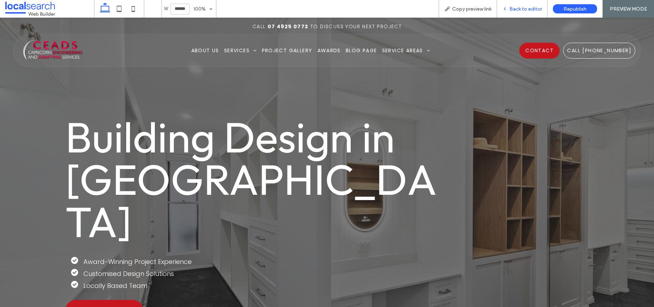
click at [516, 8] on span "Back to editor" at bounding box center [525, 9] width 33 height 6
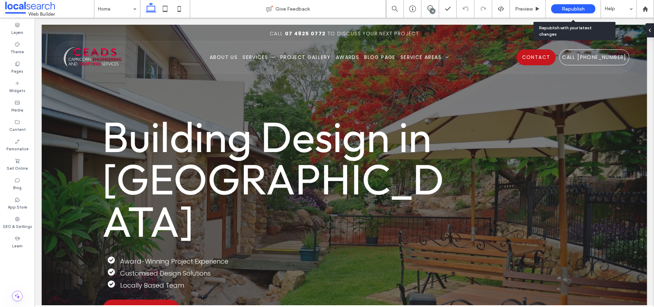
click at [563, 11] on span "Republish" at bounding box center [572, 9] width 23 height 6
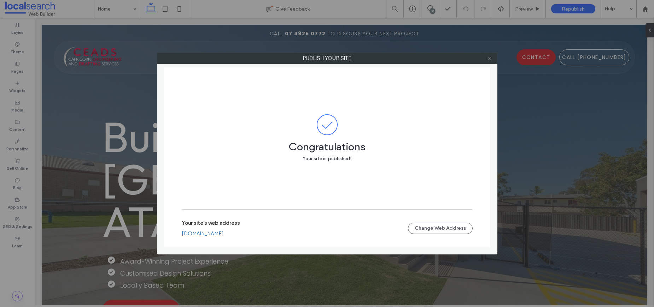
click at [491, 60] on icon at bounding box center [489, 58] width 5 height 5
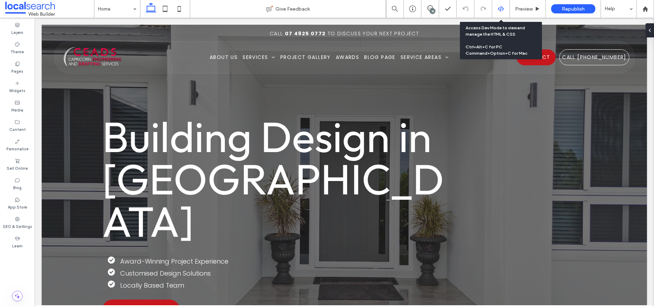
click at [503, 8] on icon at bounding box center [500, 9] width 6 height 6
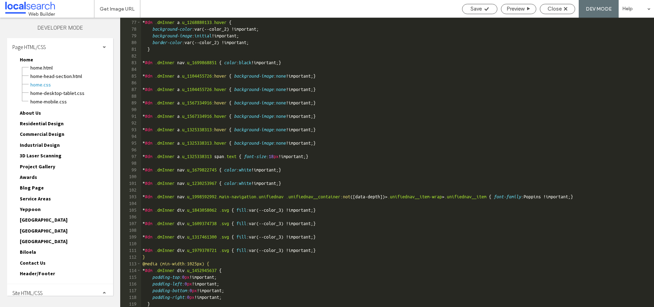
scroll to position [791, 0]
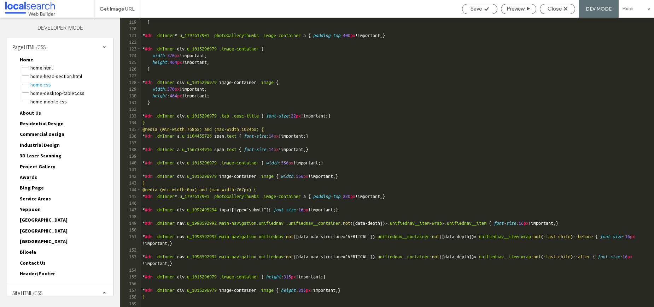
click at [41, 272] on span "Header/Footer" at bounding box center [37, 274] width 35 height 6
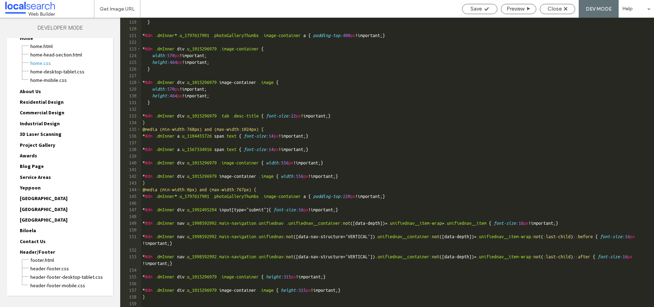
scroll to position [40, 0]
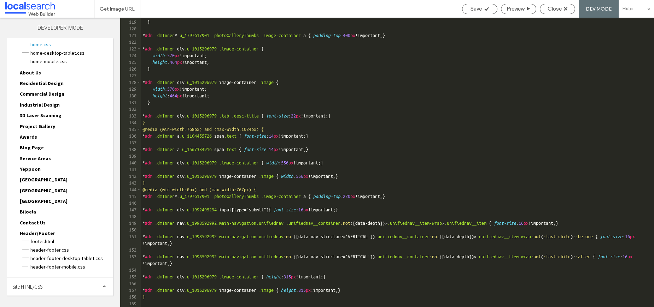
click at [42, 284] on span "Site HTML/CSS" at bounding box center [27, 287] width 30 height 7
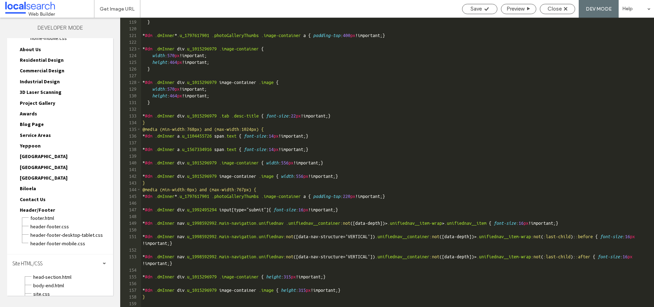
scroll to position [104, 0]
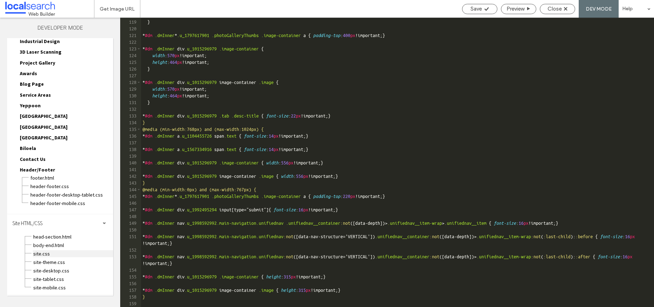
drag, startPoint x: 41, startPoint y: 257, endPoint x: 49, endPoint y: 256, distance: 8.2
click at [41, 257] on span "site.css" at bounding box center [73, 253] width 80 height 7
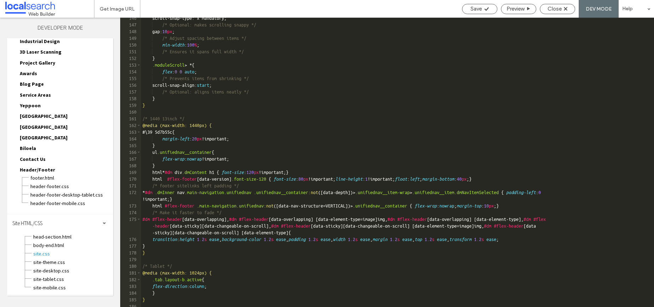
scroll to position [1154, 0]
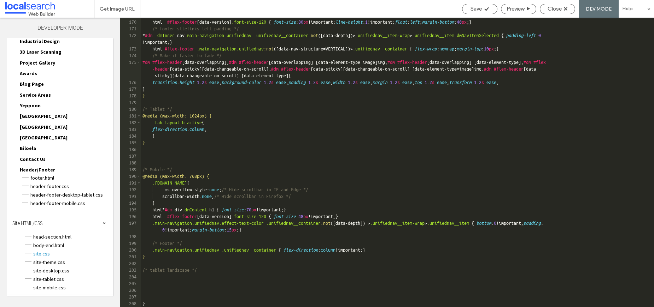
click at [207, 294] on div "html * #dm div .dmContent h1 { font-size : 120 px !important; } html #flex-foot…" at bounding box center [394, 163] width 507 height 303
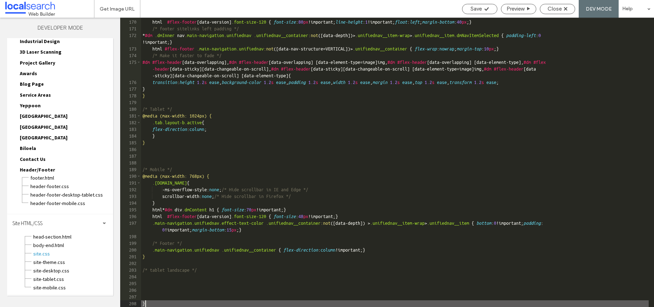
click at [189, 302] on div "html * #dm div .dmContent h1 { font-size : 120 px !important; } html #flex-foot…" at bounding box center [394, 163] width 507 height 303
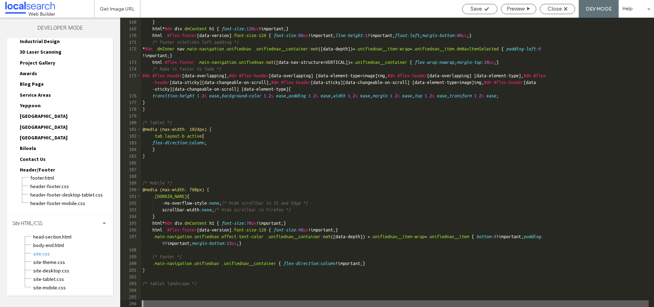
scroll to position [1133, 0]
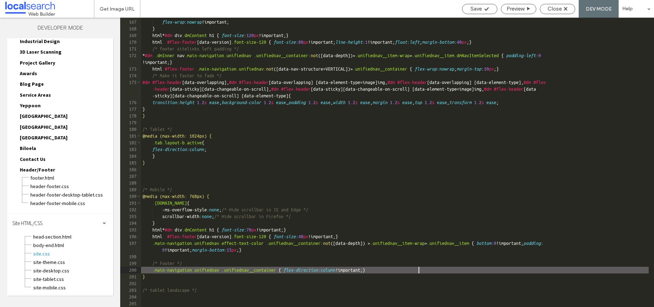
click at [442, 270] on div "ul .unifiednav__container { flex-wrap : nowrap !important; } html * #dm div .dm…" at bounding box center [394, 163] width 507 height 303
type textarea "**"
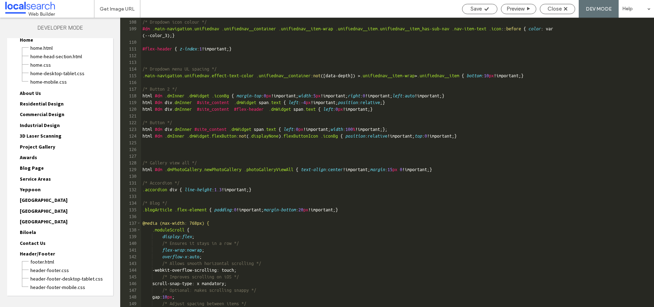
scroll to position [0, 0]
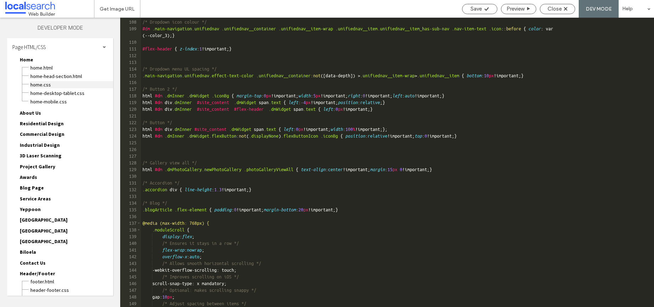
click at [50, 86] on span "Home.css" at bounding box center [71, 84] width 83 height 7
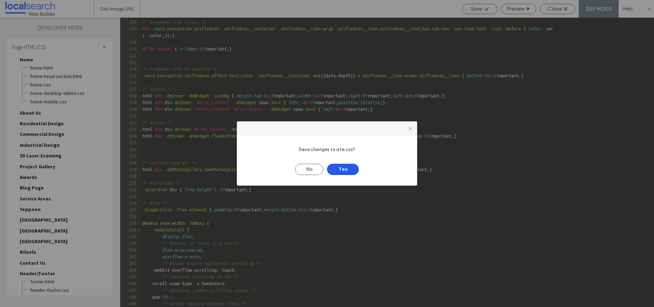
click at [347, 171] on button "Yes" at bounding box center [343, 169] width 32 height 11
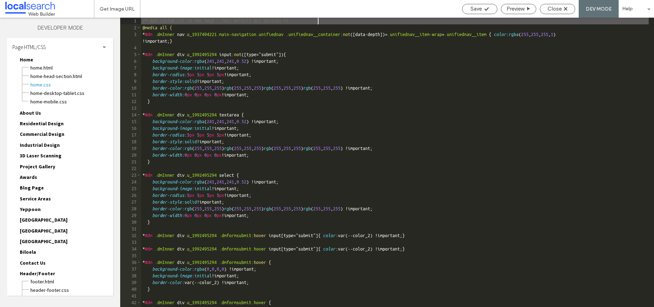
click at [44, 85] on span "Home.css" at bounding box center [71, 84] width 83 height 7
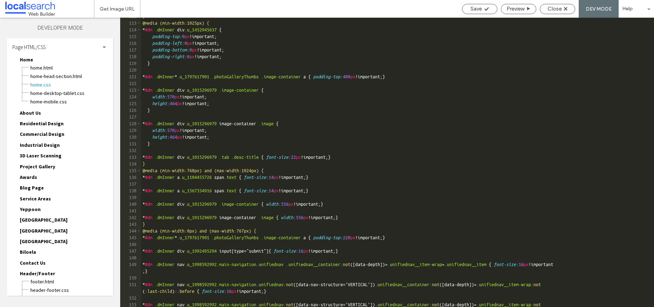
scroll to position [811, 0]
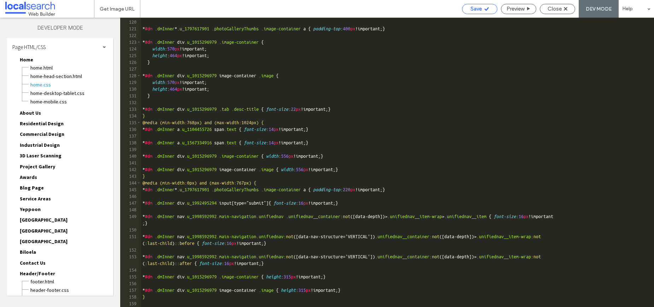
click at [470, 9] on span "Save" at bounding box center [475, 9] width 11 height 6
click at [557, 9] on span "Close" at bounding box center [554, 9] width 14 height 6
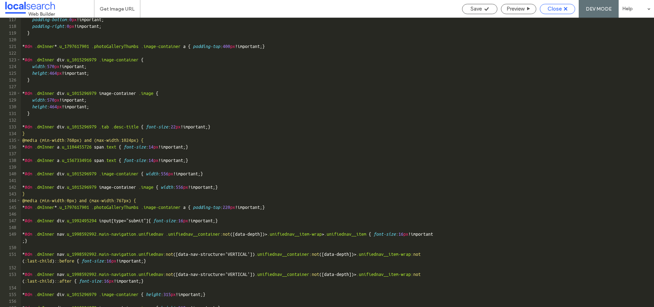
scroll to position [794, 0]
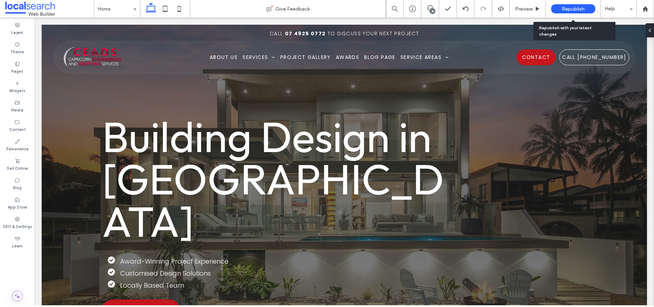
click at [569, 8] on span "Republish" at bounding box center [572, 9] width 23 height 6
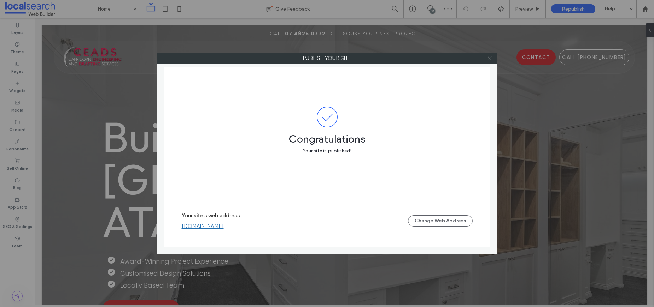
click at [490, 60] on icon at bounding box center [489, 58] width 5 height 5
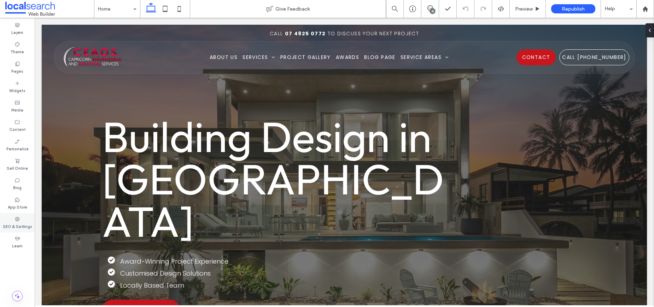
click at [17, 225] on label "SEO & Settings" at bounding box center [17, 226] width 29 height 8
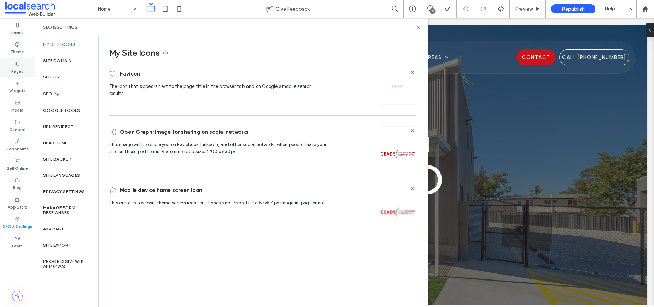
click at [9, 70] on div "Pages" at bounding box center [17, 67] width 35 height 19
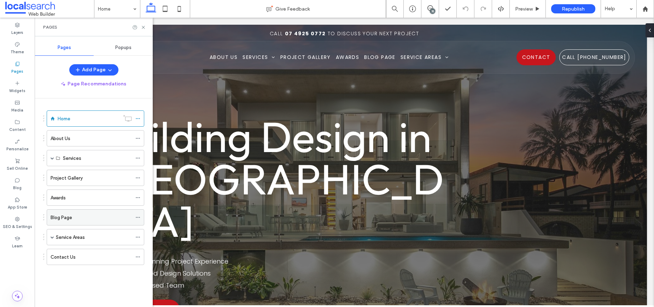
click at [78, 218] on div "Blog Page" at bounding box center [91, 217] width 81 height 7
click at [137, 216] on icon at bounding box center [137, 217] width 5 height 5
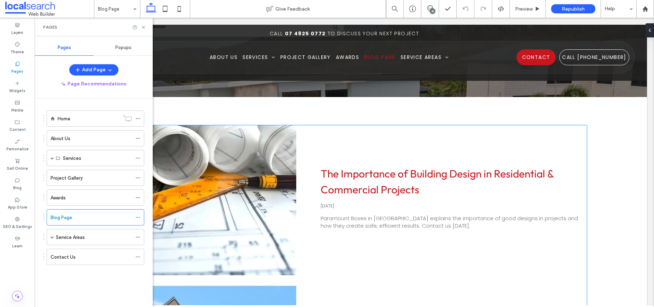
scroll to position [154, 0]
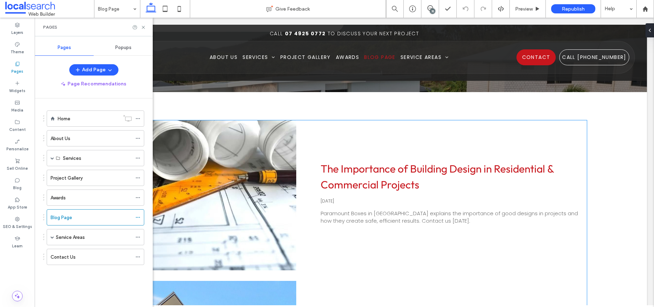
click at [229, 197] on div at bounding box center [199, 195] width 206 height 159
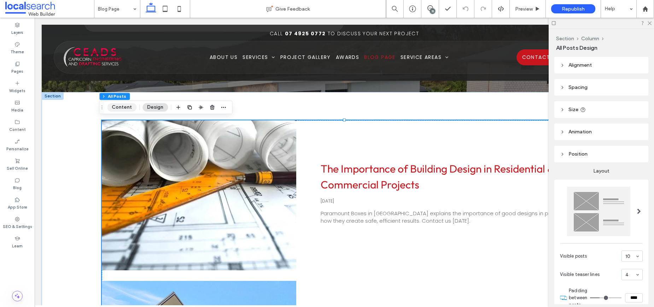
click at [125, 104] on button "Content" at bounding box center [121, 107] width 29 height 8
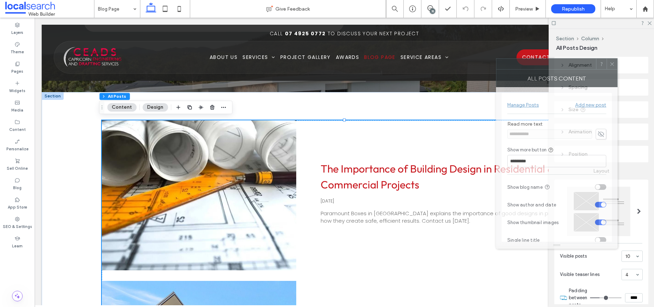
drag, startPoint x: 587, startPoint y: 69, endPoint x: 545, endPoint y: 68, distance: 42.0
click at [545, 68] on div at bounding box center [546, 64] width 100 height 11
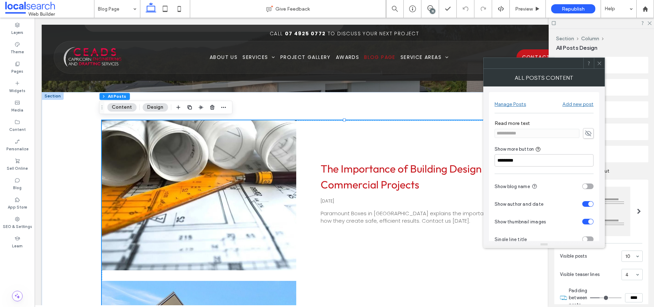
scroll to position [14, 0]
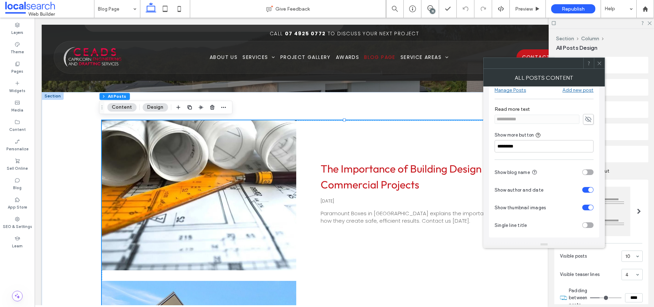
click at [600, 65] on use at bounding box center [599, 63] width 4 height 4
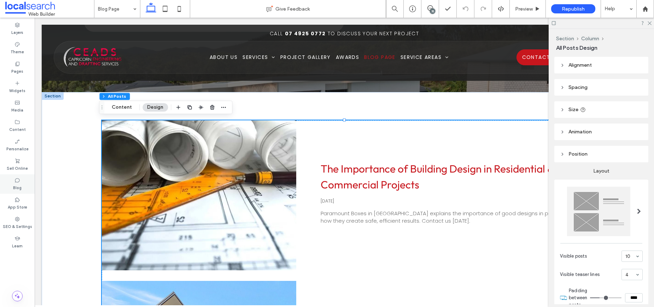
click at [14, 182] on icon at bounding box center [17, 181] width 6 height 6
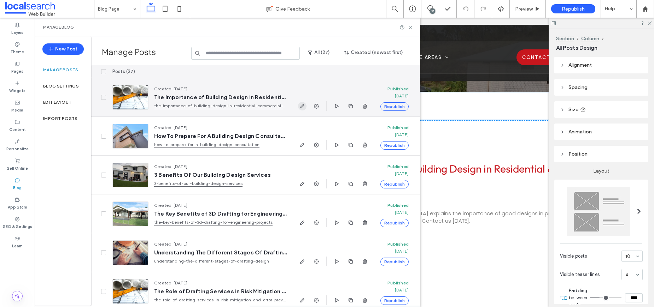
click at [301, 105] on use "button" at bounding box center [302, 106] width 4 height 4
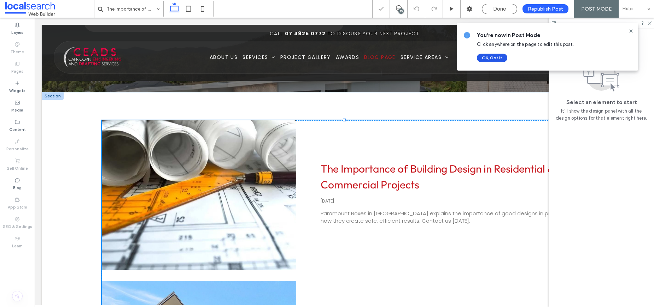
click at [486, 57] on button "OK, Got It" at bounding box center [492, 58] width 30 height 8
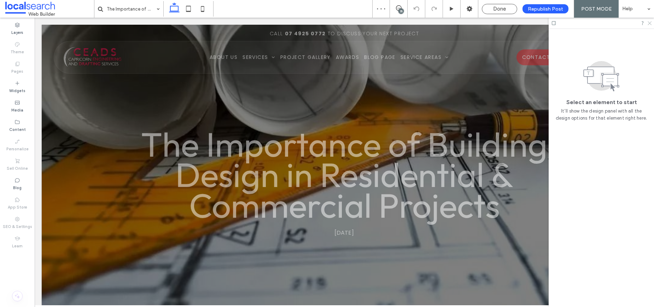
click at [648, 23] on icon at bounding box center [649, 22] width 5 height 5
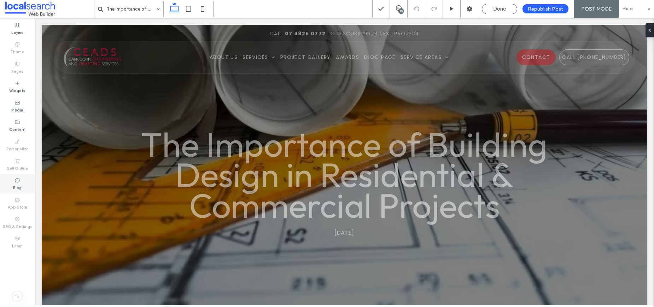
click at [19, 182] on icon at bounding box center [17, 181] width 6 height 6
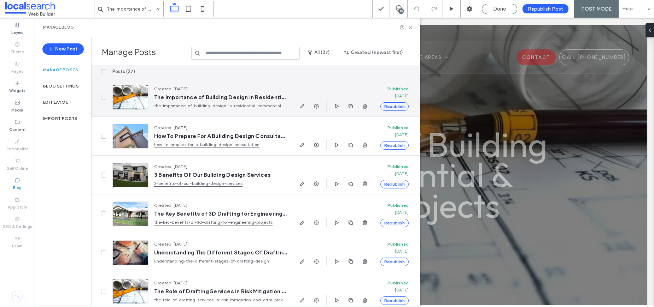
click at [105, 98] on span at bounding box center [103, 97] width 5 height 5
click at [104, 98] on icon at bounding box center [103, 97] width 3 height 2
click at [190, 107] on link "the-importance-of-building-design-in-residential-commercial-projects" at bounding box center [220, 105] width 132 height 7
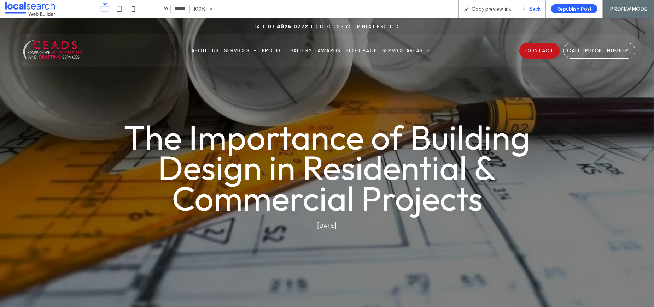
click at [530, 9] on span "Back" at bounding box center [534, 9] width 11 height 6
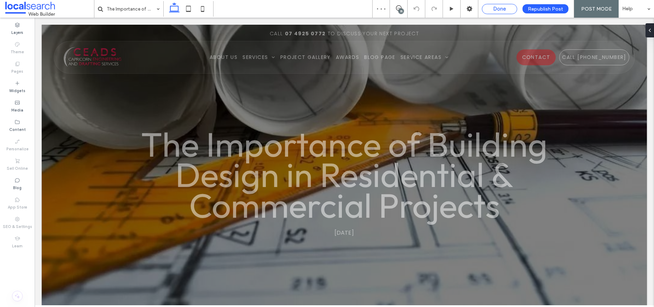
click at [502, 9] on span "Done" at bounding box center [499, 9] width 13 height 6
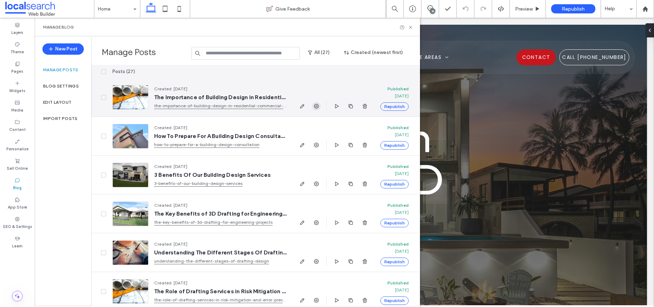
click at [317, 106] on icon "button" at bounding box center [316, 107] width 6 height 6
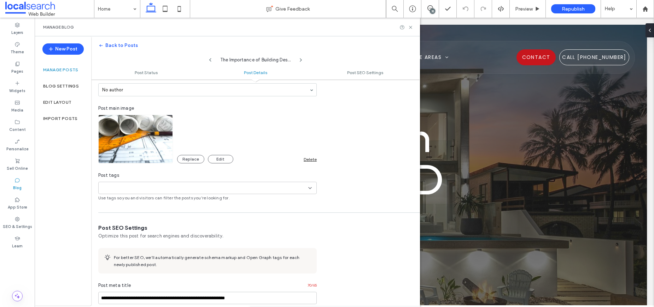
scroll to position [268, 0]
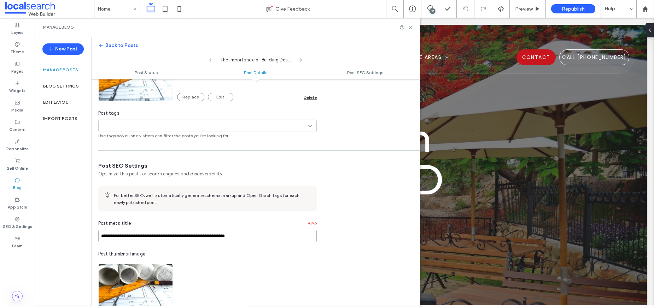
click at [270, 235] on input "**********" at bounding box center [207, 236] width 218 height 12
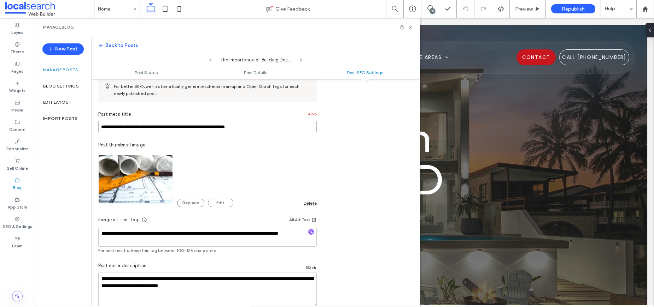
scroll to position [431, 0]
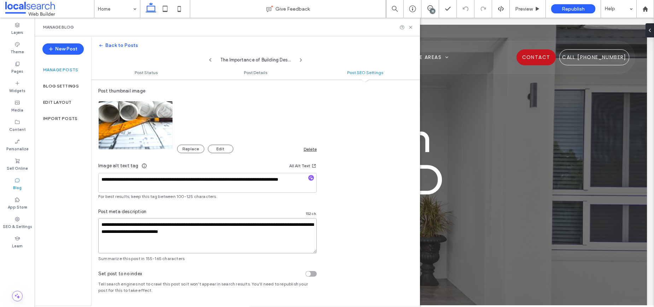
click at [233, 233] on textarea "**********" at bounding box center [207, 235] width 218 height 35
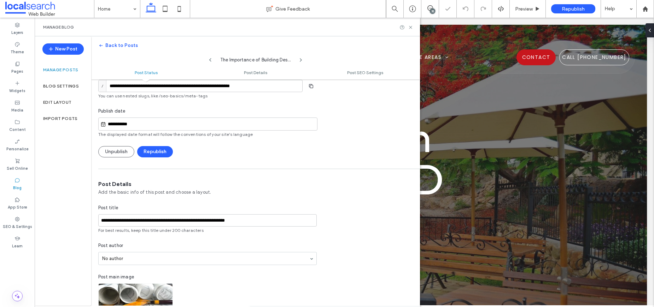
scroll to position [0, 0]
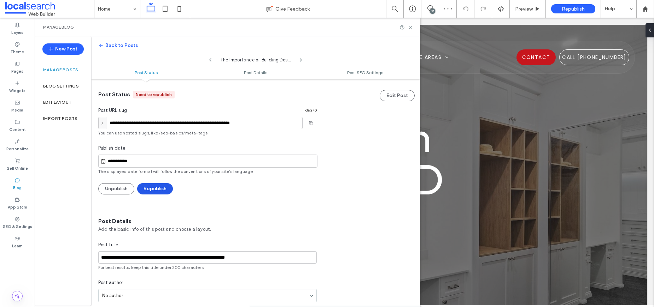
click at [163, 189] on button "Republish" at bounding box center [155, 188] width 36 height 11
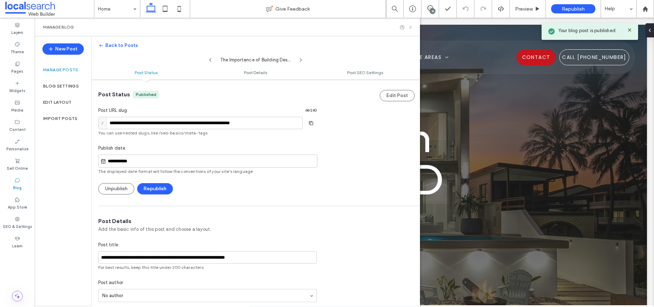
drag, startPoint x: 410, startPoint y: 27, endPoint x: 391, endPoint y: 13, distance: 23.2
click at [410, 27] on use at bounding box center [410, 27] width 3 height 3
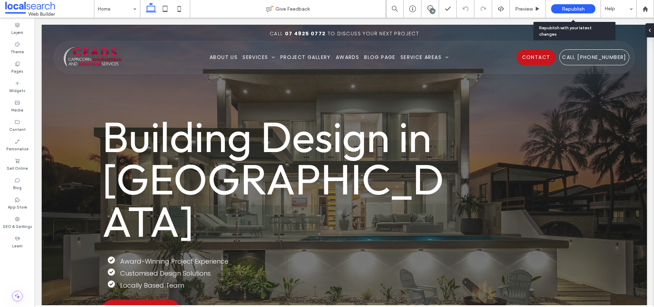
click at [560, 9] on div "Republish" at bounding box center [573, 8] width 44 height 9
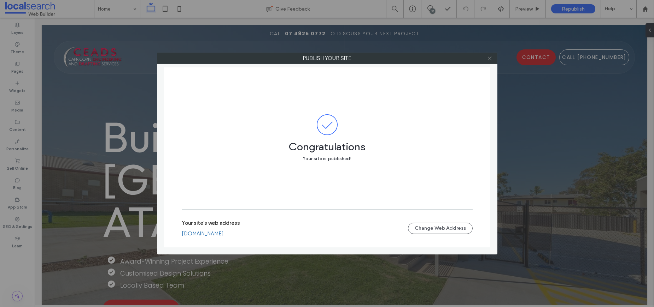
click at [489, 60] on icon at bounding box center [489, 58] width 5 height 5
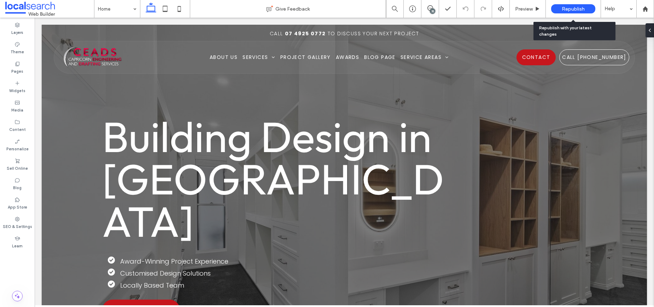
click at [582, 10] on span "Republish" at bounding box center [572, 9] width 23 height 6
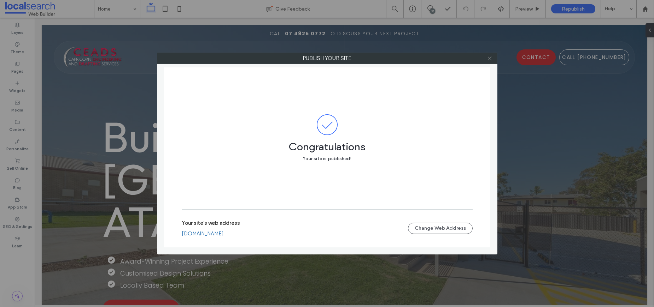
click at [489, 60] on icon at bounding box center [489, 58] width 5 height 5
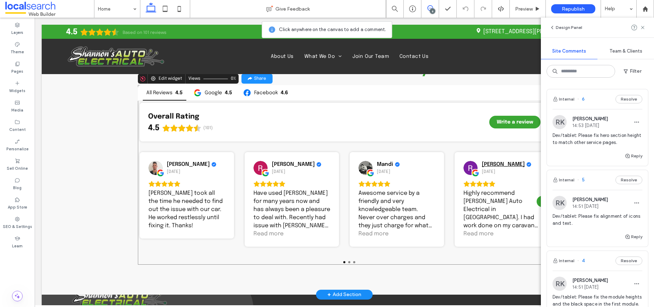
scroll to position [1961, 0]
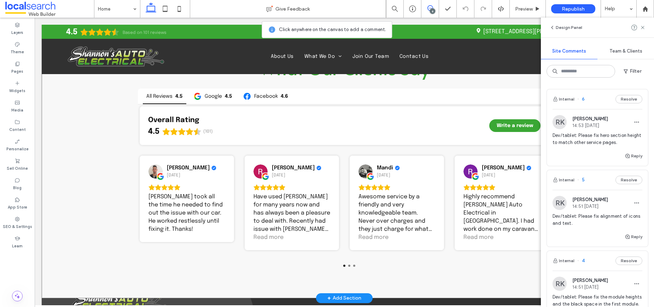
click at [113, 185] on div "What Our Clients Say All Reviews 4.5 Google 4.5 Facebook 4.6 Overall Rating 4.5…" at bounding box center [344, 162] width 605 height 272
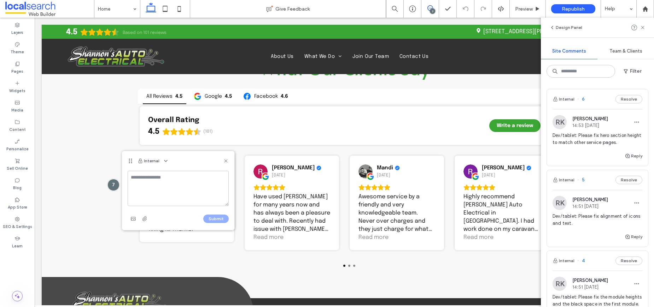
click at [152, 181] on textarea at bounding box center [178, 188] width 101 height 35
type textarea "**********"
click at [219, 222] on button "Submit" at bounding box center [215, 219] width 25 height 8
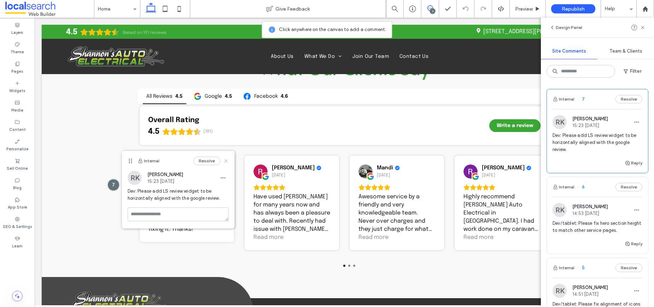
click at [225, 160] on use at bounding box center [225, 160] width 3 height 3
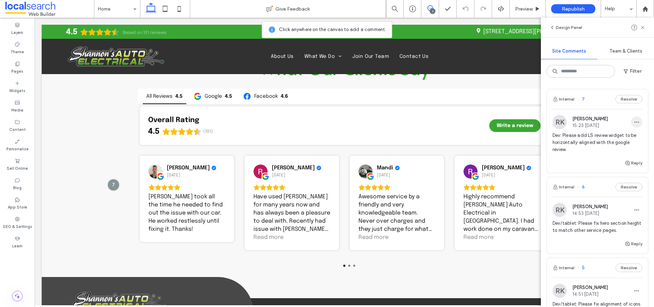
click at [633, 124] on icon "button" at bounding box center [636, 122] width 6 height 6
click at [615, 141] on div "Edit" at bounding box center [604, 140] width 63 height 13
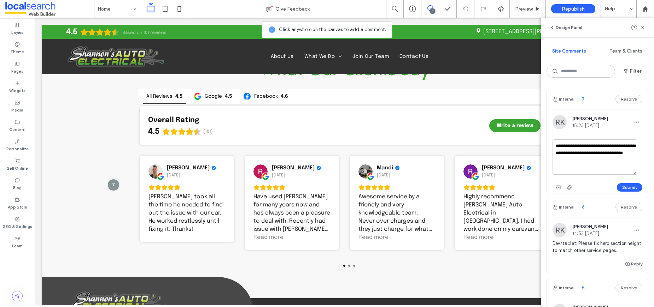
click at [588, 160] on textarea "**********" at bounding box center [594, 157] width 84 height 35
click at [619, 162] on textarea "**********" at bounding box center [594, 157] width 84 height 35
type textarea "**********"
click at [623, 188] on button "Submit" at bounding box center [629, 187] width 25 height 8
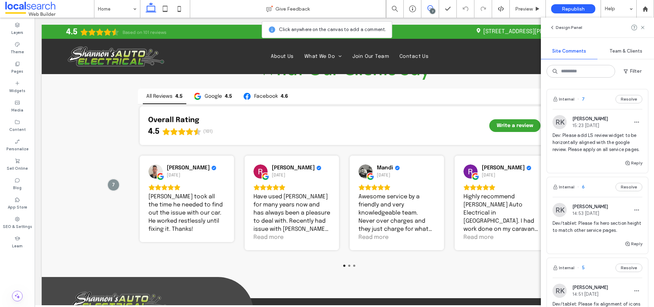
drag, startPoint x: 641, startPoint y: 28, endPoint x: 558, endPoint y: 1, distance: 86.7
click at [641, 28] on icon at bounding box center [642, 28] width 6 height 6
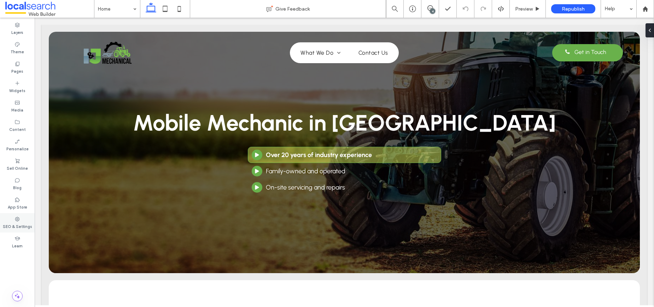
click at [10, 222] on div "SEO & Settings" at bounding box center [17, 222] width 35 height 19
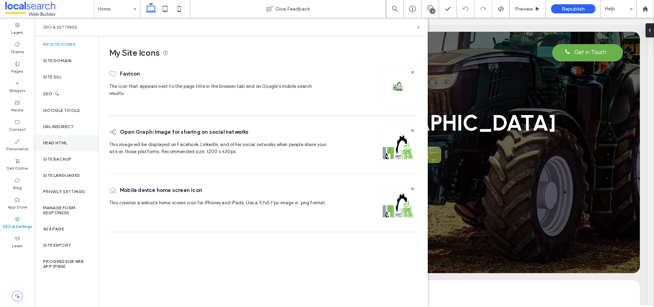
click at [66, 149] on div "Head HTML" at bounding box center [67, 143] width 64 height 16
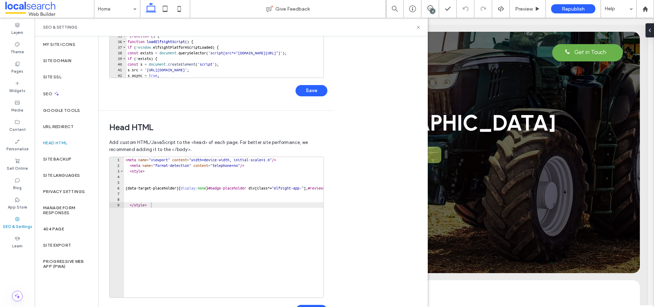
scroll to position [158, 0]
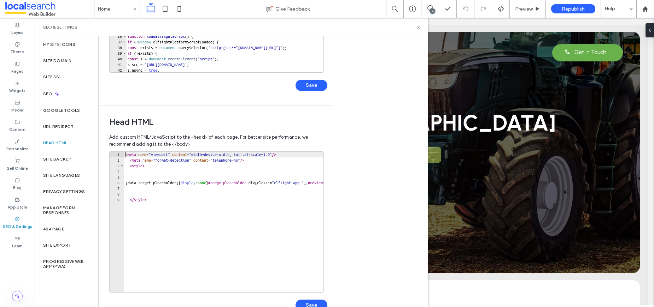
click at [126, 155] on div "< meta name = "viewport" content = "width=device-width, initial-scale=1.0" /> <…" at bounding box center [320, 225] width 392 height 147
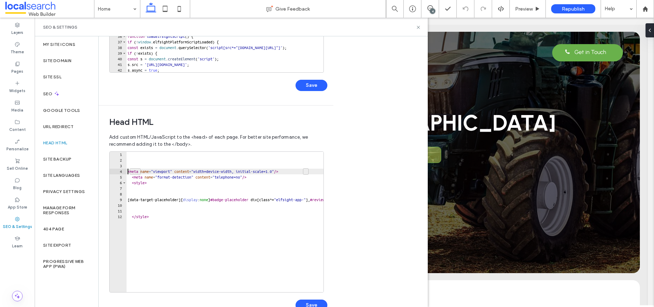
type textarea "**********"
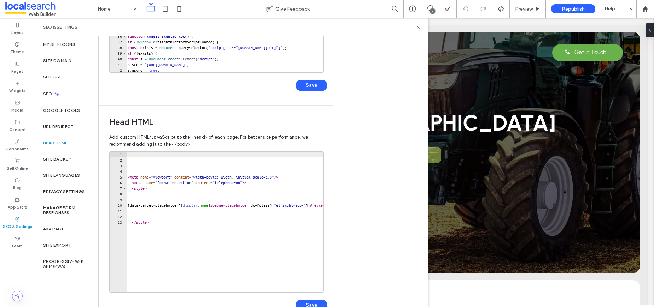
paste textarea "**********"
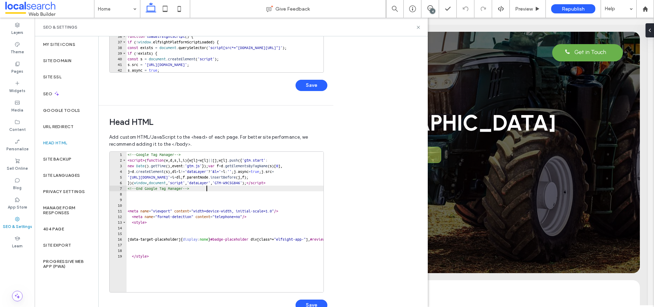
scroll to position [177, 0]
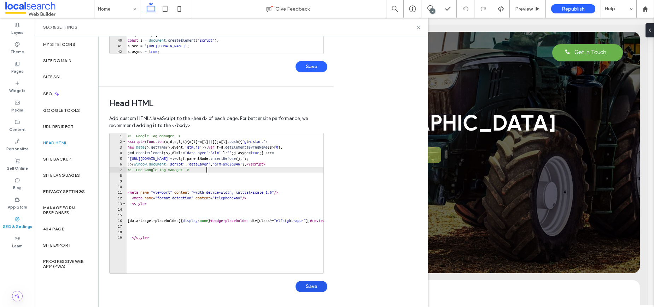
type textarea "**********"
click at [310, 288] on button "Save" at bounding box center [311, 286] width 32 height 11
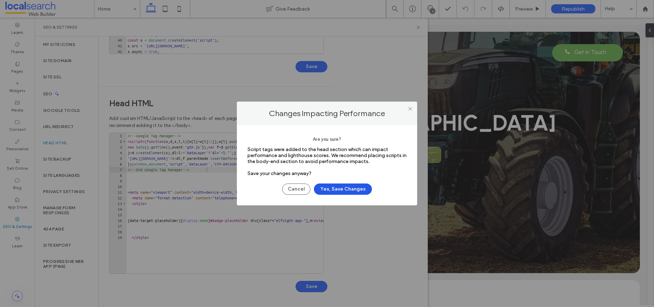
click at [349, 190] on button "Yes, Save Changes" at bounding box center [343, 189] width 58 height 11
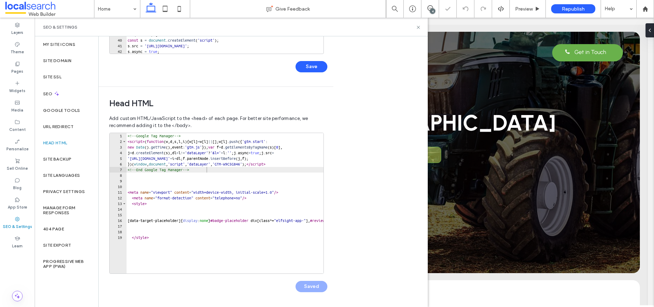
scroll to position [0, 0]
click at [419, 28] on icon at bounding box center [417, 27] width 5 height 5
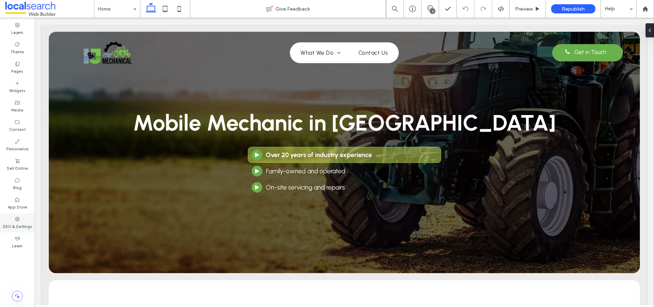
click at [20, 225] on label "SEO & Settings" at bounding box center [17, 226] width 29 height 8
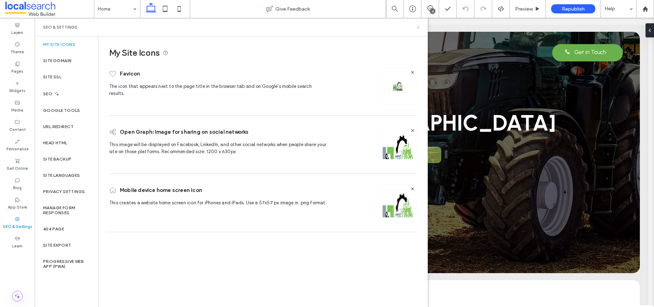
drag, startPoint x: 418, startPoint y: 27, endPoint x: 275, endPoint y: 53, distance: 145.0
click at [418, 27] on use at bounding box center [418, 27] width 3 height 3
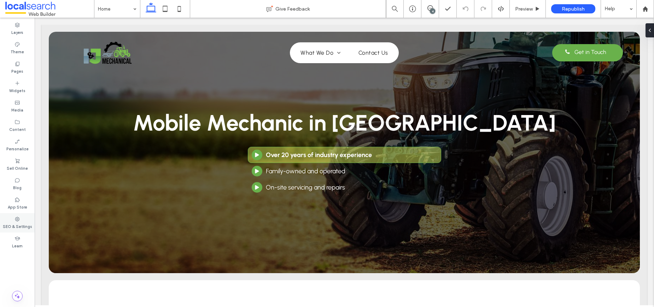
click at [17, 220] on icon at bounding box center [17, 220] width 6 height 6
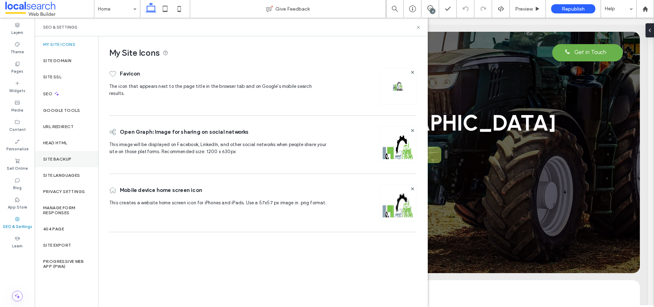
click at [58, 161] on label "Site Backup" at bounding box center [57, 159] width 28 height 5
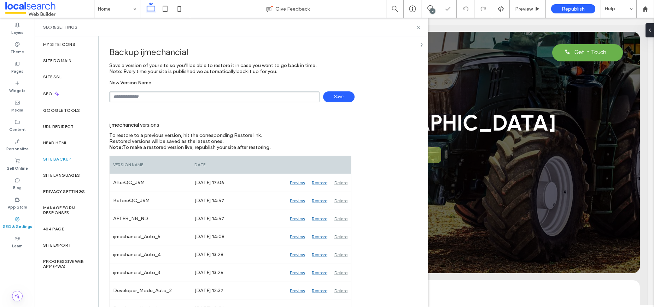
click at [173, 92] on input "text" at bounding box center [214, 97] width 210 height 11
type input "********"
click at [329, 100] on span "Save" at bounding box center [338, 97] width 31 height 11
click at [417, 26] on use at bounding box center [418, 27] width 3 height 3
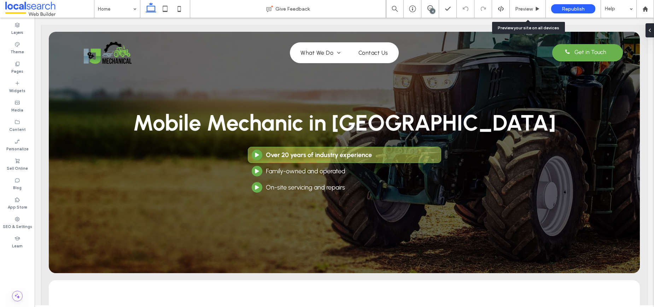
click at [570, 8] on span "Republish" at bounding box center [572, 9] width 23 height 6
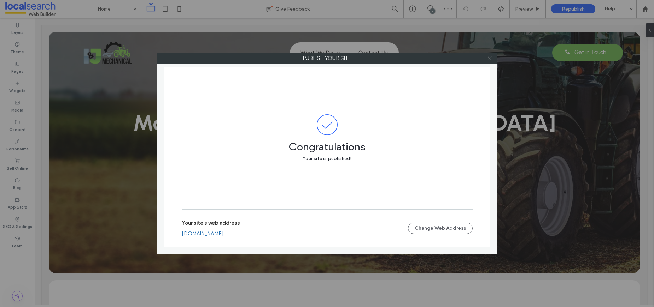
click at [489, 58] on use at bounding box center [490, 59] width 4 height 4
